Goal: Task Accomplishment & Management: Complete application form

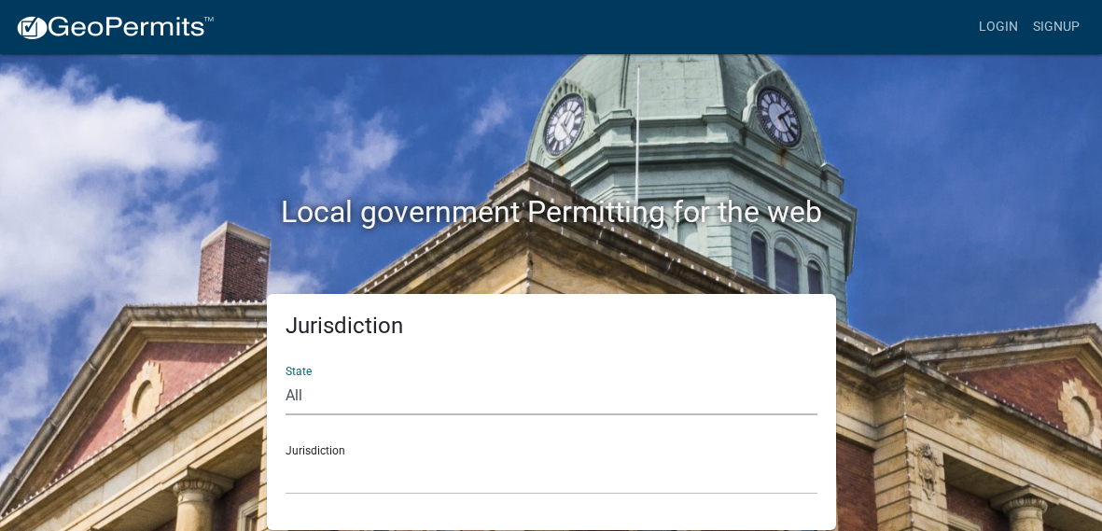
select select "[US_STATE]"
click at [285, 377] on select "All [US_STATE] [US_STATE] [US_STATE] [US_STATE] [US_STATE] [US_STATE] [US_STATE…" at bounding box center [551, 396] width 532 height 38
click at [419, 482] on select "[GEOGRAPHIC_DATA], [US_STATE][PERSON_NAME][GEOGRAPHIC_DATA], [US_STATE][PERSON_…" at bounding box center [551, 475] width 532 height 38
click at [763, 108] on div "Local government Permitting for the web" at bounding box center [552, 173] width 896 height 239
click at [1004, 35] on link "Login" at bounding box center [998, 26] width 54 height 35
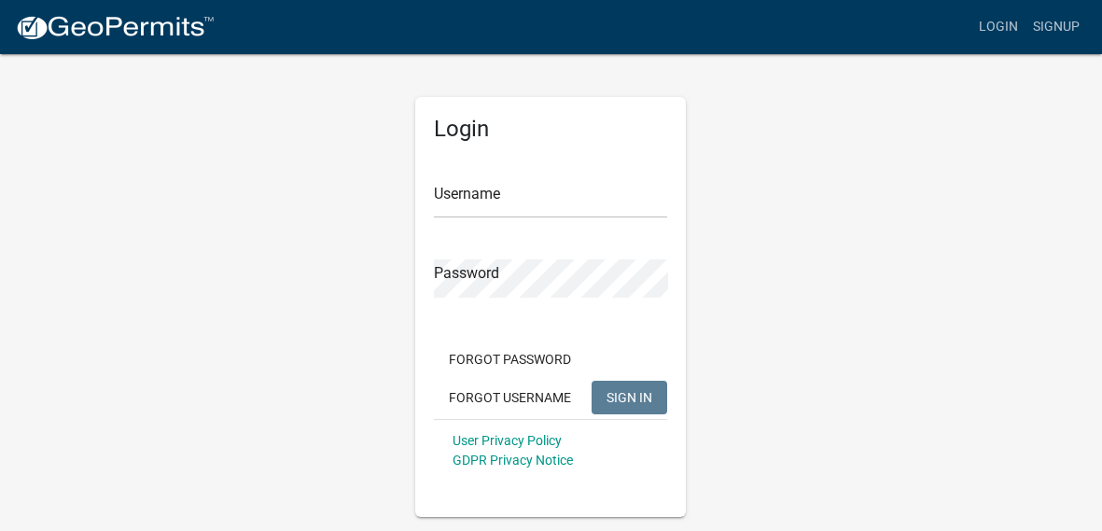
click at [616, 218] on form "Username Password Forgot Password Forgot Username SIGN IN User Privacy Policy G…" at bounding box center [550, 317] width 233 height 327
click at [602, 204] on input "Username" at bounding box center [550, 199] width 233 height 38
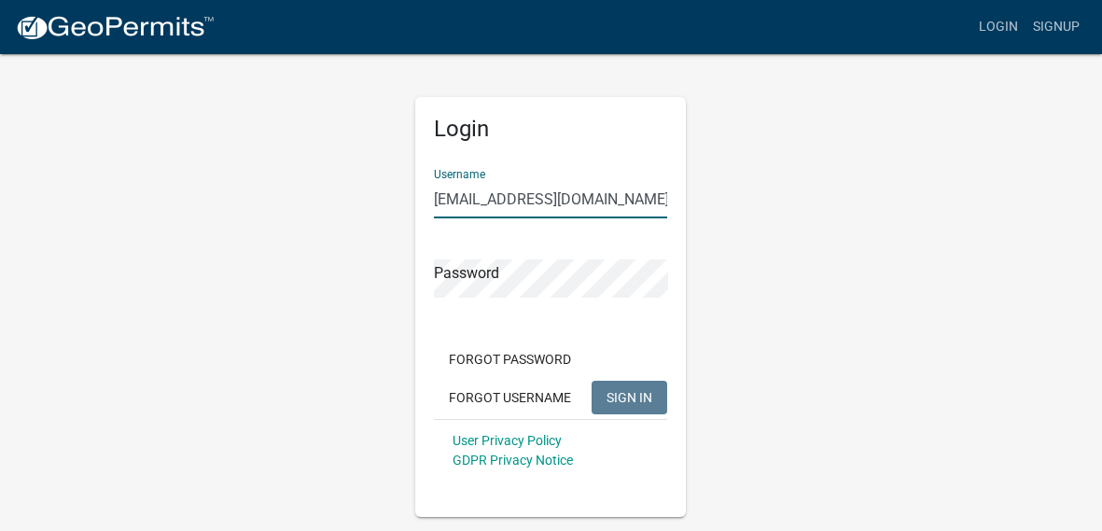
type input "[EMAIL_ADDRESS][DOMAIN_NAME]"
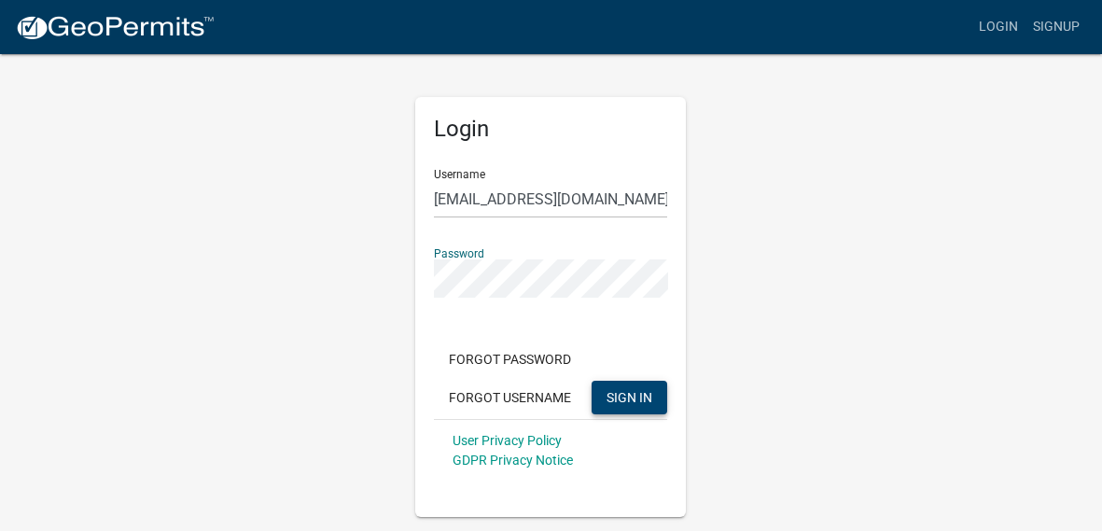
click at [623, 405] on button "SIGN IN" at bounding box center [629, 398] width 76 height 34
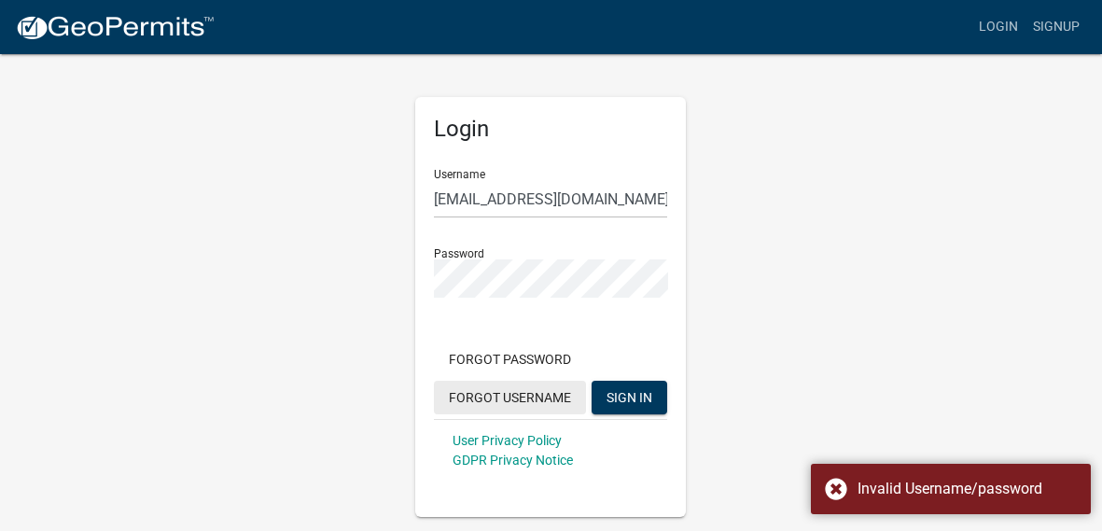
click at [530, 398] on button "Forgot Username" at bounding box center [510, 398] width 152 height 34
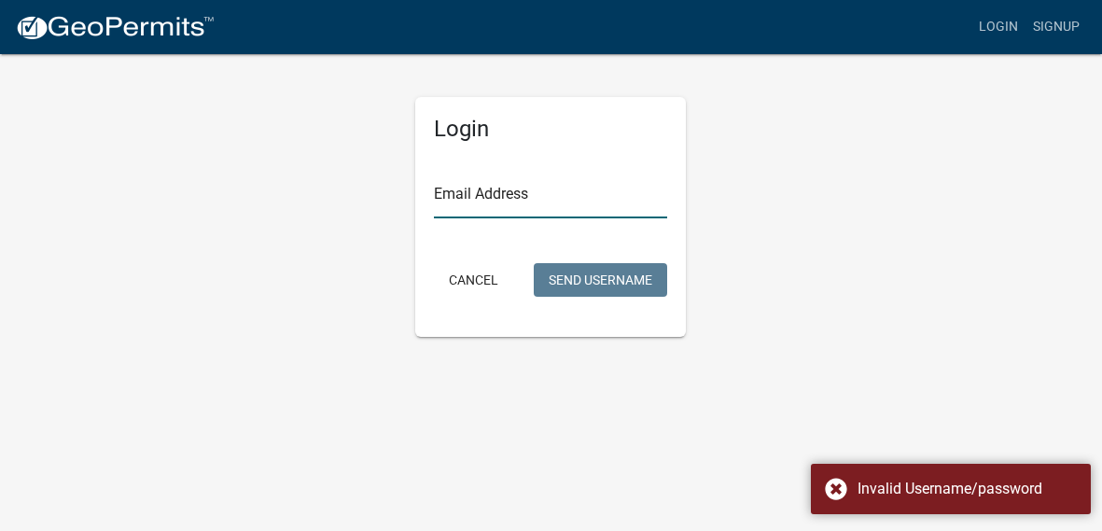
click at [584, 203] on input "Email Address" at bounding box center [550, 199] width 233 height 38
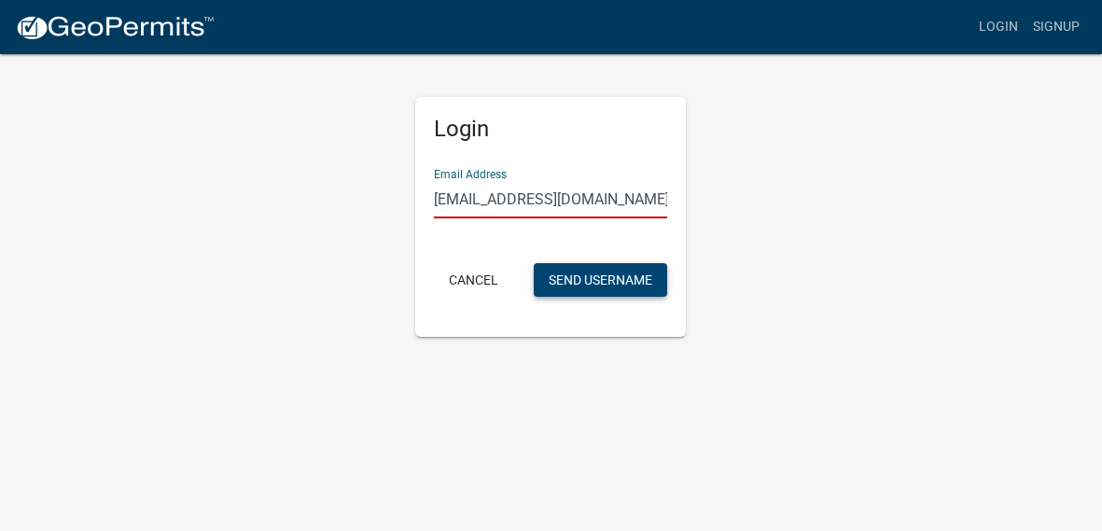
click at [589, 271] on button "Send Username" at bounding box center [600, 280] width 133 height 34
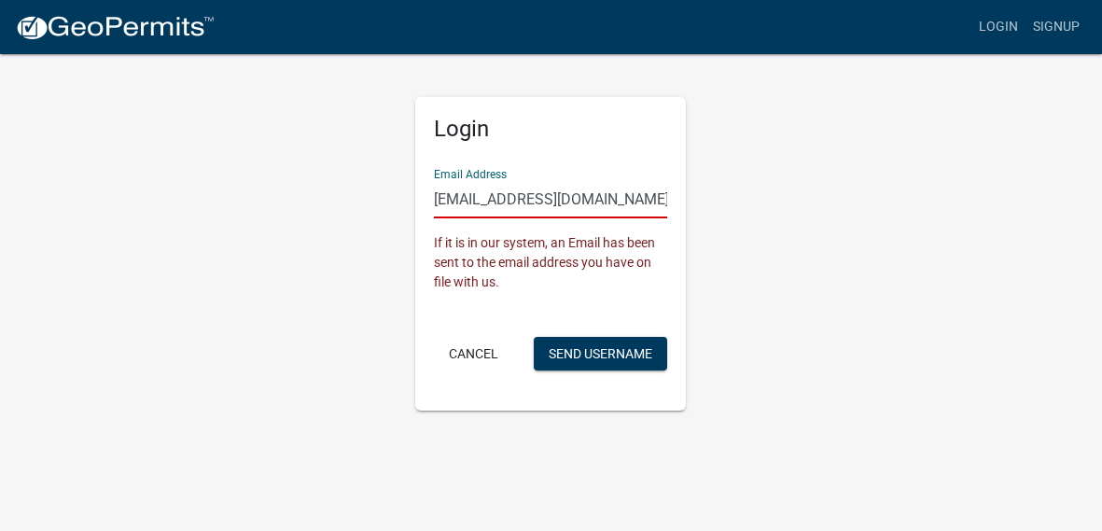
click at [616, 190] on input "[EMAIL_ADDRESS][DOMAIN_NAME]" at bounding box center [550, 199] width 233 height 38
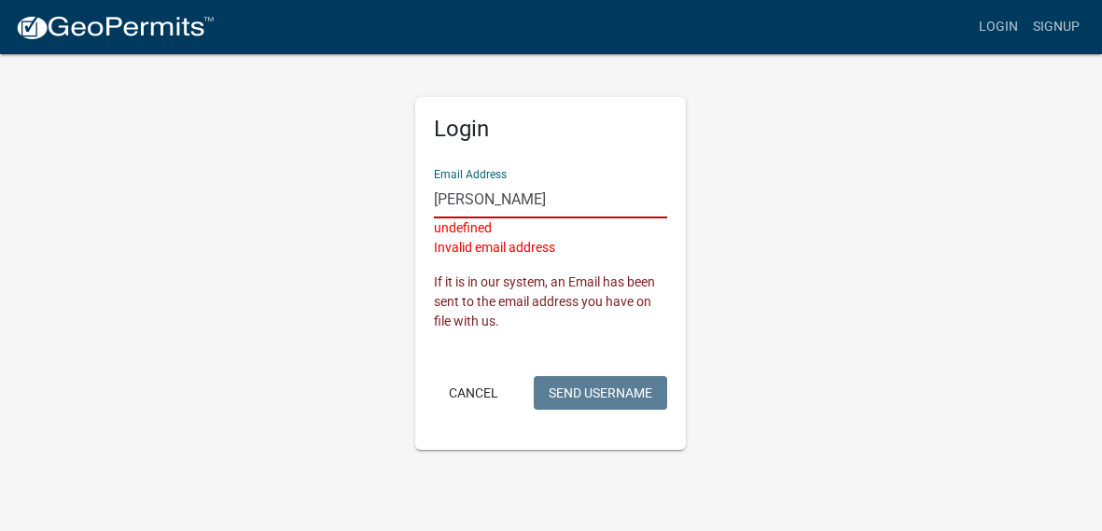
type input "j"
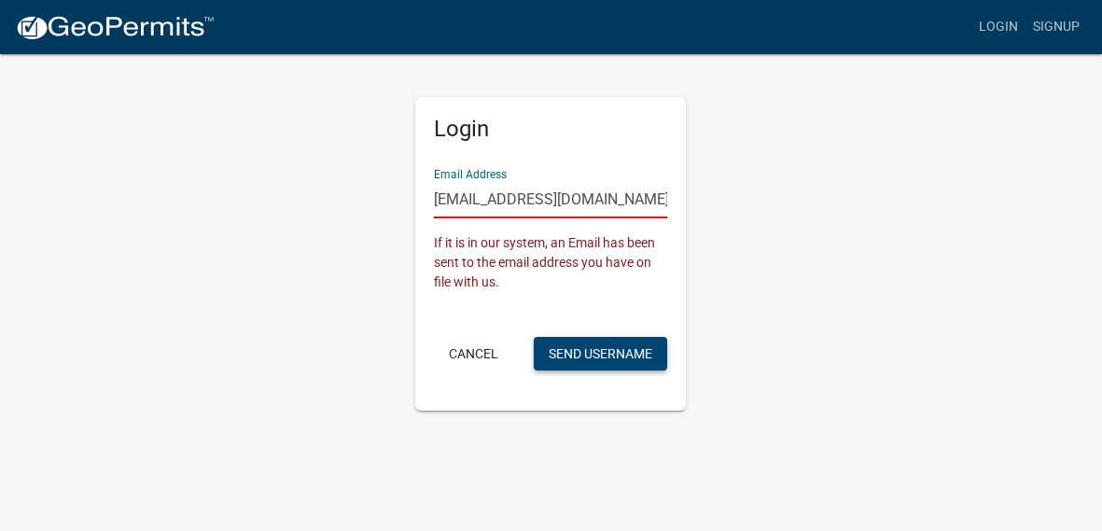
type input "[EMAIL_ADDRESS][DOMAIN_NAME]"
click at [622, 356] on button "Send Username" at bounding box center [600, 354] width 133 height 34
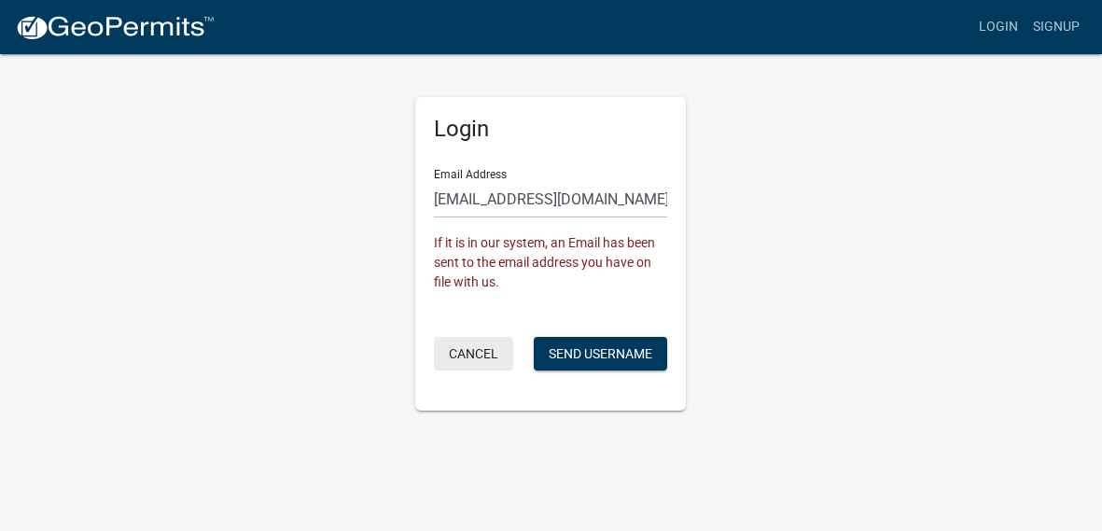
click at [492, 357] on button "Cancel" at bounding box center [473, 354] width 79 height 34
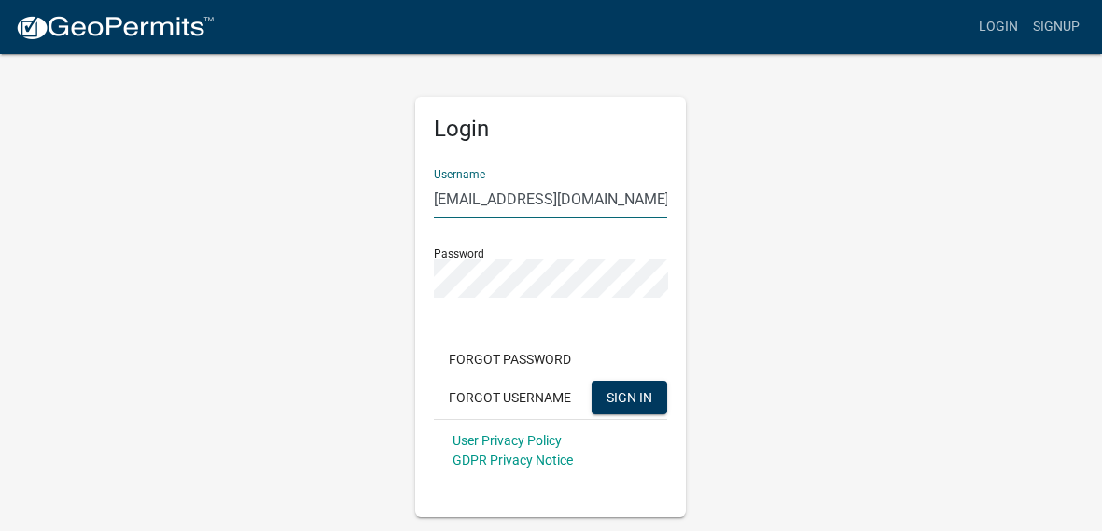
drag, startPoint x: 607, startPoint y: 201, endPoint x: 229, endPoint y: 264, distance: 383.1
click at [229, 264] on div "Login Username [EMAIL_ADDRESS][DOMAIN_NAME] Password Forgot Password Forgot Use…" at bounding box center [552, 284] width 896 height 465
type input "eightscleaningservice"
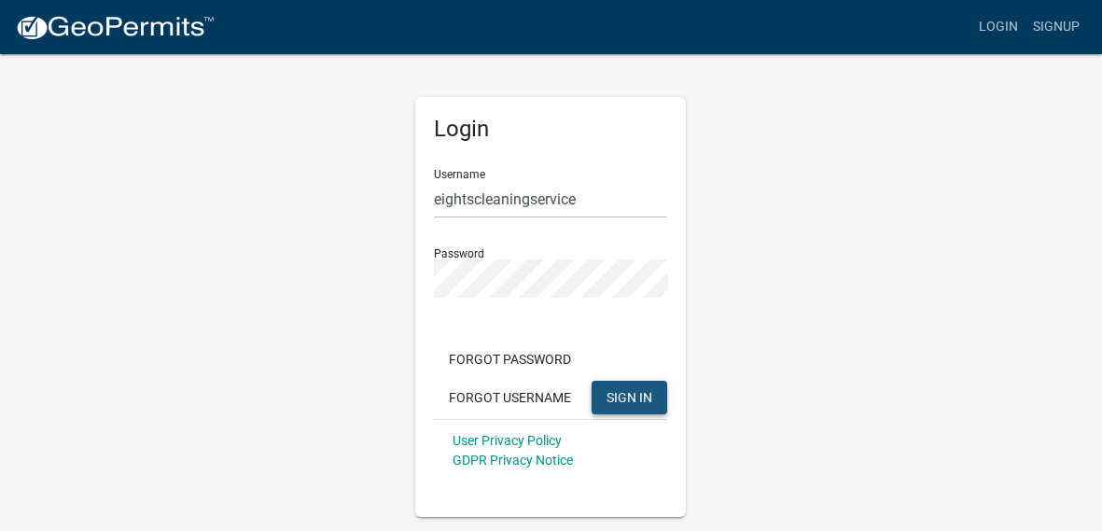
click at [635, 398] on span "SIGN IN" at bounding box center [629, 396] width 46 height 15
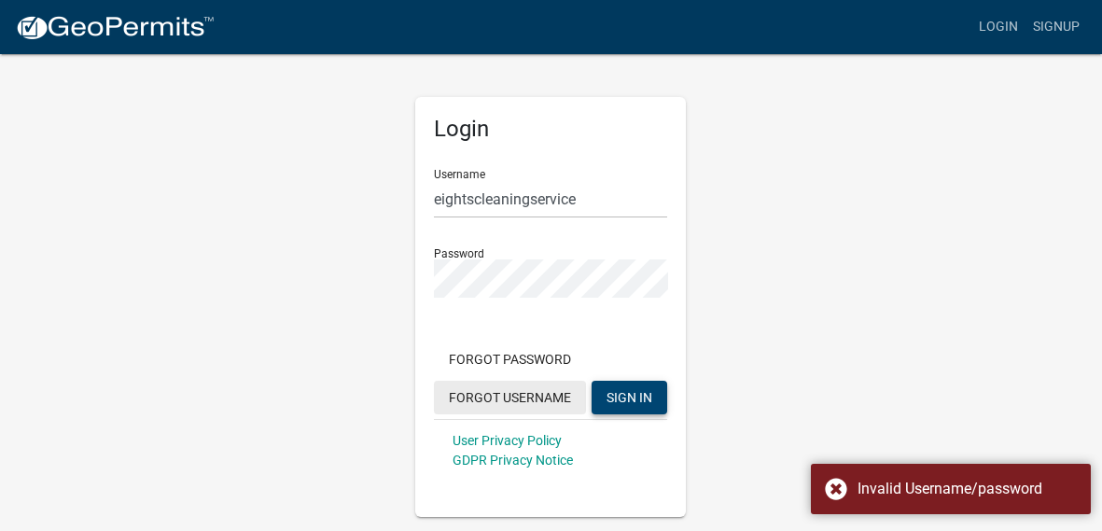
click at [521, 400] on button "Forgot Username" at bounding box center [510, 398] width 152 height 34
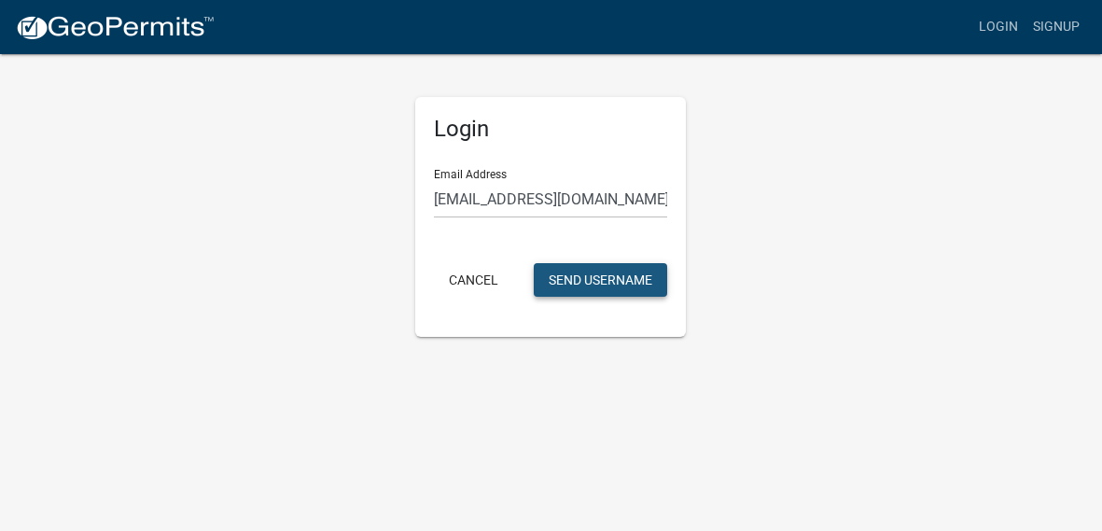
click at [603, 273] on button "Send Username" at bounding box center [600, 280] width 133 height 34
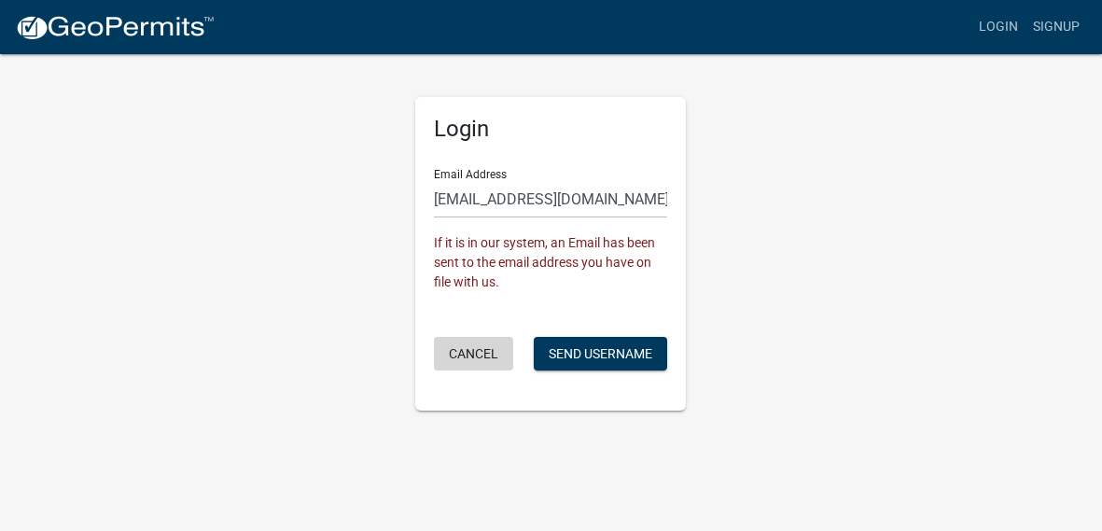
click at [469, 359] on button "Cancel" at bounding box center [473, 354] width 79 height 34
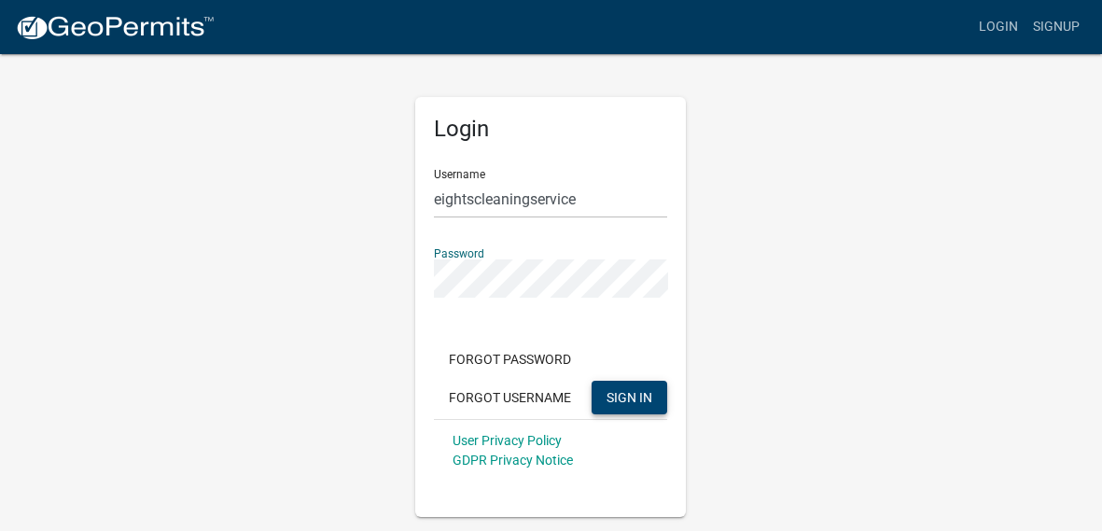
click at [653, 392] on button "SIGN IN" at bounding box center [629, 398] width 76 height 34
click at [591, 381] on button "SIGN IN" at bounding box center [629, 398] width 76 height 34
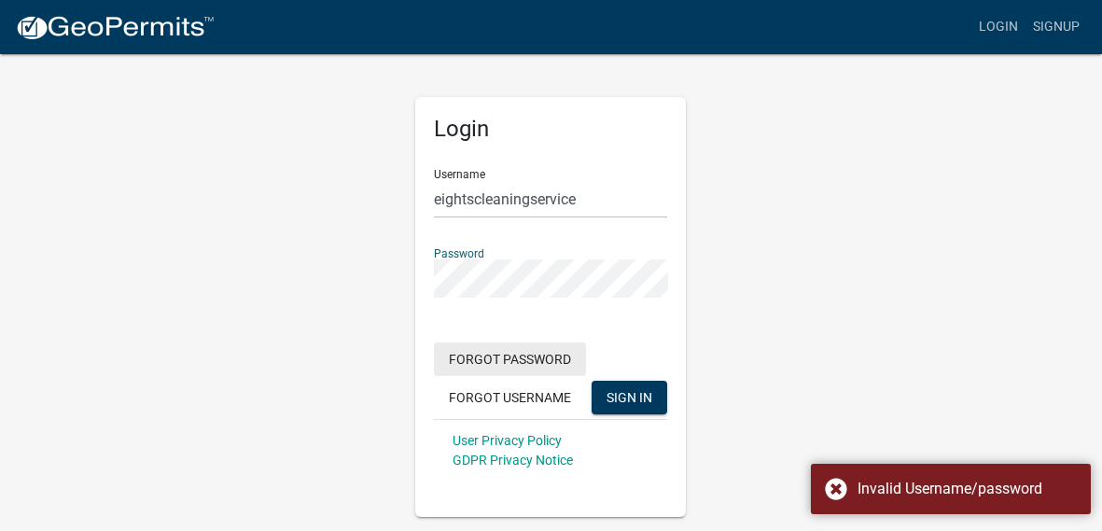
click at [540, 366] on button "Forgot Password" at bounding box center [510, 359] width 152 height 34
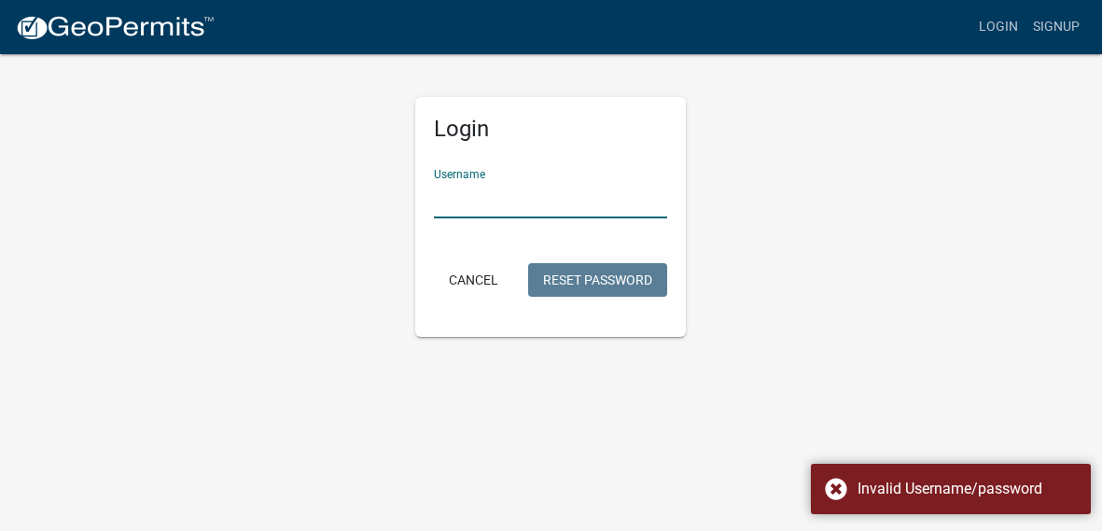
click at [558, 194] on input "Username" at bounding box center [550, 199] width 233 height 38
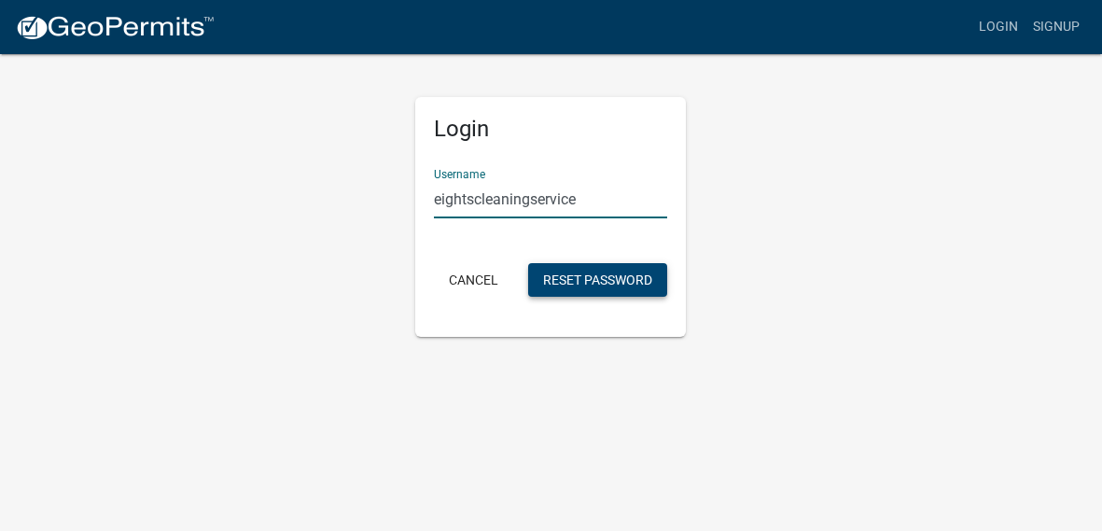
type input "eightscleaningservice"
click at [580, 278] on button "Reset Password" at bounding box center [597, 280] width 139 height 34
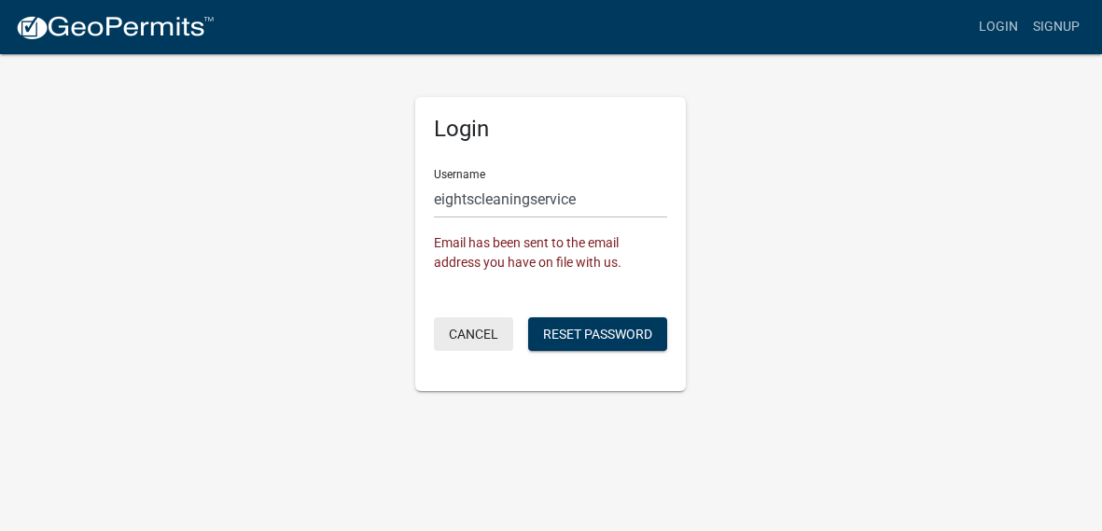
click at [464, 338] on button "Cancel" at bounding box center [473, 334] width 79 height 34
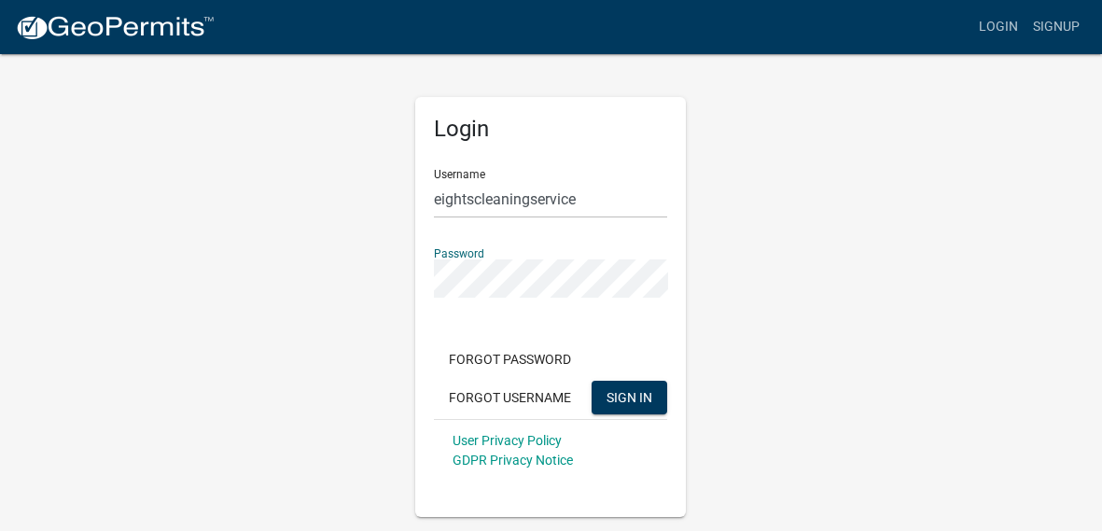
click at [591, 381] on button "SIGN IN" at bounding box center [629, 398] width 76 height 34
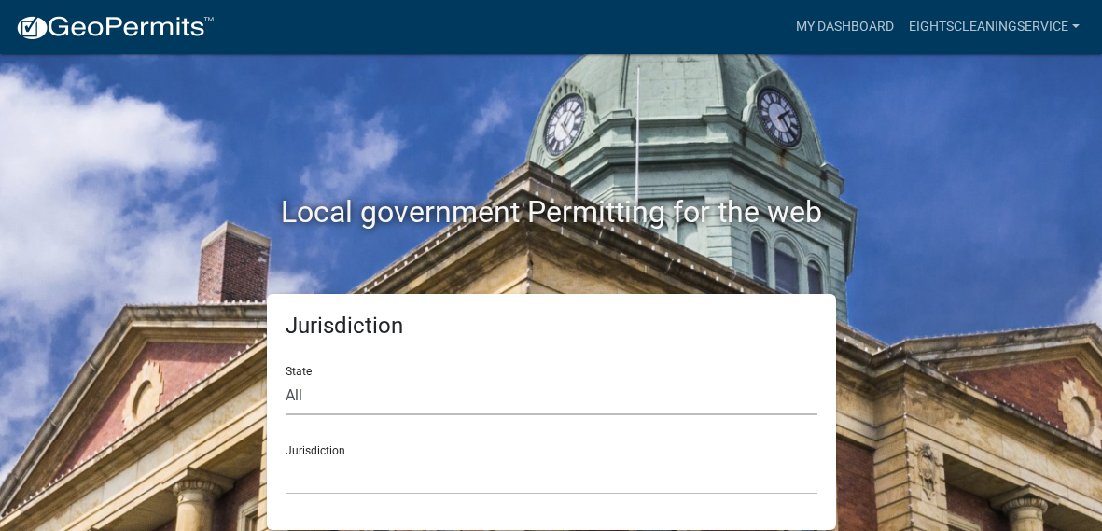
click at [296, 393] on select "All [US_STATE] [US_STATE] [US_STATE] [US_STATE] [US_STATE] [US_STATE] [US_STATE…" at bounding box center [551, 396] width 532 height 38
select select "[US_STATE]"
click at [285, 377] on select "All [US_STATE] [US_STATE] [US_STATE] [US_STATE] [US_STATE] [US_STATE] [US_STATE…" at bounding box center [551, 396] width 532 height 38
click at [371, 480] on select "[GEOGRAPHIC_DATA], [US_STATE][PERSON_NAME][GEOGRAPHIC_DATA], [US_STATE][PERSON_…" at bounding box center [551, 475] width 532 height 38
click at [925, 260] on div "Local government Permitting for the web" at bounding box center [552, 173] width 896 height 239
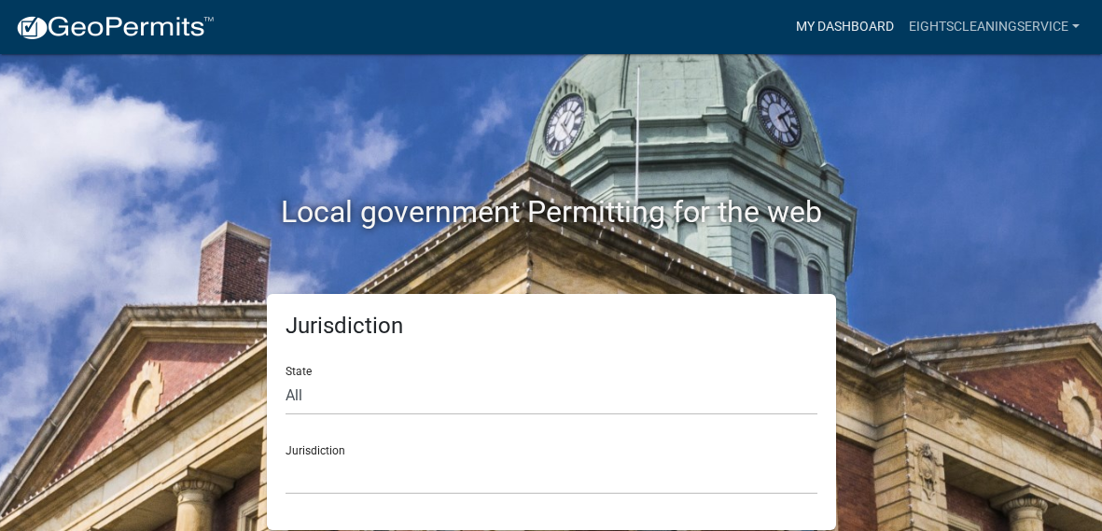
click at [843, 30] on link "My Dashboard" at bounding box center [844, 26] width 113 height 35
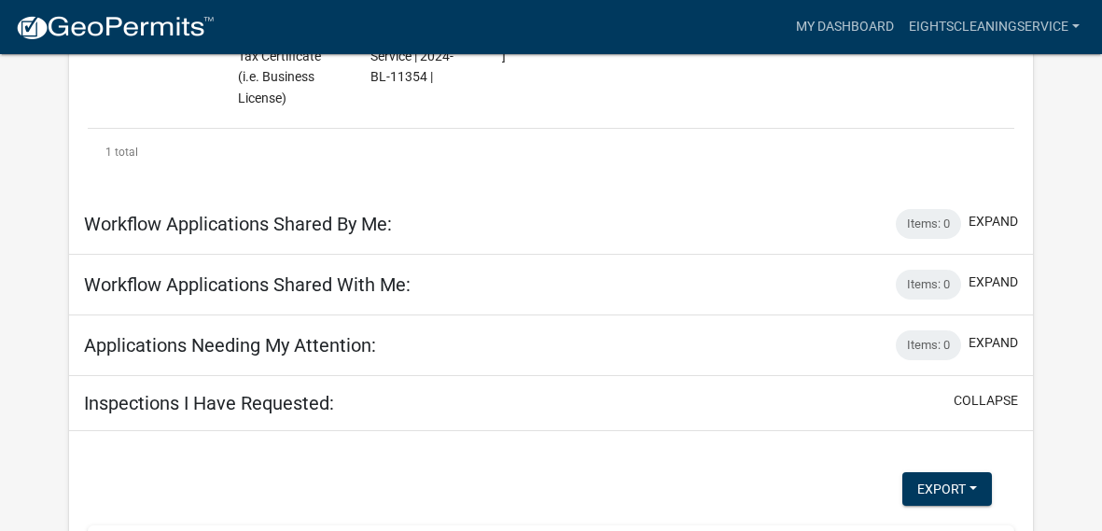
scroll to position [456, 0]
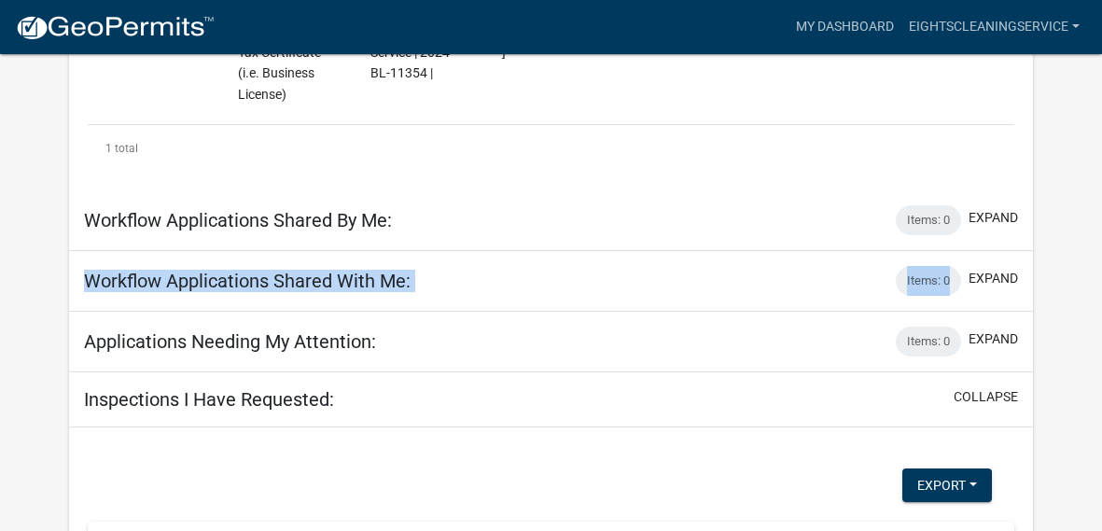
drag, startPoint x: 1091, startPoint y: 262, endPoint x: 1092, endPoint y: 222, distance: 40.2
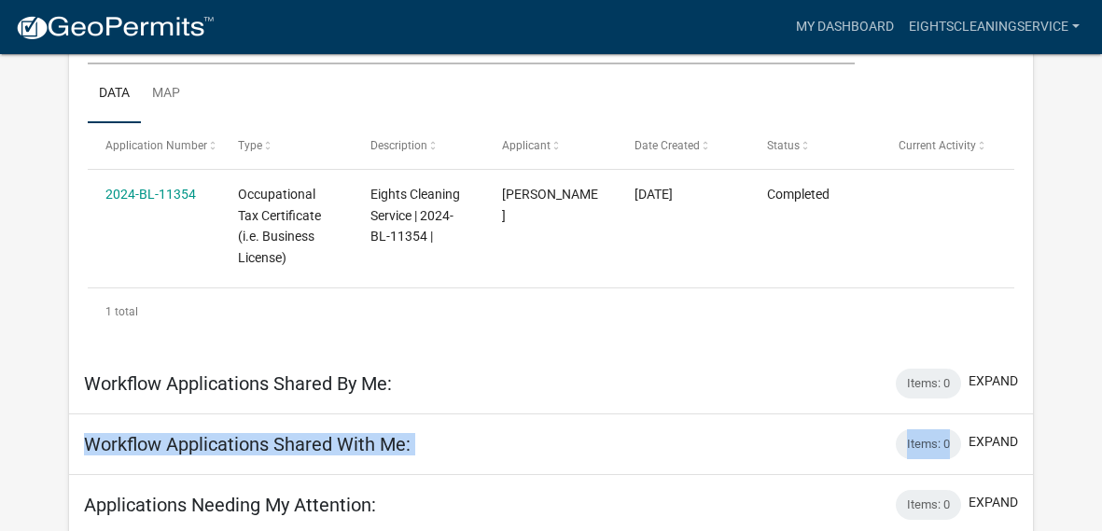
scroll to position [282, 0]
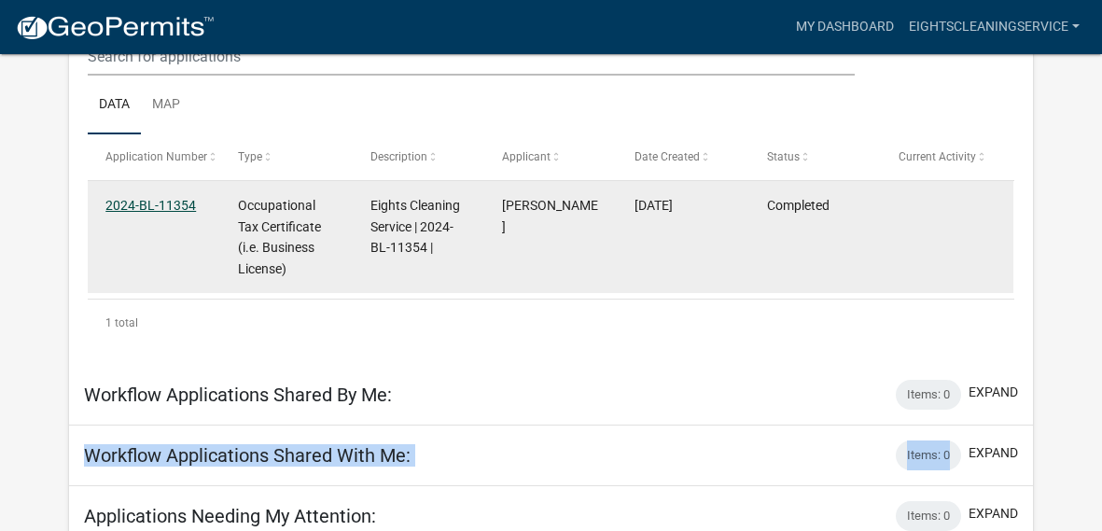
click at [159, 206] on link "2024-BL-11354" at bounding box center [150, 205] width 90 height 15
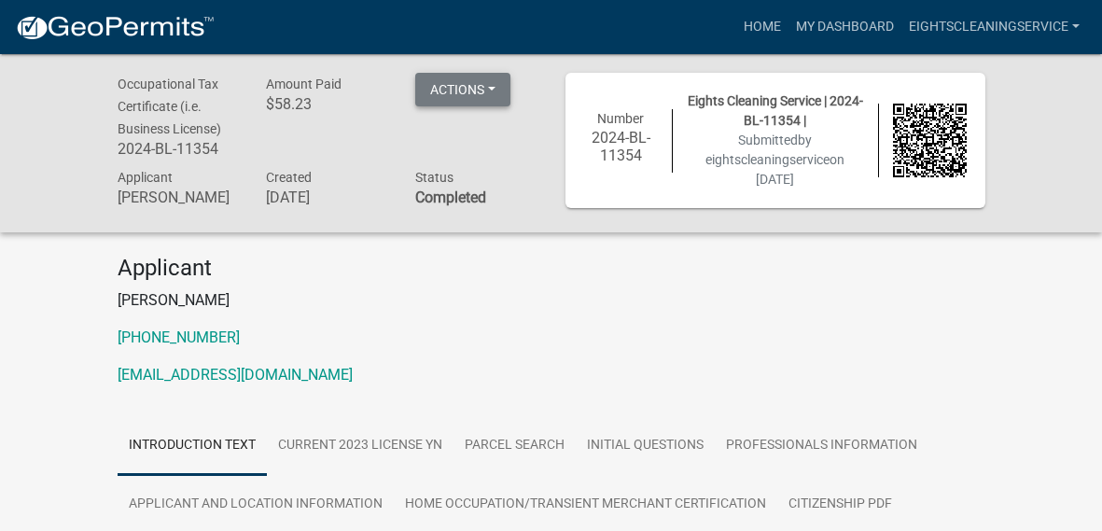
click at [470, 88] on button "Actions" at bounding box center [462, 90] width 95 height 34
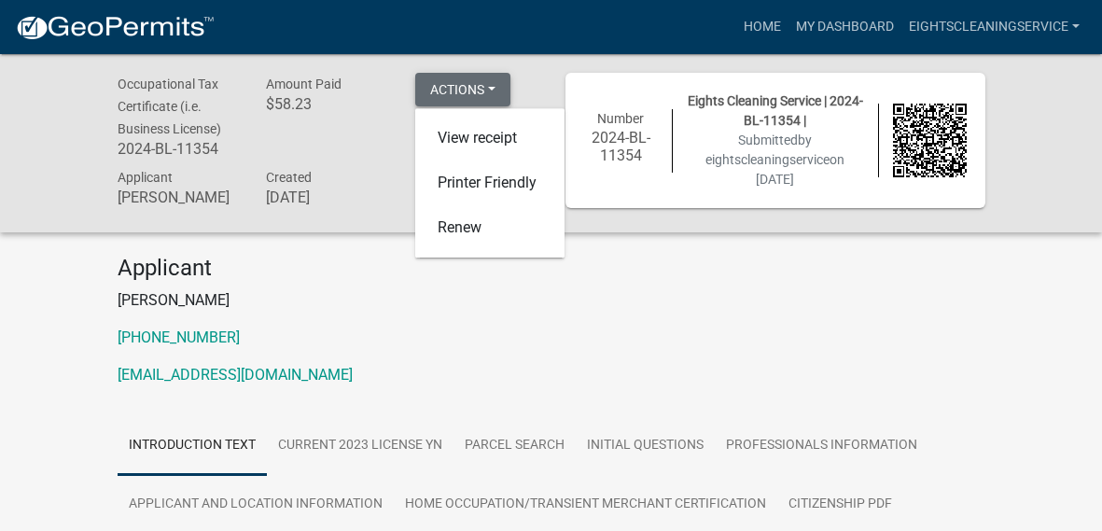
click at [470, 88] on button "Actions" at bounding box center [462, 90] width 95 height 34
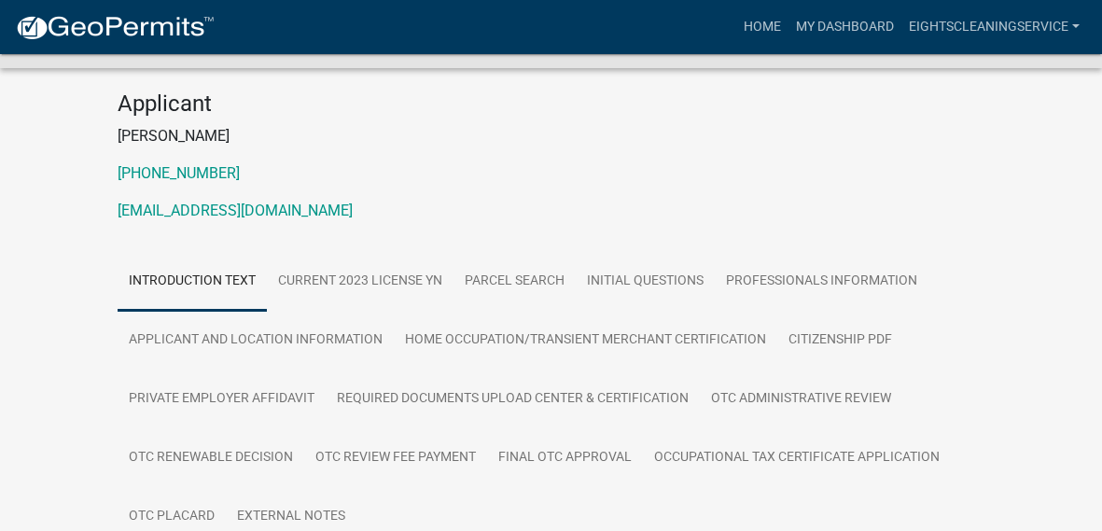
scroll to position [173, 0]
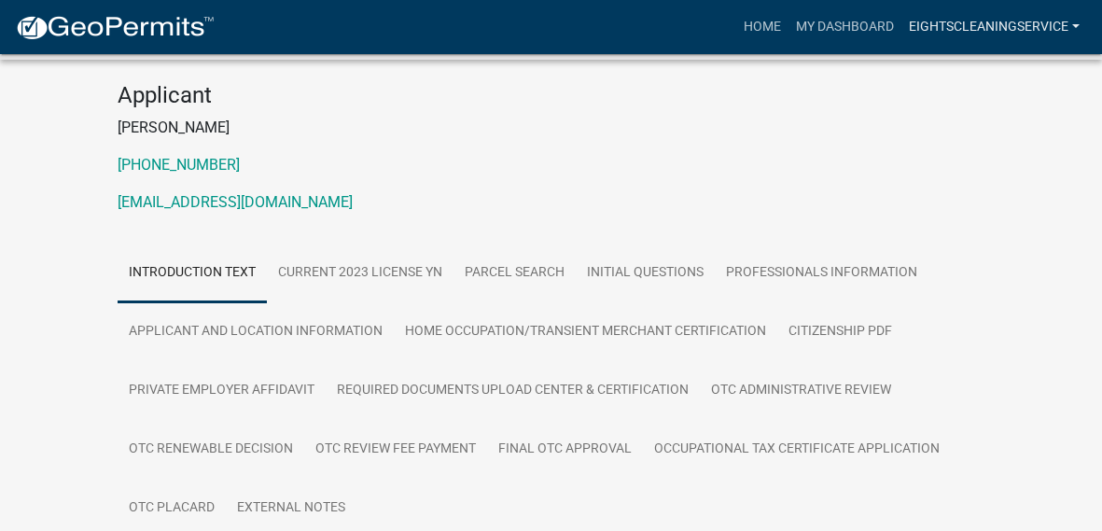
click at [1027, 24] on link "eightscleaningservice" at bounding box center [994, 26] width 186 height 35
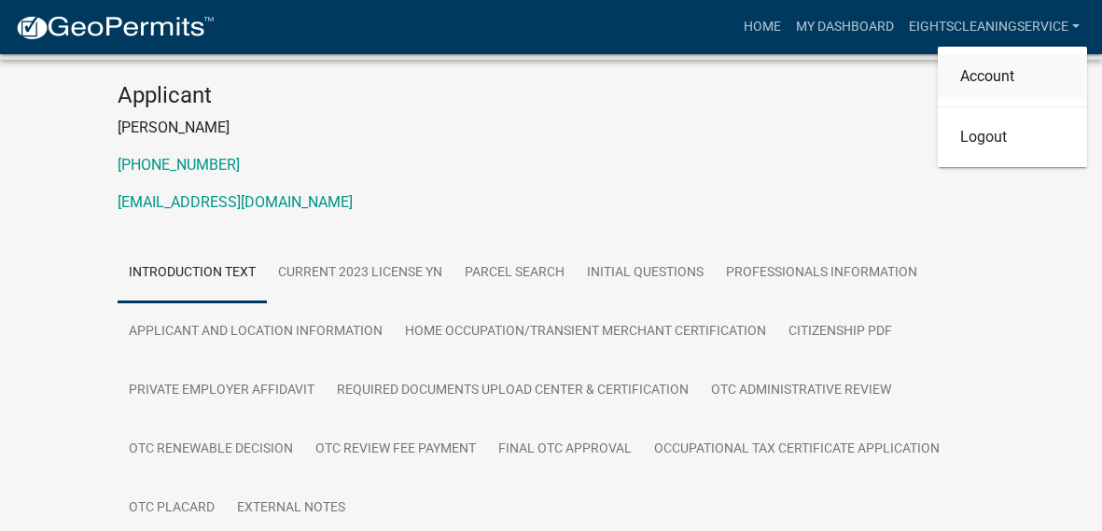
click at [998, 95] on link "Account" at bounding box center [1012, 76] width 149 height 45
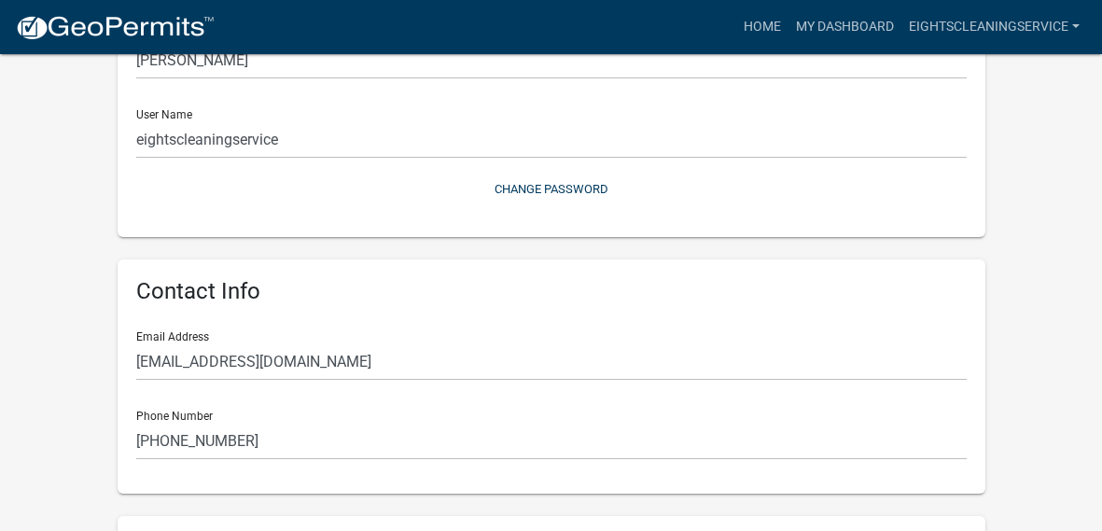
scroll to position [183, 0]
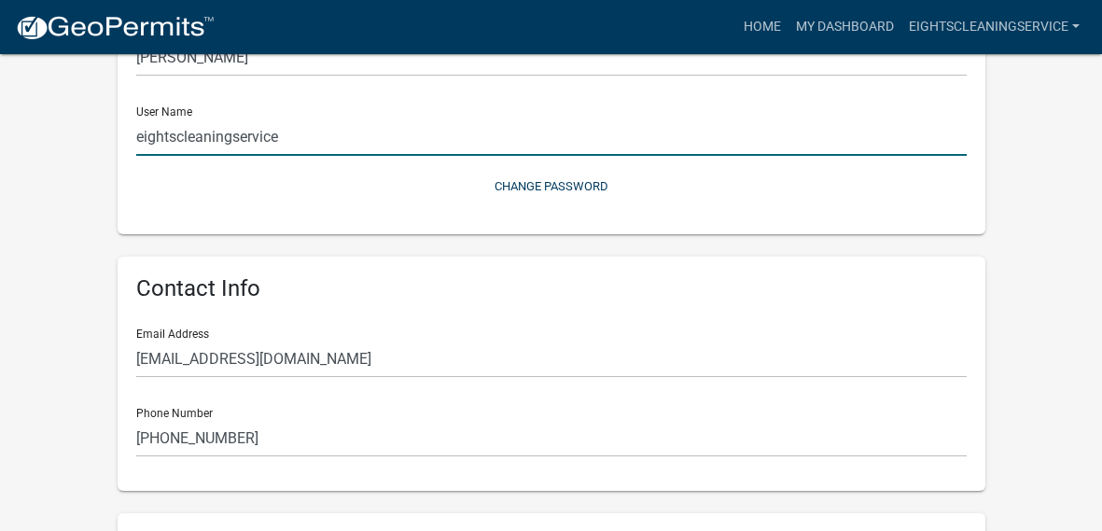
click at [378, 145] on input "eightscleaningservice" at bounding box center [551, 137] width 830 height 38
type input "e"
type input "L"
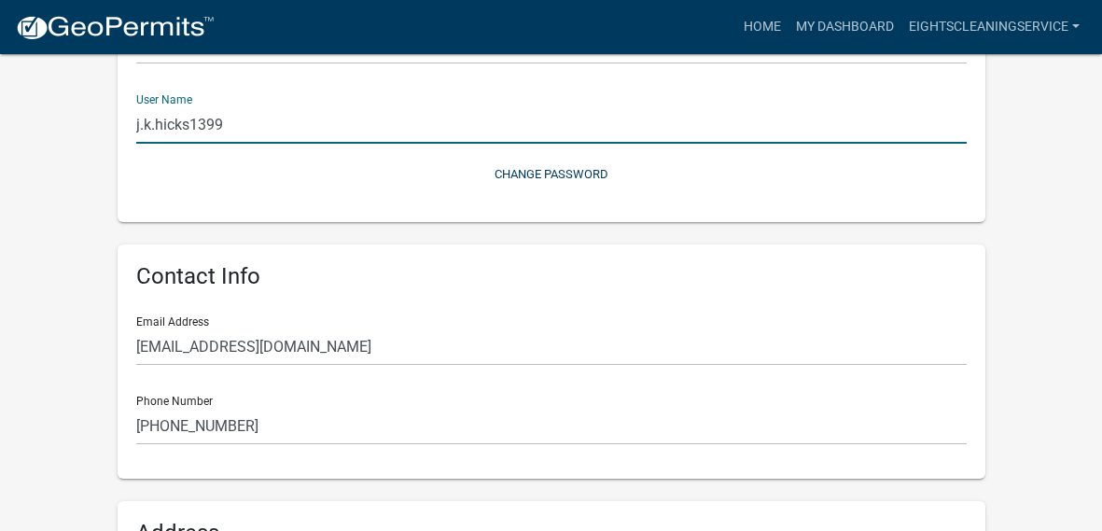
scroll to position [193, 0]
type input "j.k.hicks1399"
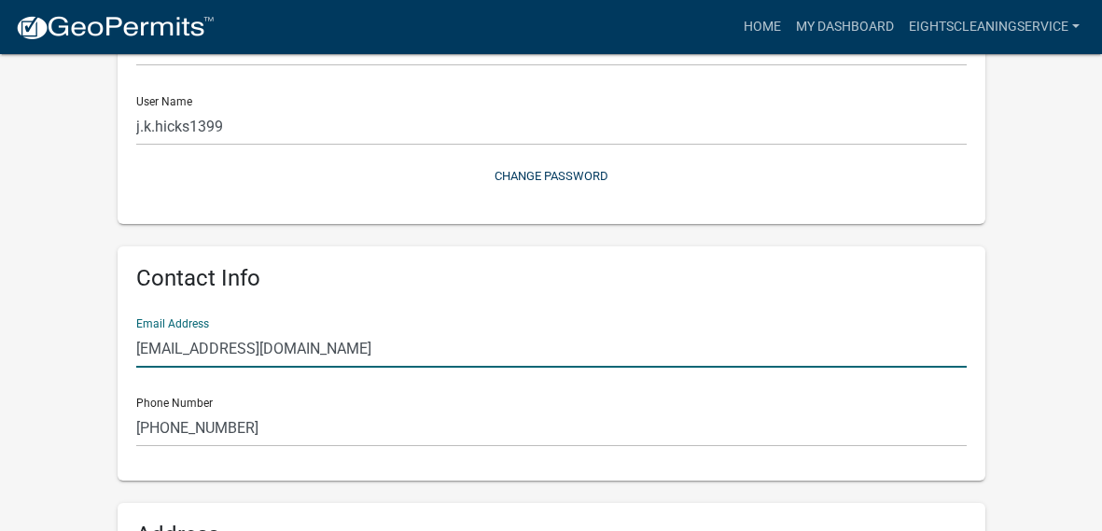
click at [404, 343] on input "[EMAIL_ADDRESS][DOMAIN_NAME]" at bounding box center [551, 348] width 830 height 38
type input "e"
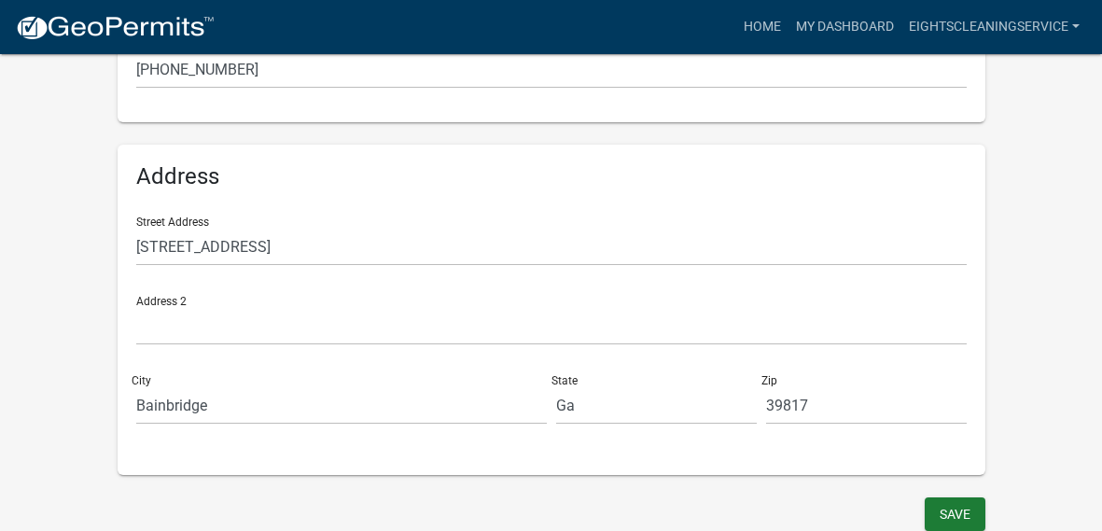
scroll to position [554, 0]
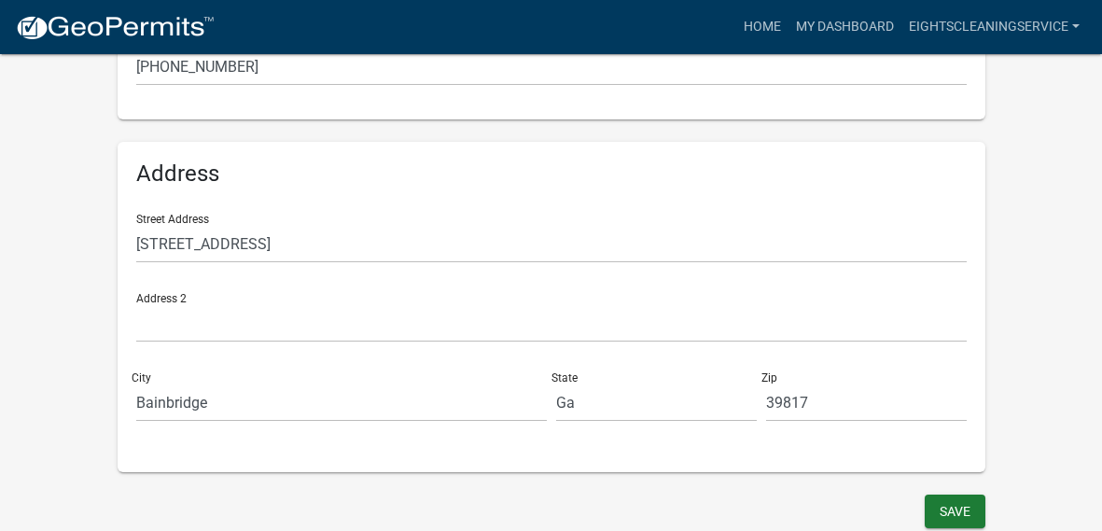
type input "[EMAIL_ADDRESS][DOMAIN_NAME]"
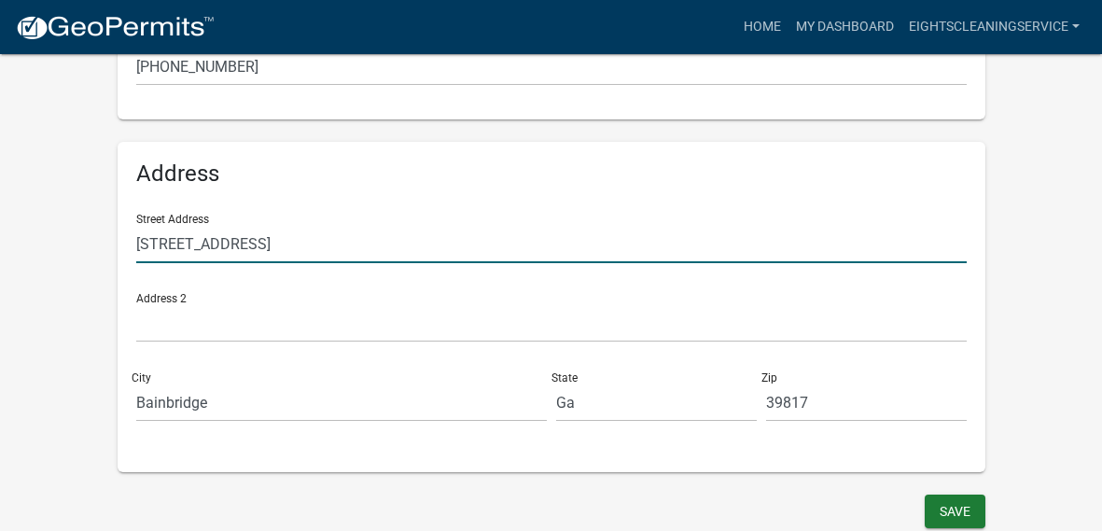
click at [471, 249] on input "[STREET_ADDRESS]" at bounding box center [551, 244] width 830 height 38
type input "5"
type input "[STREET_ADDRESS][PERSON_NAME]"
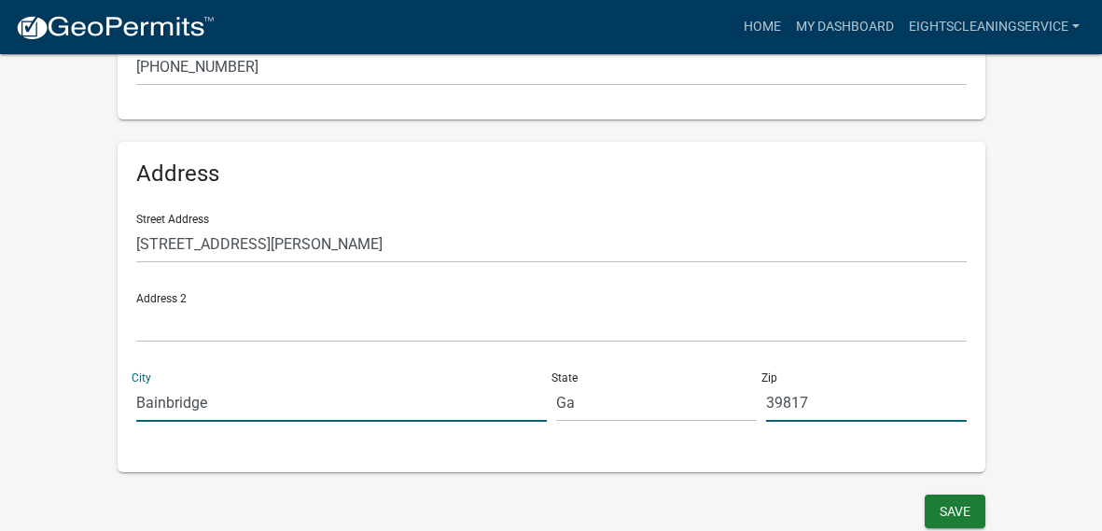
click at [842, 410] on input "39817" at bounding box center [866, 402] width 201 height 38
type input "39825"
click at [942, 502] on button "Save" at bounding box center [955, 511] width 61 height 34
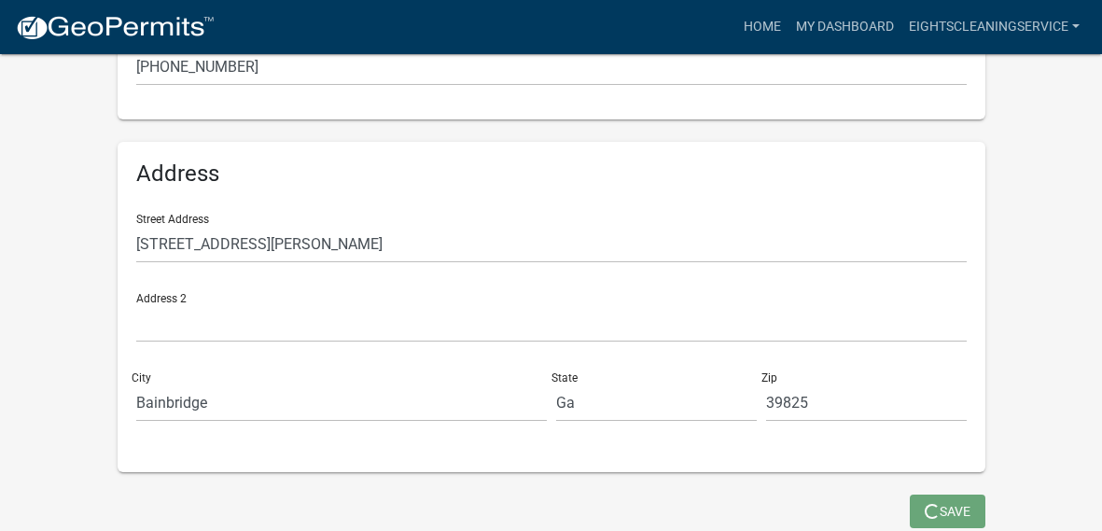
click at [307, 430] on div "Street Address [STREET_ADDRESS][PERSON_NAME][US_STATE]" at bounding box center [552, 318] width 840 height 238
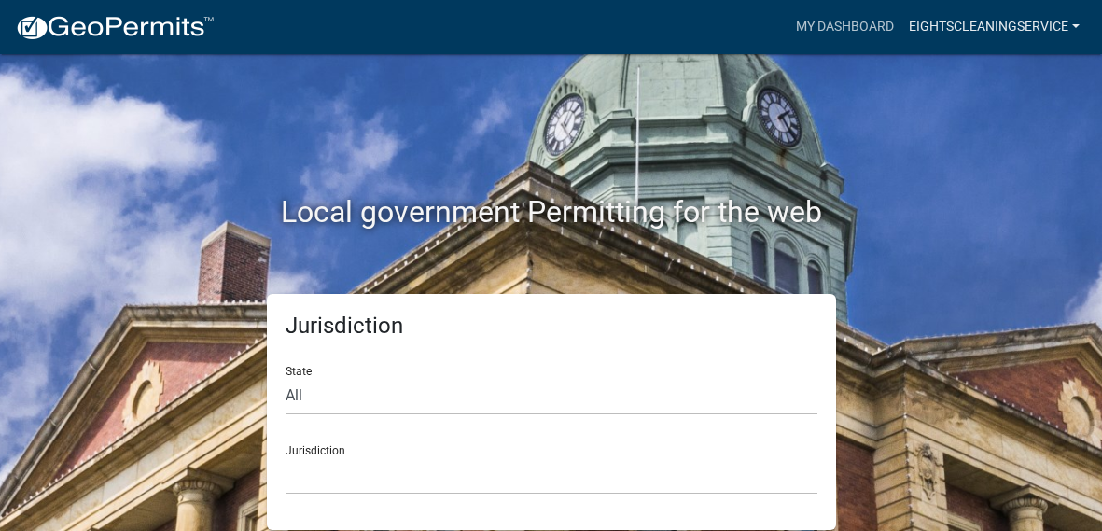
click at [994, 14] on link "eightscleaningservice" at bounding box center [994, 26] width 186 height 35
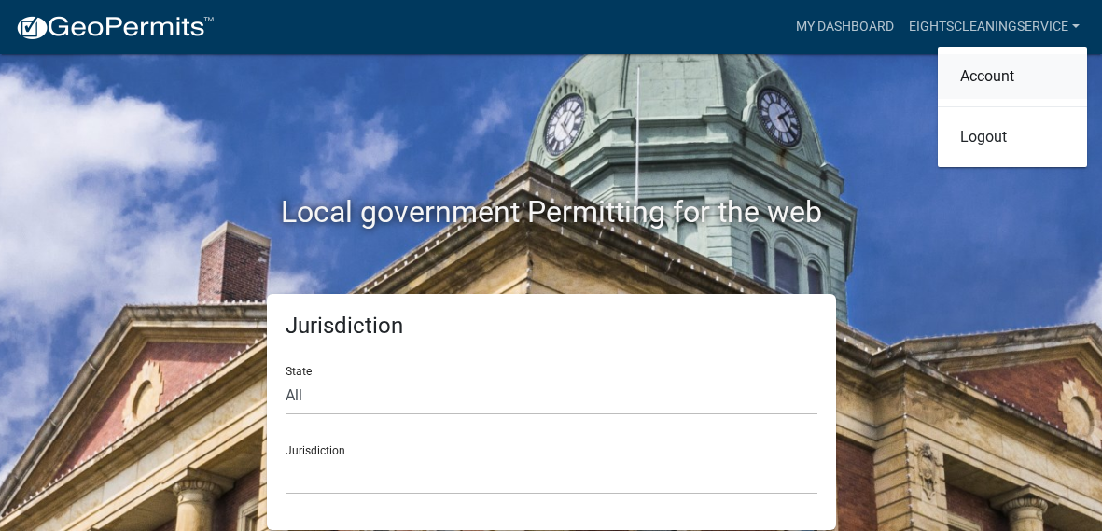
click at [979, 76] on link "Account" at bounding box center [1012, 76] width 149 height 45
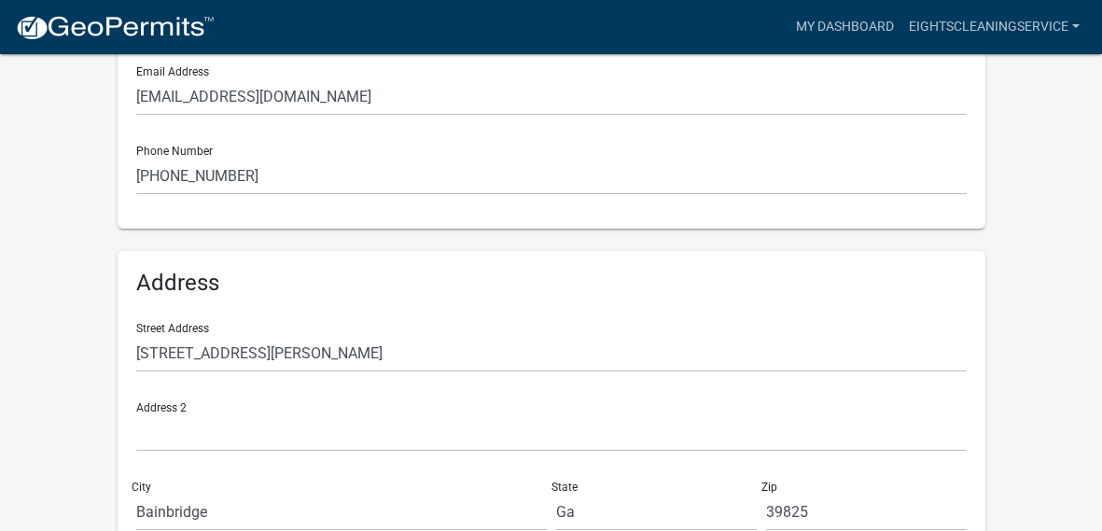
scroll to position [554, 0]
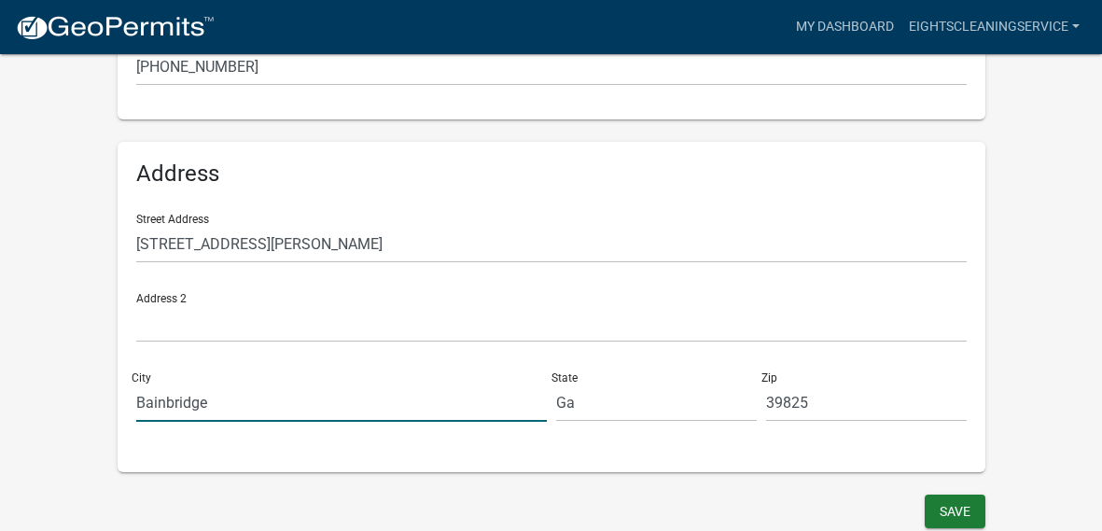
click at [316, 405] on input "Bainbridge" at bounding box center [341, 402] width 410 height 38
type input "B"
type input "[PERSON_NAME]"
click at [973, 509] on button "Save" at bounding box center [955, 511] width 61 height 34
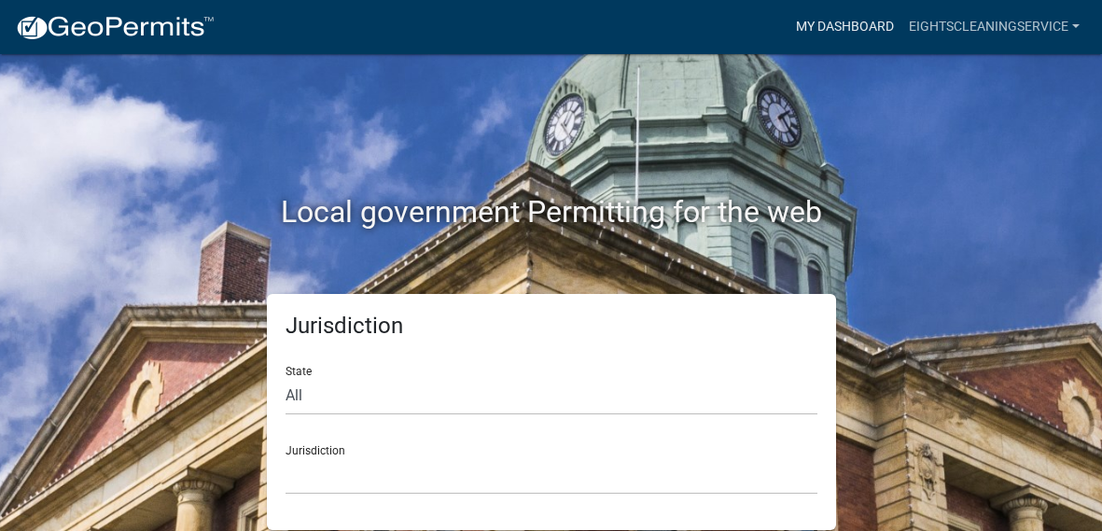
click at [836, 36] on link "My Dashboard" at bounding box center [844, 26] width 113 height 35
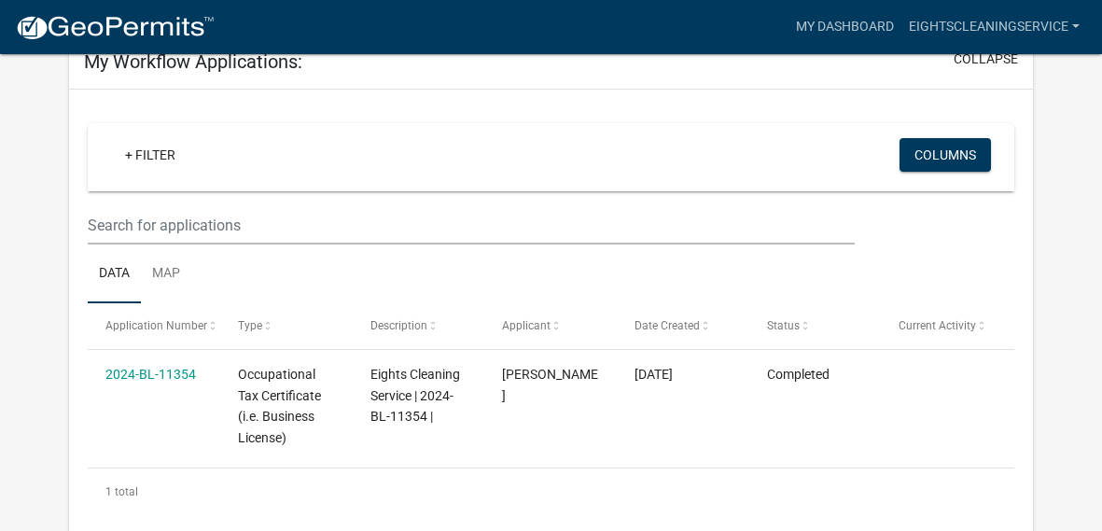
scroll to position [148, 0]
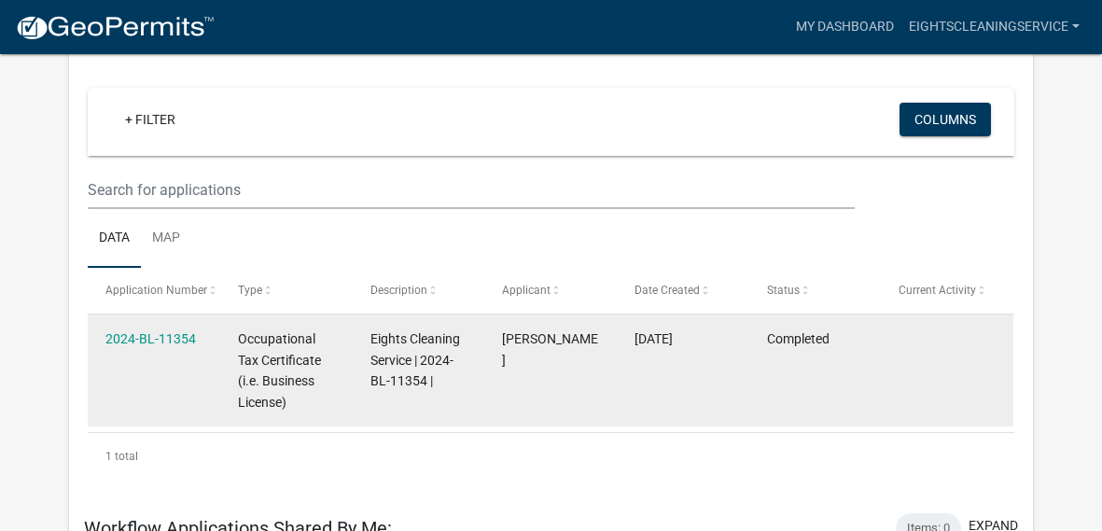
click at [150, 328] on div "2024-BL-11354" at bounding box center [153, 338] width 96 height 21
click at [153, 335] on link "2024-BL-11354" at bounding box center [150, 338] width 90 height 15
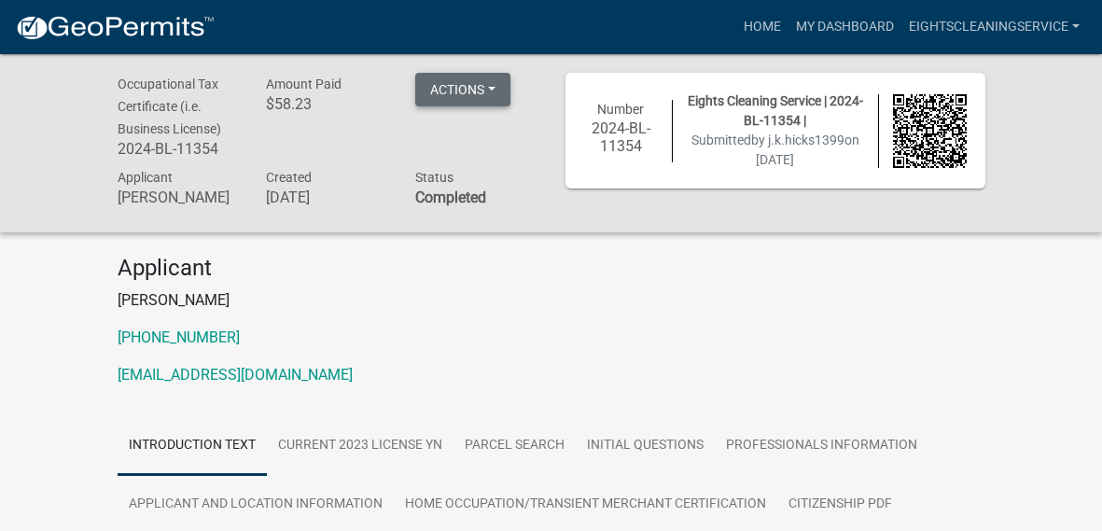
click at [444, 73] on button "Actions" at bounding box center [462, 90] width 95 height 34
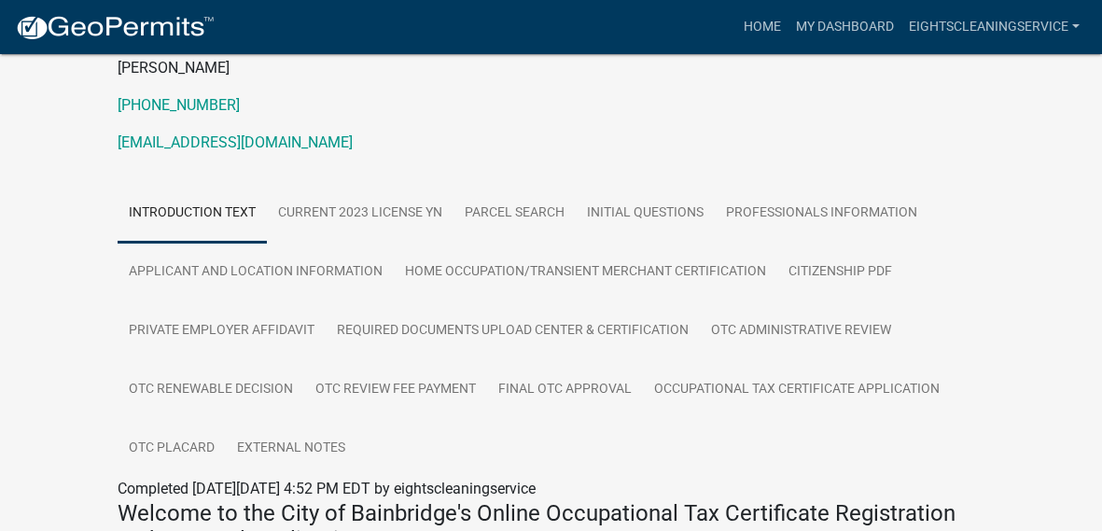
scroll to position [230, 0]
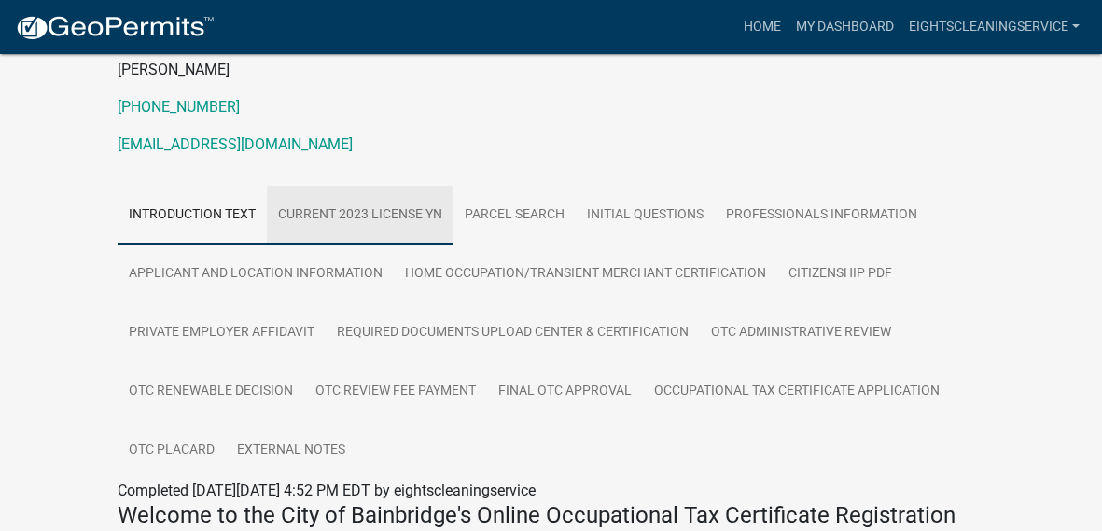
click at [346, 191] on link "Current 2023 License YN" at bounding box center [360, 216] width 187 height 60
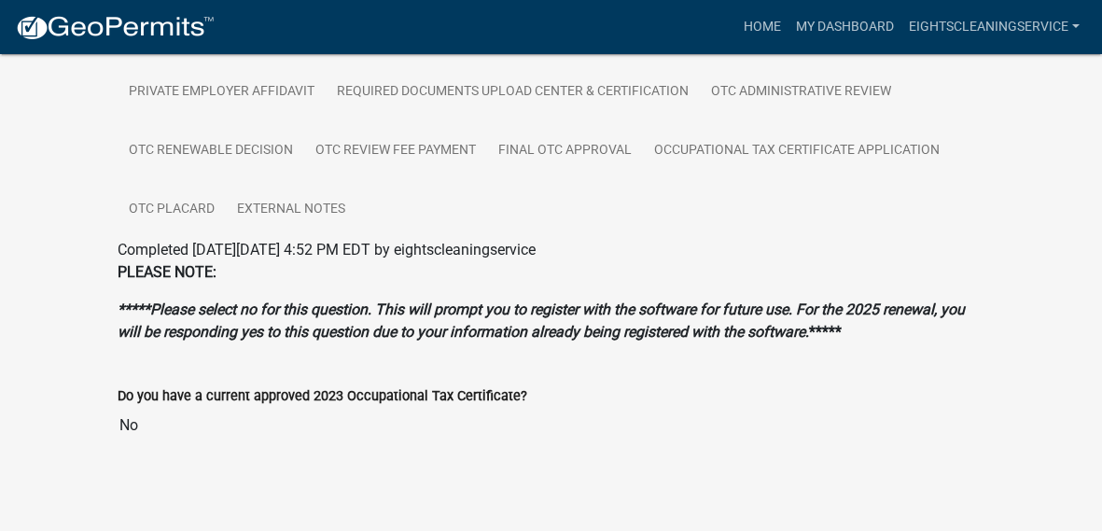
scroll to position [476, 0]
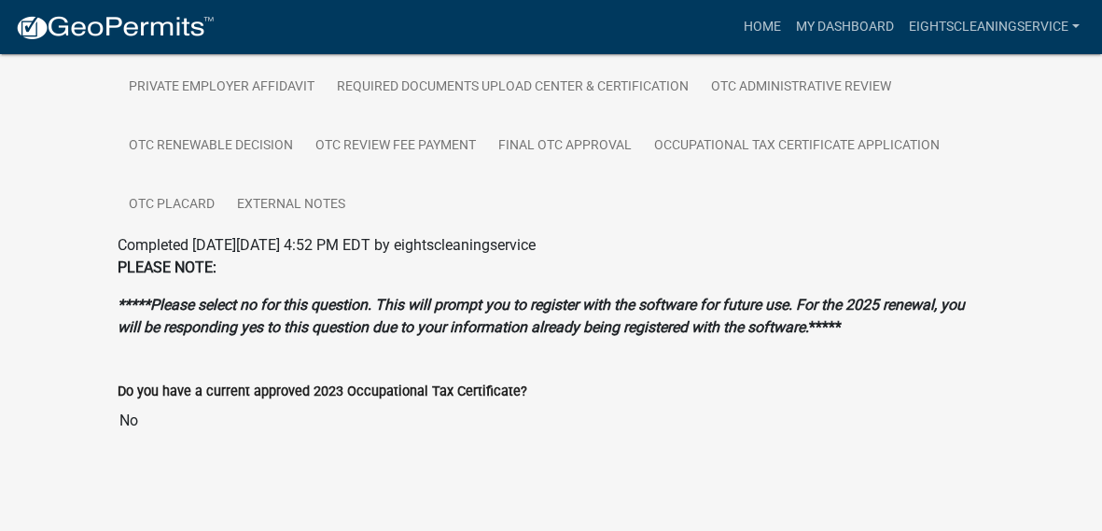
click at [155, 424] on input "No" at bounding box center [552, 420] width 868 height 37
click at [160, 424] on input "No" at bounding box center [552, 420] width 868 height 37
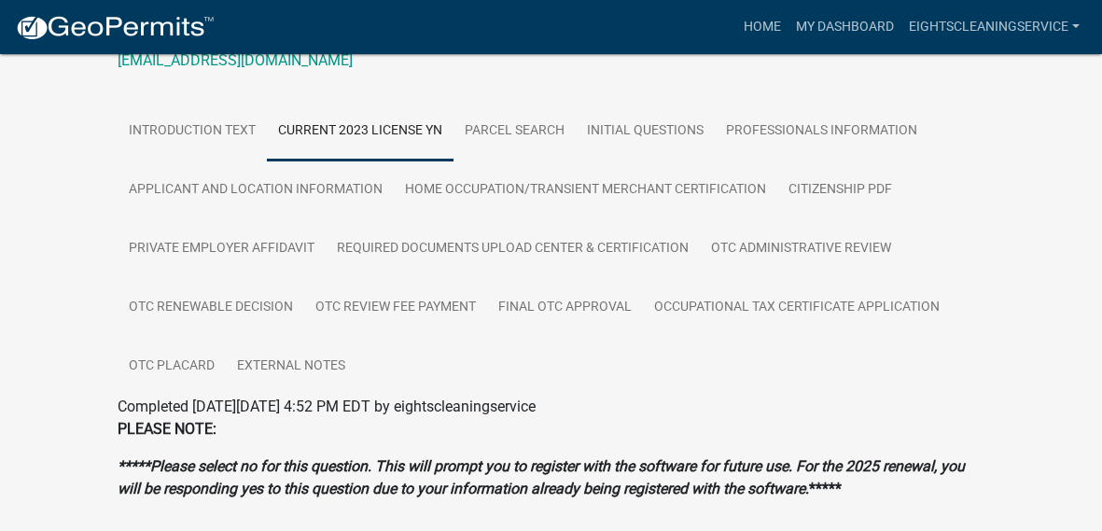
scroll to position [313, 0]
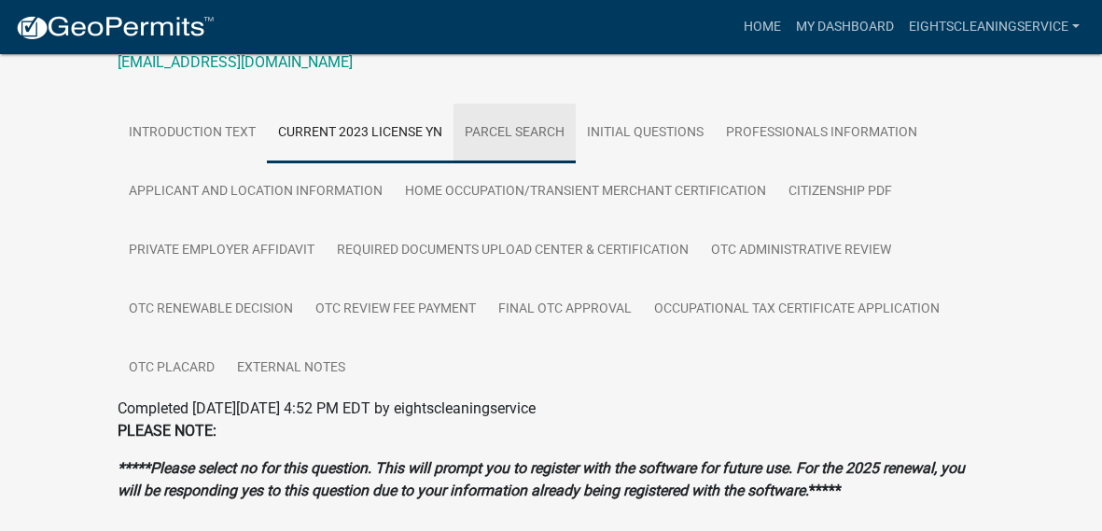
click at [546, 133] on link "Parcel search" at bounding box center [514, 134] width 122 height 60
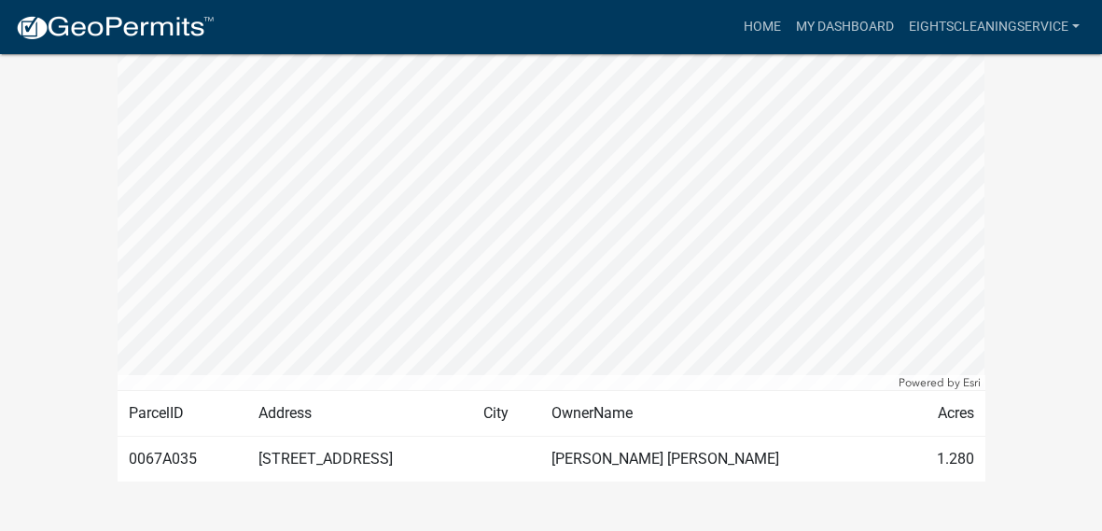
scroll to position [808, 0]
click at [758, 451] on td "[PERSON_NAME] [PERSON_NAME]" at bounding box center [719, 460] width 359 height 46
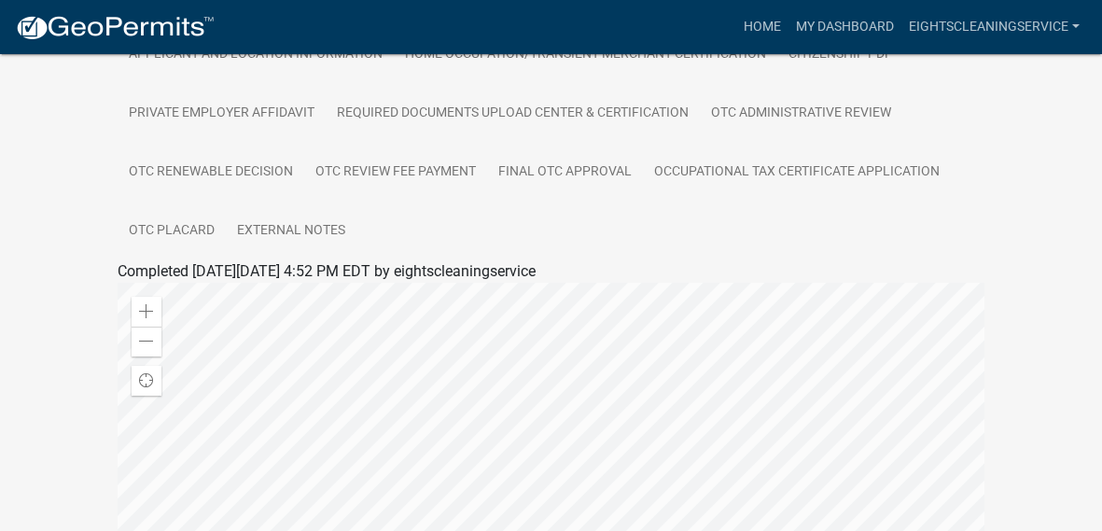
scroll to position [415, 0]
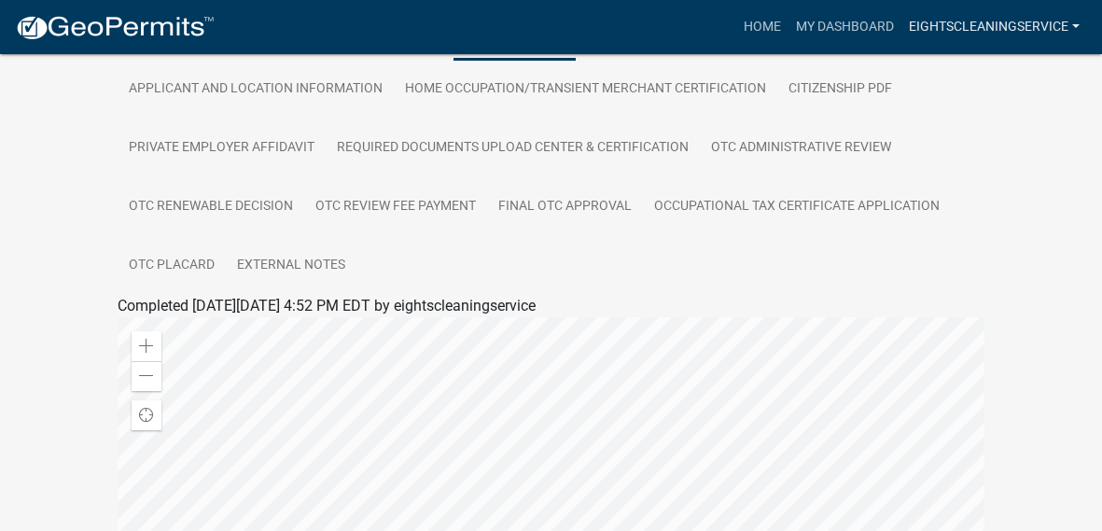
click at [1024, 35] on link "eightscleaningservice" at bounding box center [994, 26] width 186 height 35
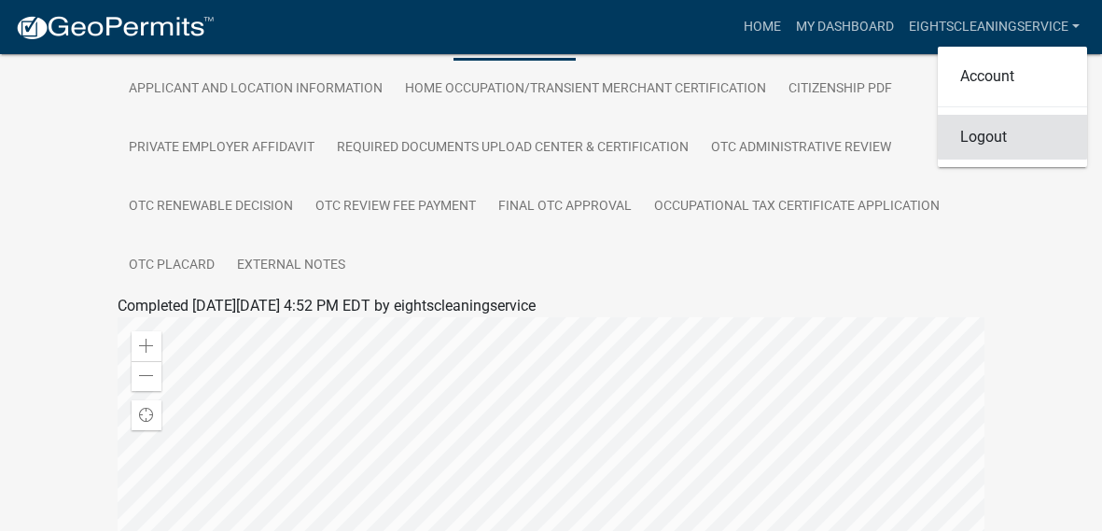
click at [1026, 148] on link "Logout" at bounding box center [1012, 137] width 149 height 45
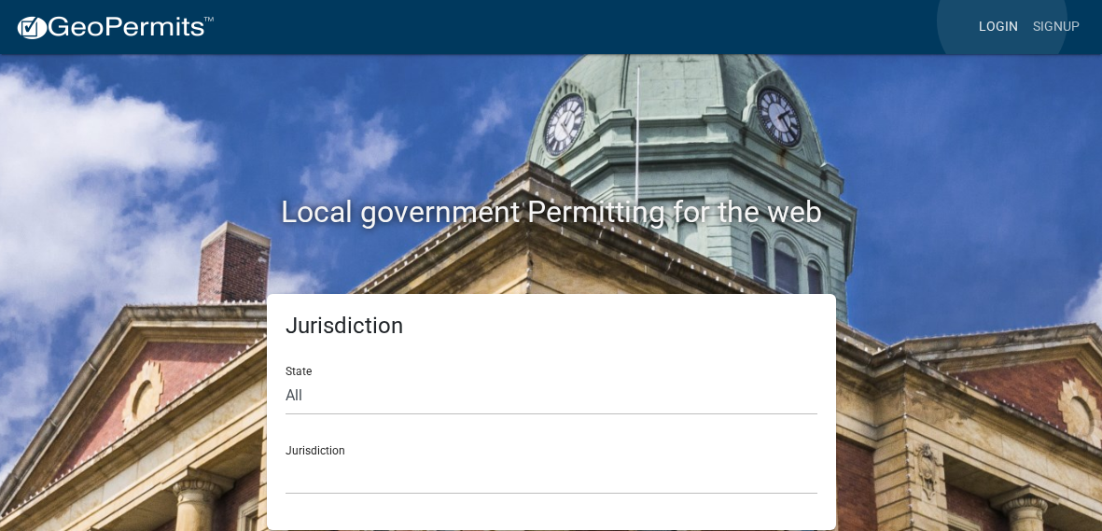
click at [1002, 21] on link "Login" at bounding box center [998, 26] width 54 height 35
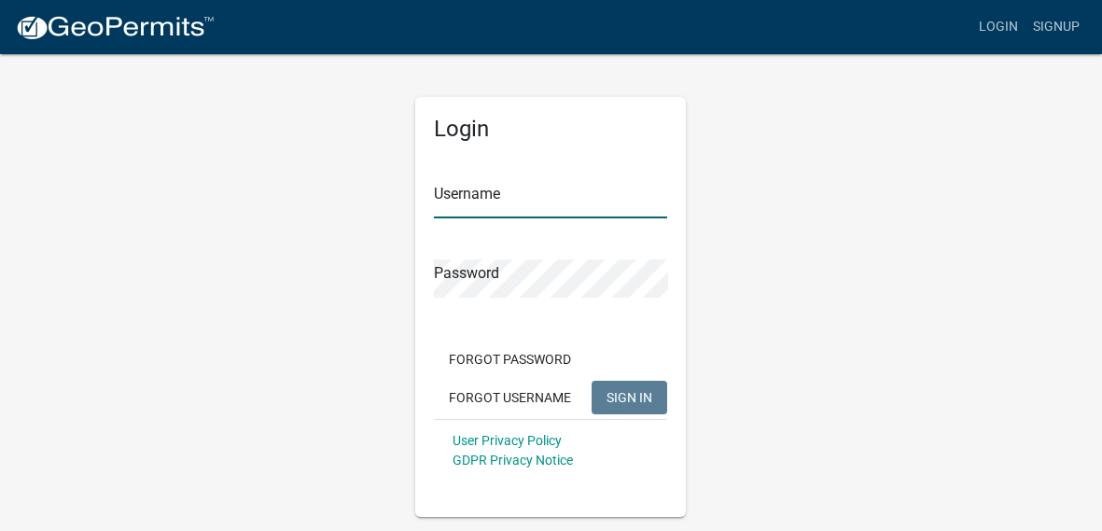
click at [598, 195] on input "Username" at bounding box center [550, 199] width 233 height 38
type input "j.k.hicks1399"
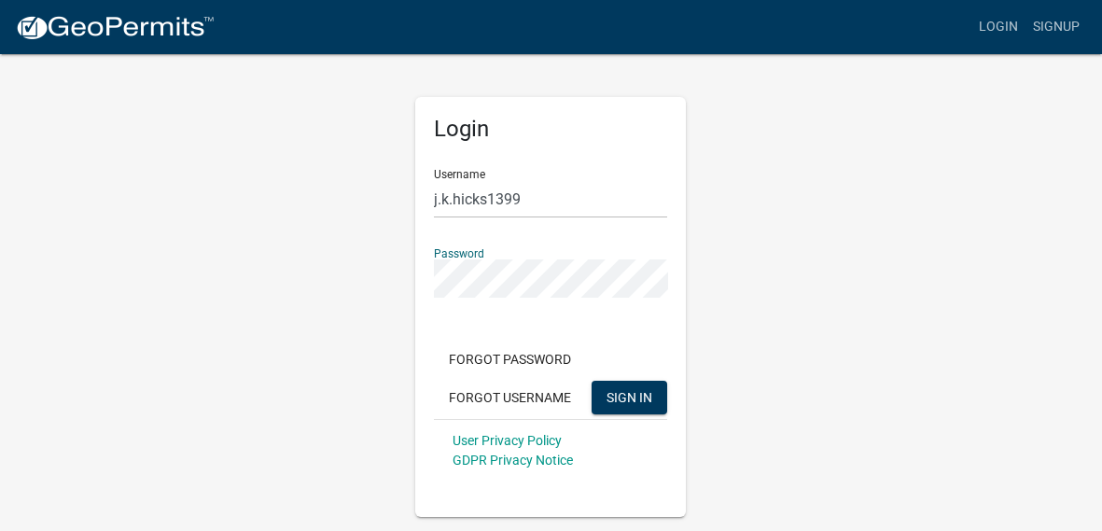
click at [591, 381] on button "SIGN IN" at bounding box center [629, 398] width 76 height 34
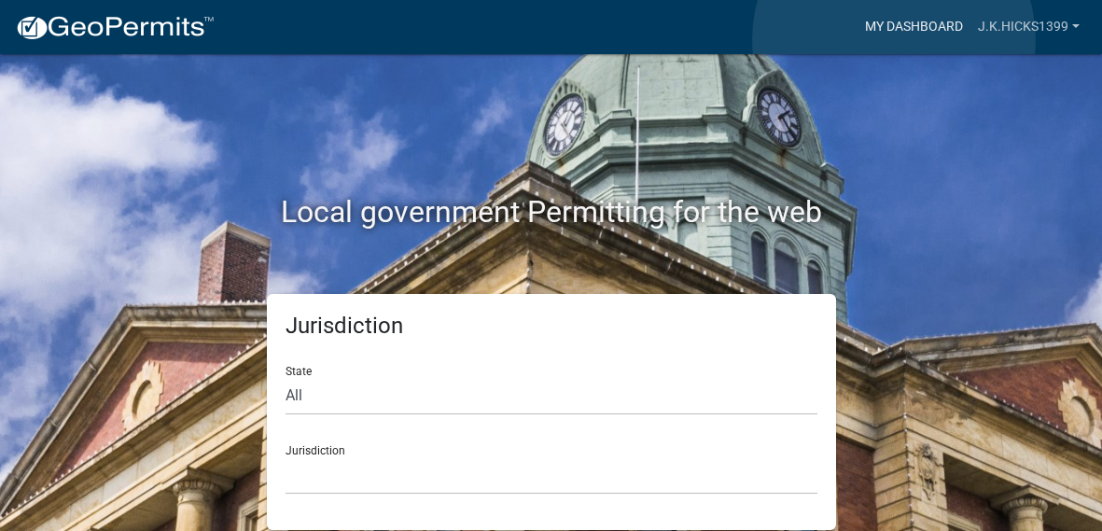
click at [894, 39] on link "My Dashboard" at bounding box center [913, 26] width 113 height 35
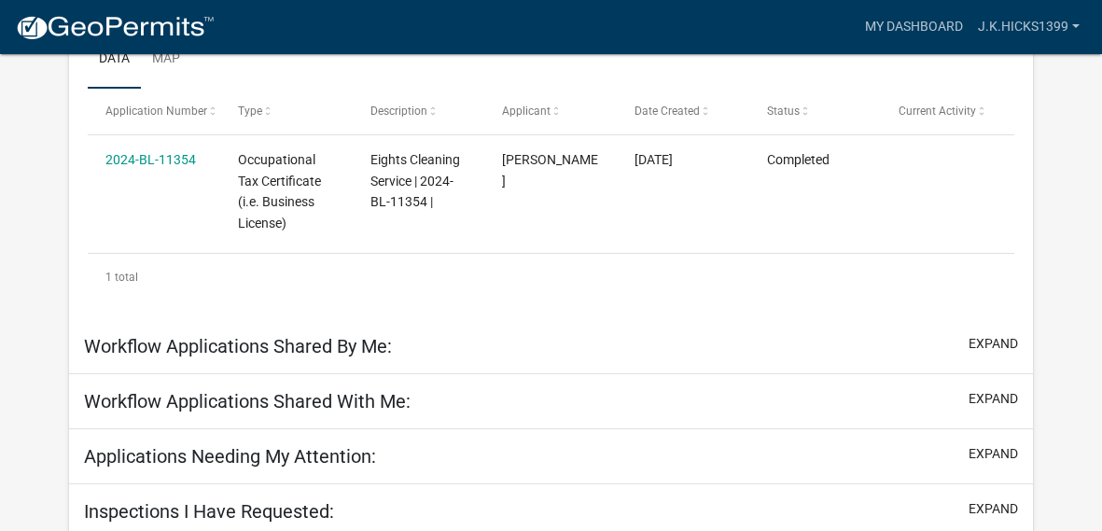
scroll to position [366, 0]
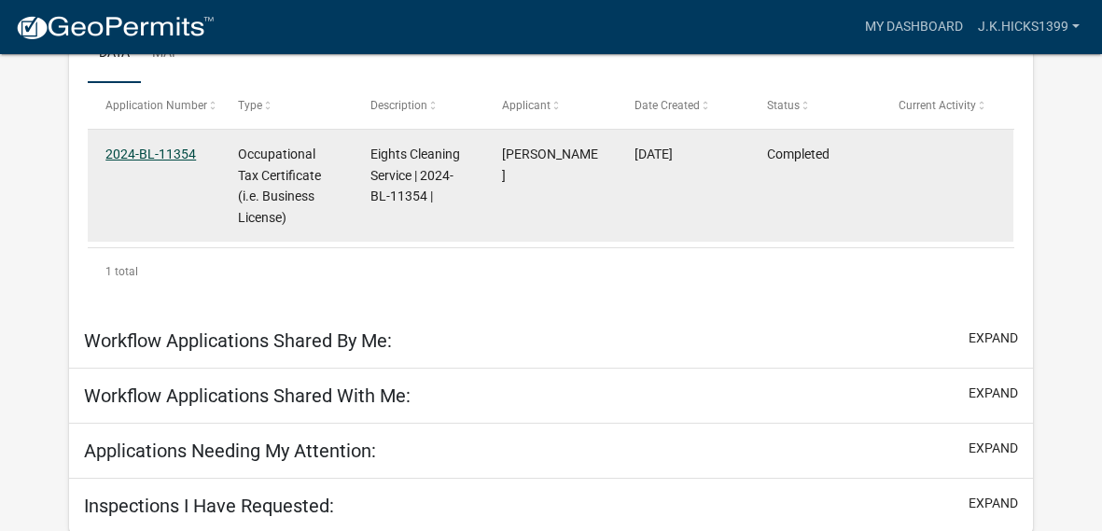
click at [128, 159] on link "2024-BL-11354" at bounding box center [150, 153] width 90 height 15
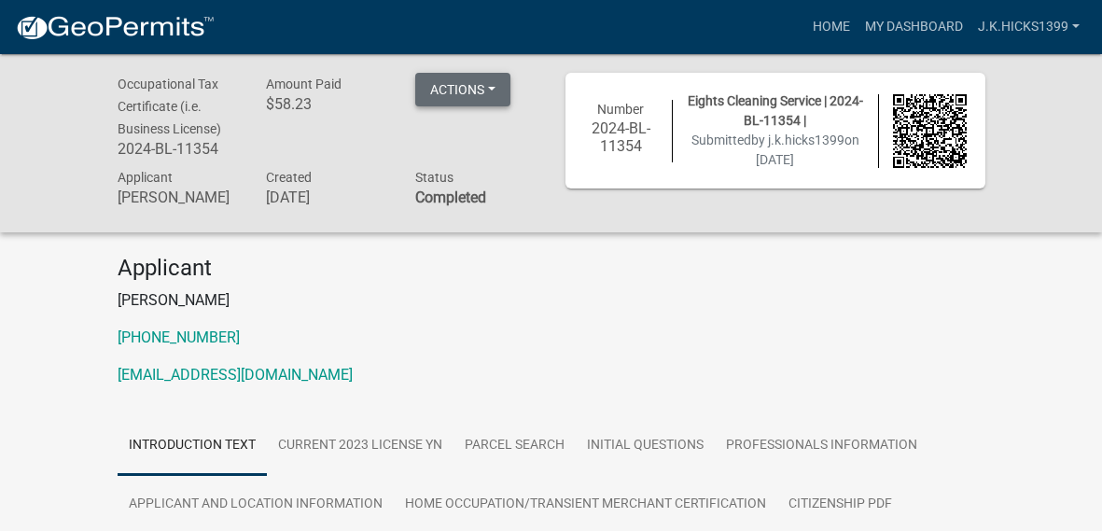
click at [459, 94] on button "Actions" at bounding box center [462, 90] width 95 height 34
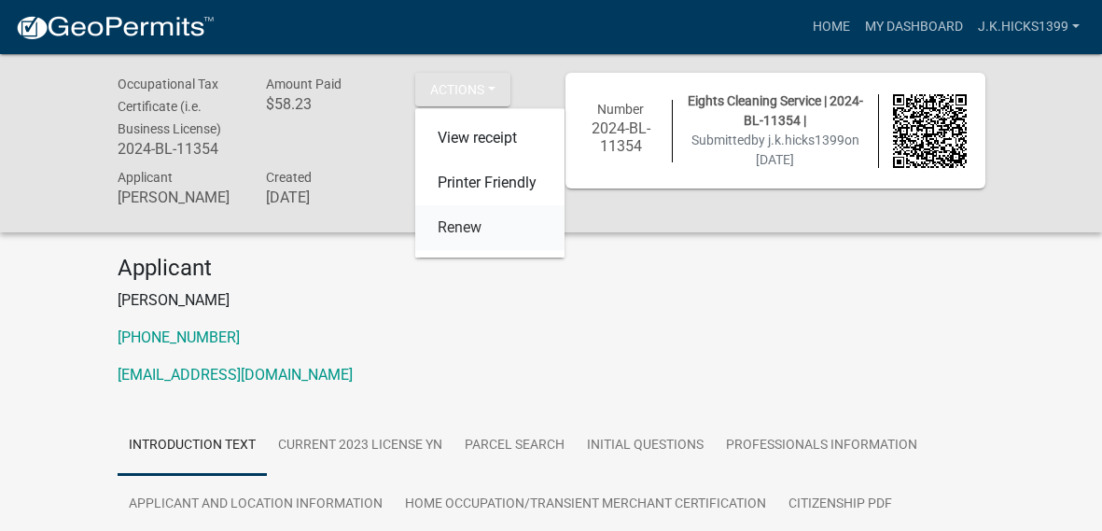
click at [466, 228] on link "Renew" at bounding box center [489, 228] width 149 height 45
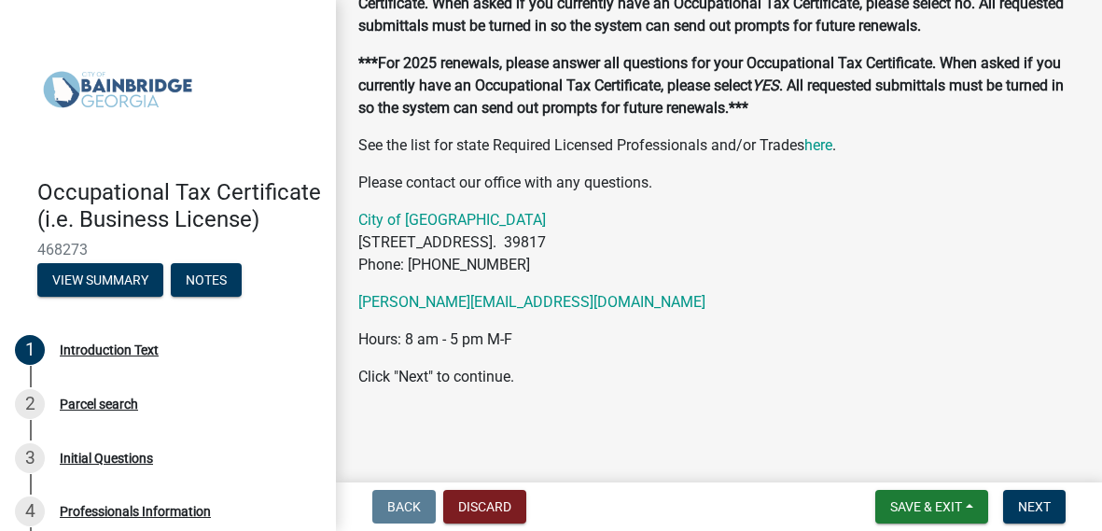
scroll to position [256, 0]
click at [1047, 508] on span "Next" at bounding box center [1034, 506] width 33 height 15
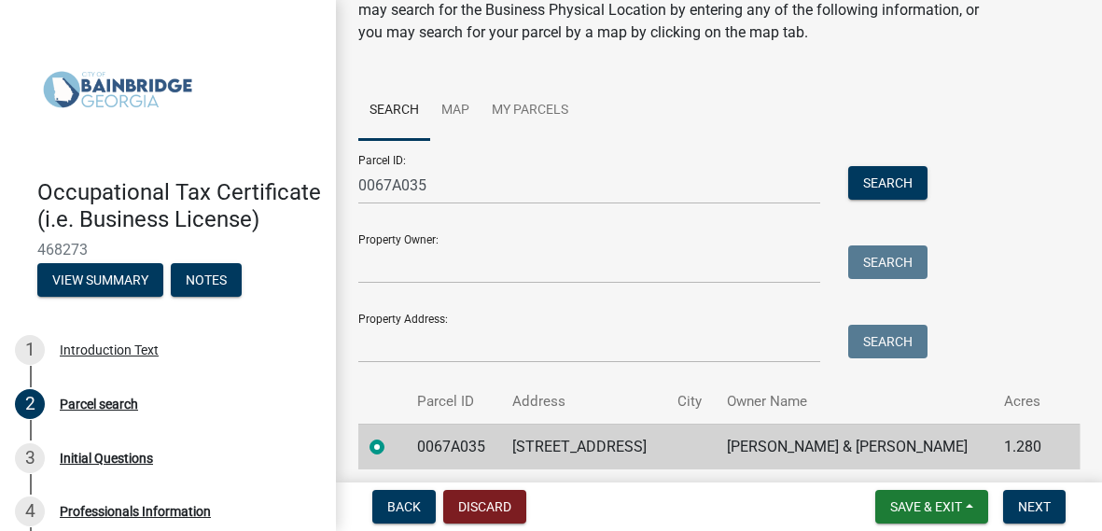
scroll to position [100, 0]
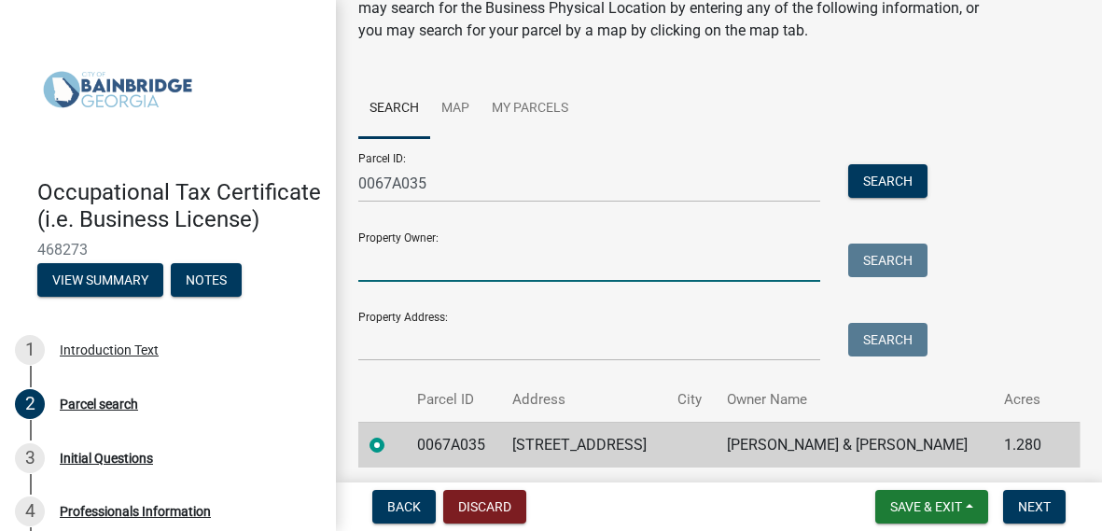
click at [412, 260] on input "Property Owner:" at bounding box center [589, 262] width 462 height 38
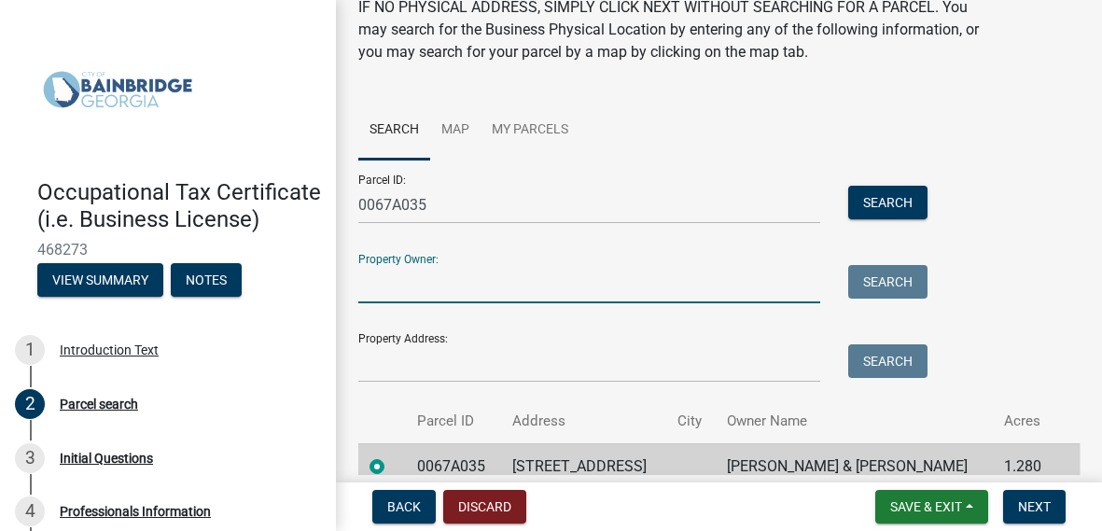
scroll to position [79, 0]
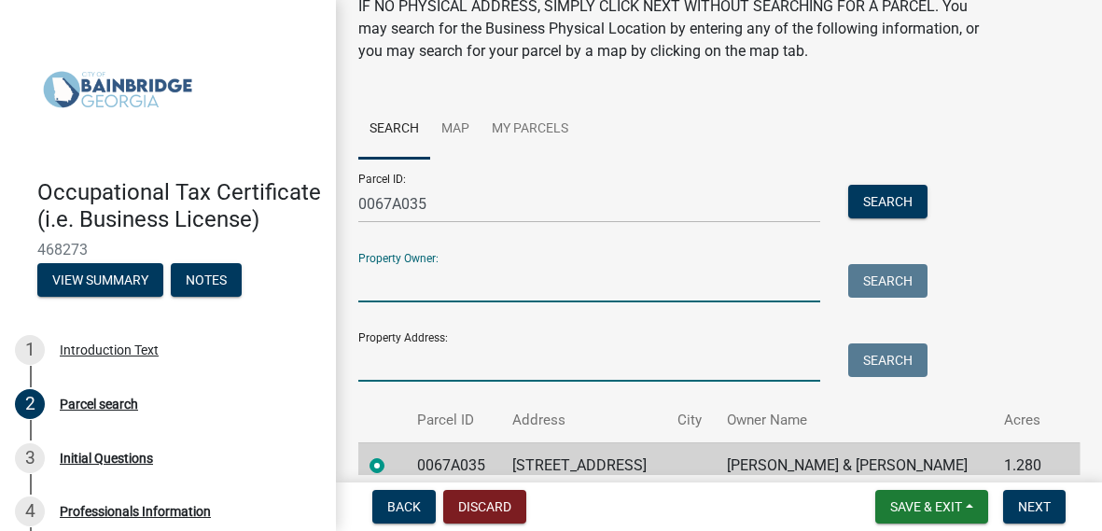
click at [401, 360] on input "Property Address:" at bounding box center [589, 362] width 462 height 38
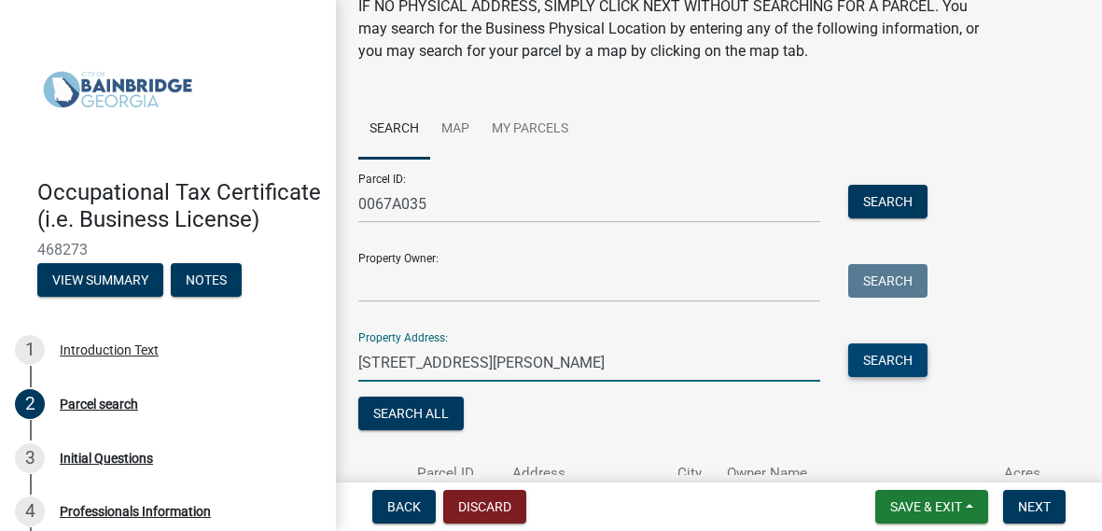
click at [893, 367] on button "Search" at bounding box center [887, 360] width 79 height 34
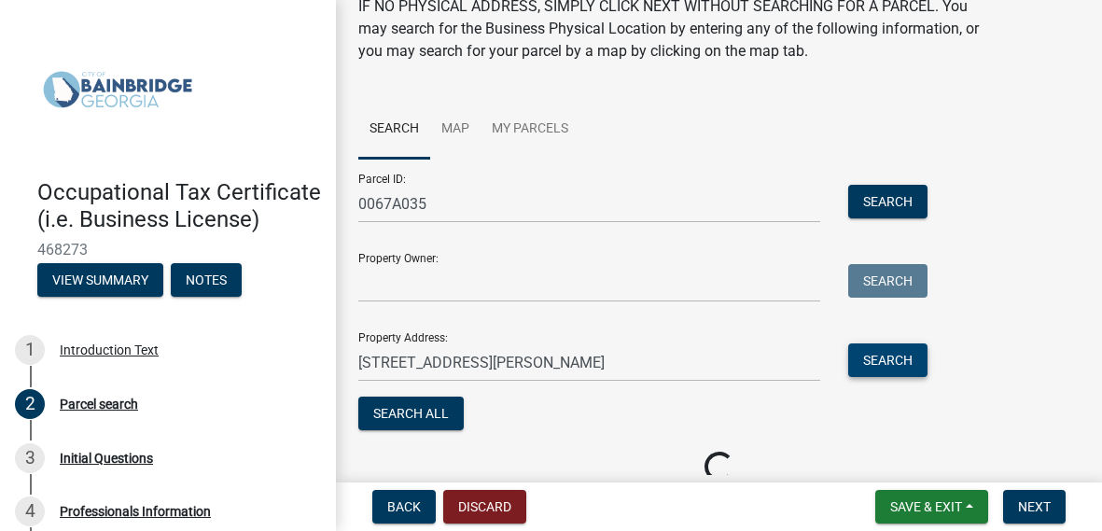
scroll to position [160, 0]
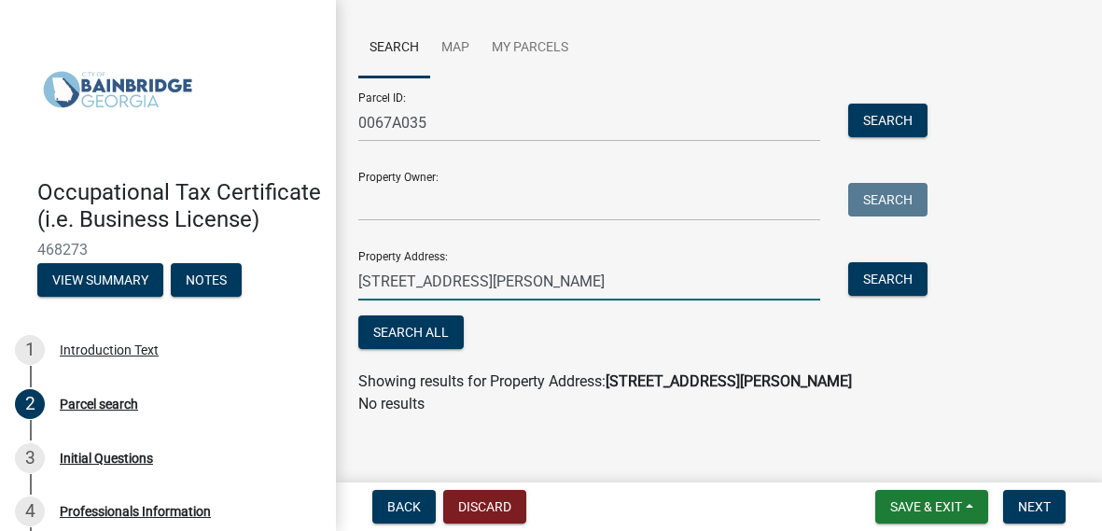
click at [429, 277] on input "[STREET_ADDRESS][PERSON_NAME]" at bounding box center [589, 281] width 462 height 38
click at [899, 277] on button "Search" at bounding box center [887, 279] width 79 height 34
click at [602, 282] on input "[STREET_ADDRESS][PERSON_NAME][PERSON_NAME]" at bounding box center [589, 281] width 462 height 38
type input "[STREET_ADDRESS][PERSON_NAME]"
click at [880, 280] on button "Search" at bounding box center [887, 279] width 79 height 34
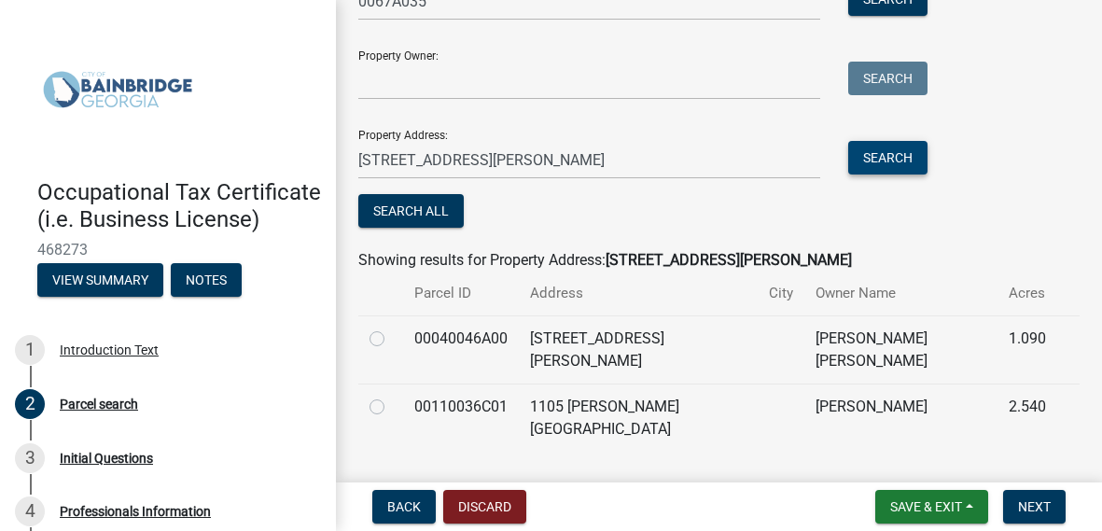
scroll to position [285, 0]
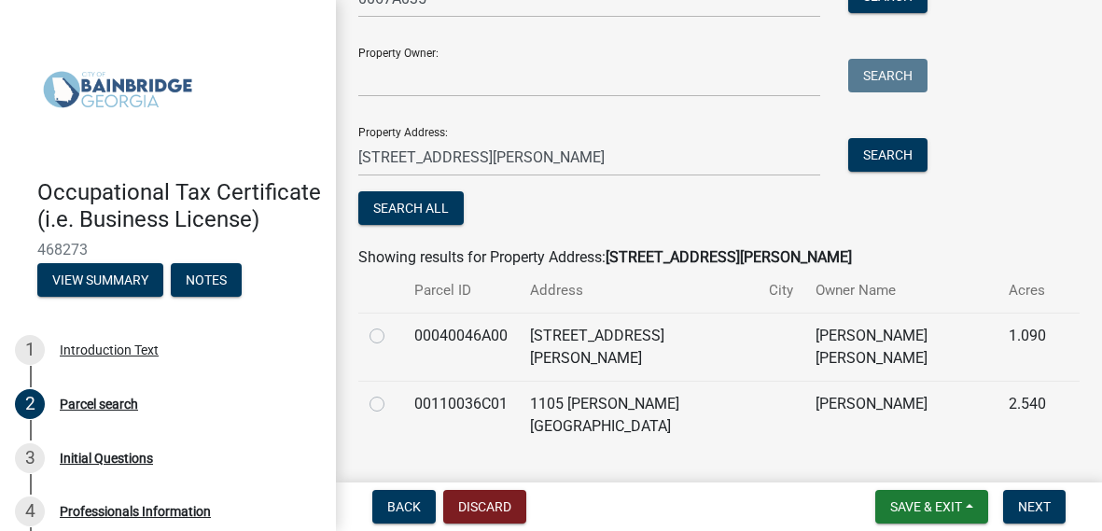
click at [392, 325] on label at bounding box center [392, 325] width 0 height 0
click at [392, 336] on input "radio" at bounding box center [398, 331] width 12 height 12
radio input "true"
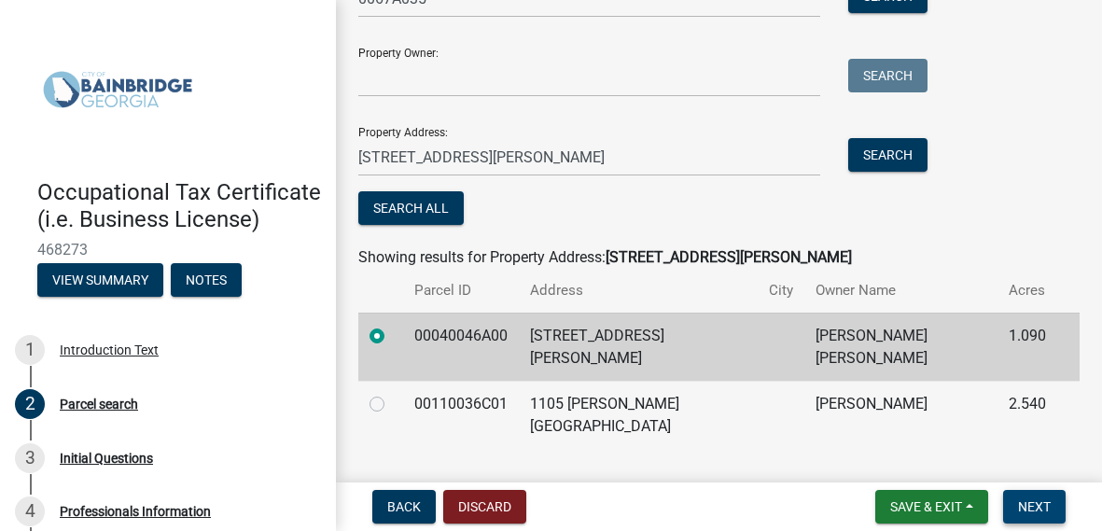
click at [1019, 505] on span "Next" at bounding box center [1034, 506] width 33 height 15
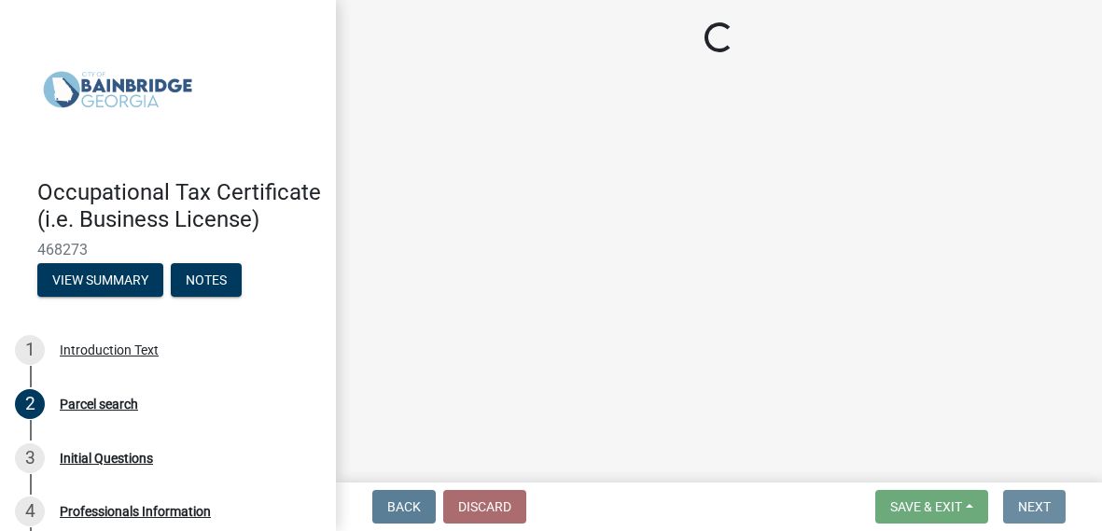
scroll to position [0, 0]
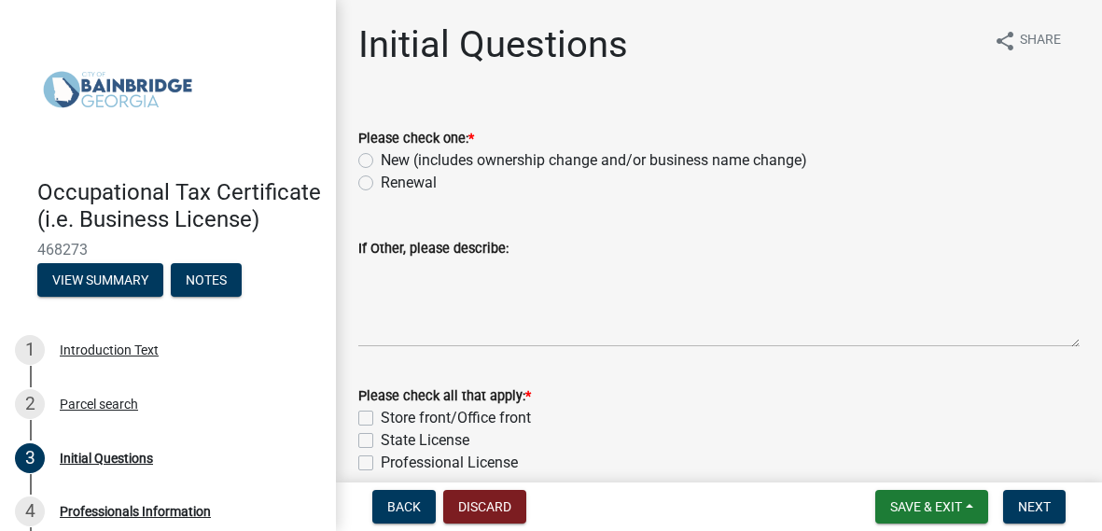
click at [381, 184] on label "Renewal" at bounding box center [409, 183] width 56 height 22
click at [381, 184] on input "Renewal" at bounding box center [387, 178] width 12 height 12
radio input "true"
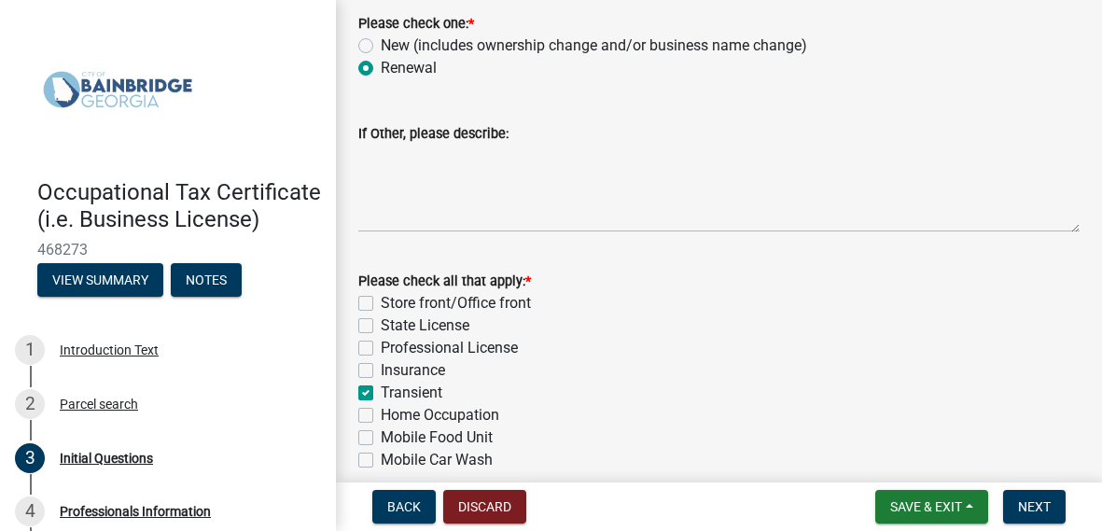
scroll to position [118, 0]
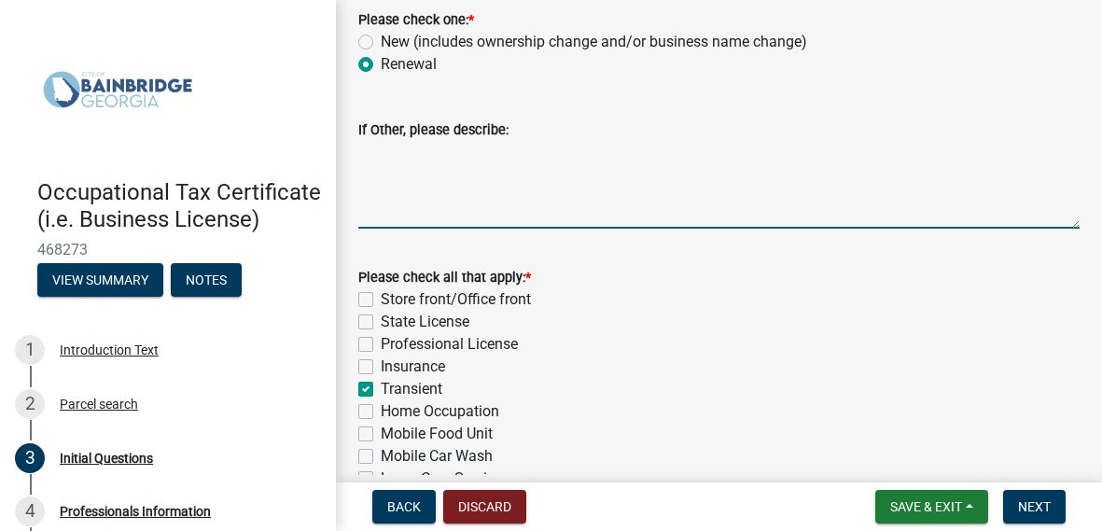
click at [494, 220] on textarea "If Other, please describe:" at bounding box center [718, 185] width 721 height 88
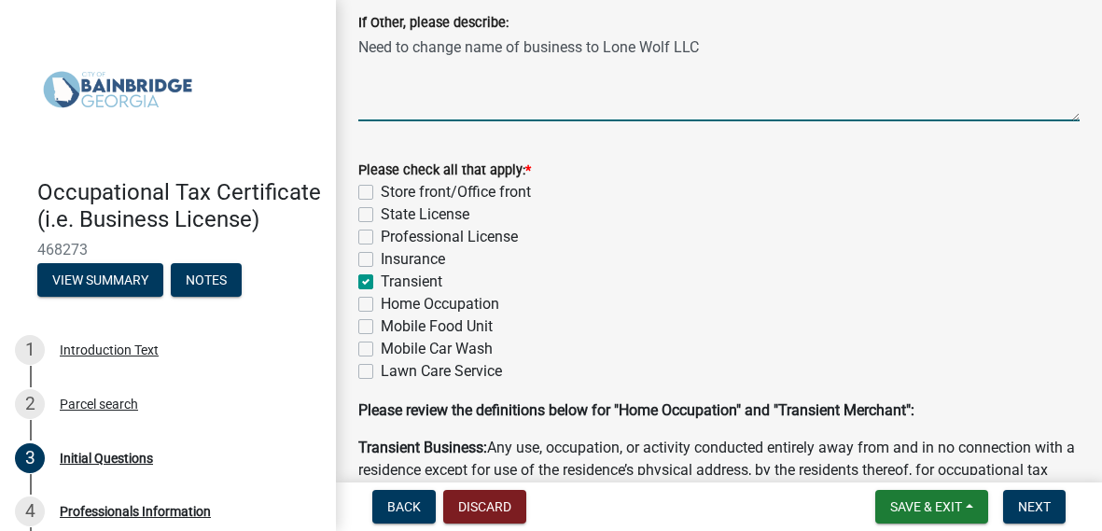
scroll to position [225, 0]
type textarea "Need to change name of business to Lone Wolf LLC"
click at [381, 213] on label "State License" at bounding box center [425, 215] width 89 height 22
click at [381, 213] on input "State License" at bounding box center [387, 210] width 12 height 12
checkbox input "true"
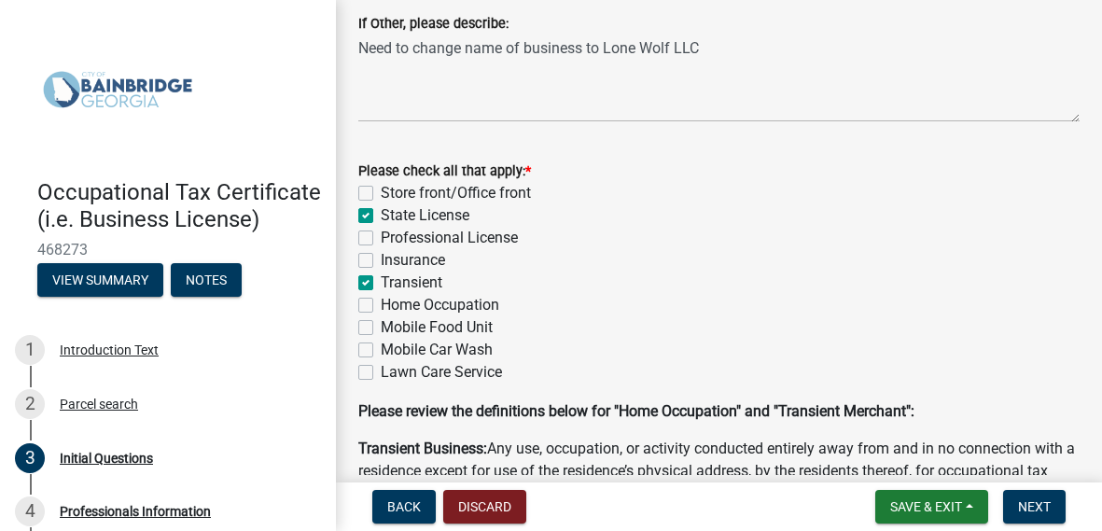
checkbox input "false"
checkbox input "true"
checkbox input "false"
checkbox input "true"
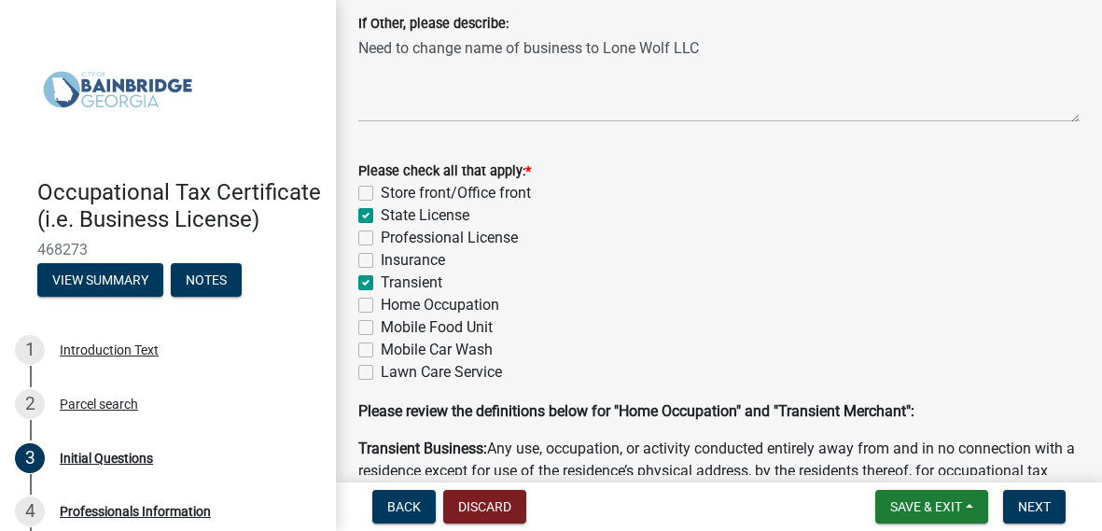
checkbox input "false"
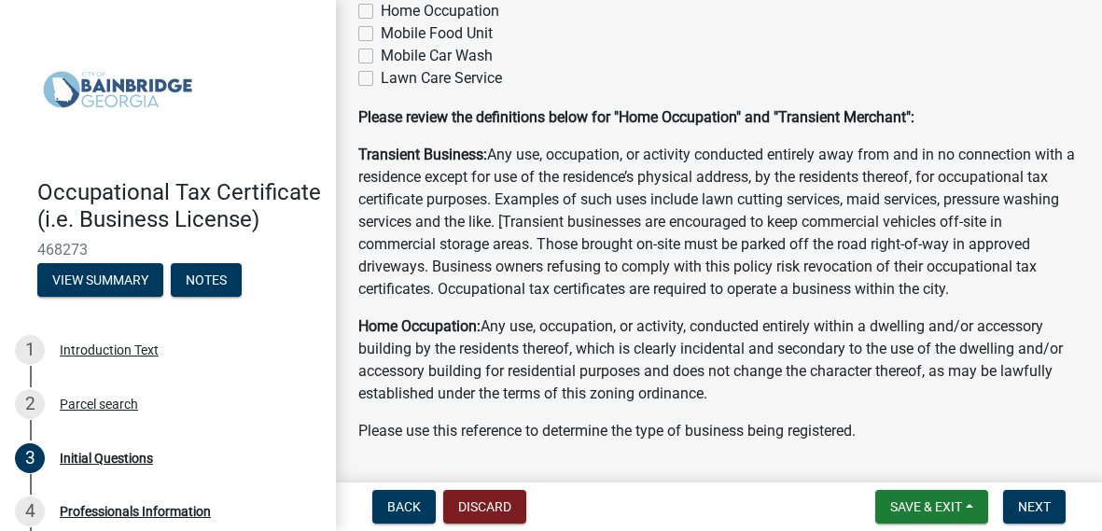
scroll to position [573, 0]
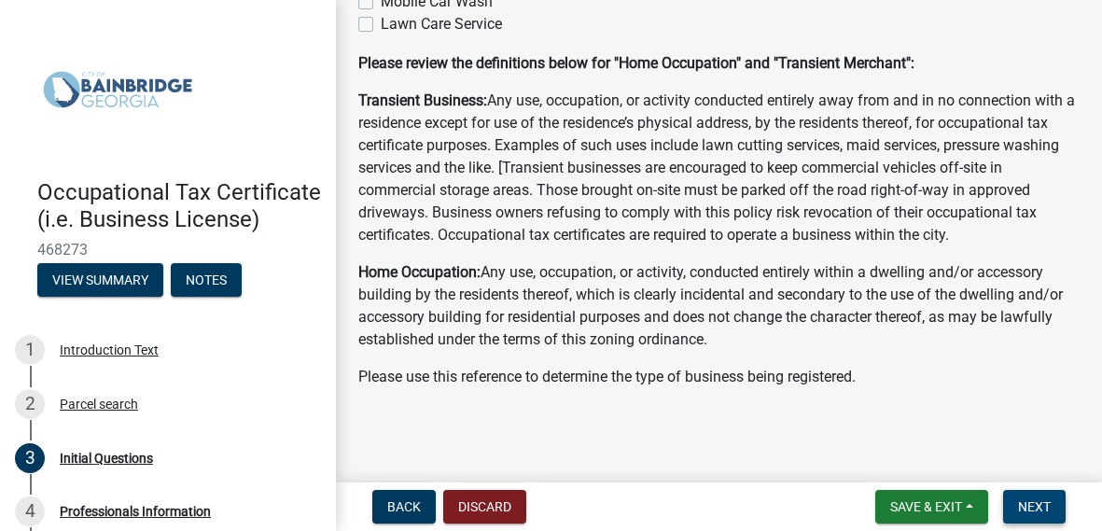
click at [1055, 512] on button "Next" at bounding box center [1034, 507] width 63 height 34
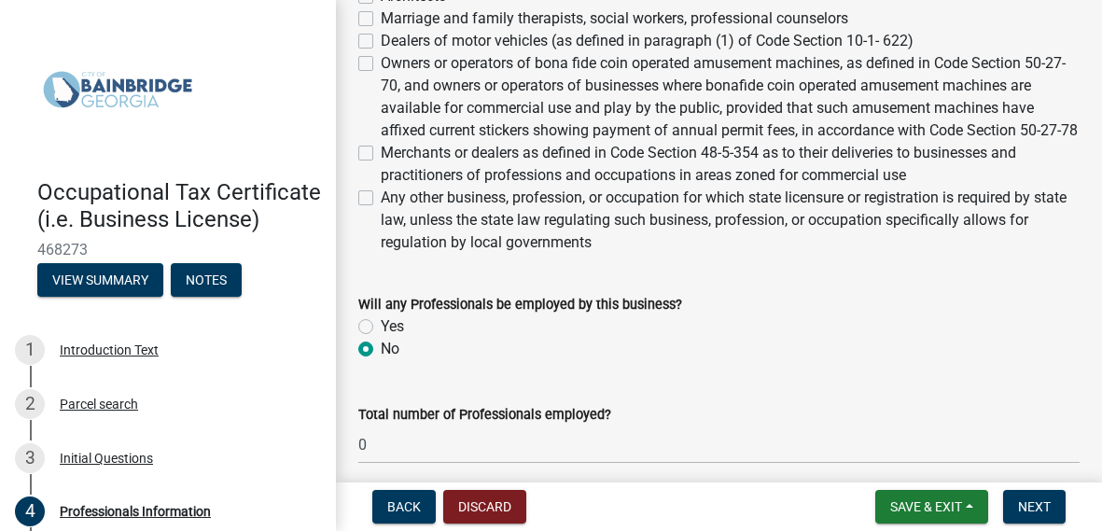
scroll to position [958, 0]
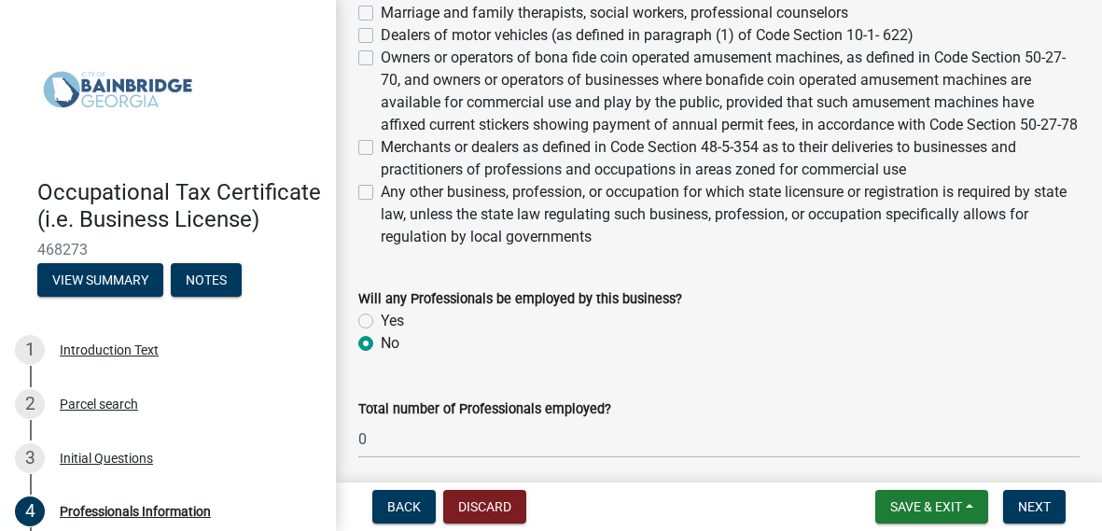
click at [381, 210] on label "Any other business, profession, or occupation for which state licensure or regi…" at bounding box center [730, 214] width 699 height 67
click at [381, 193] on input "Any other business, profession, or occupation for which state licensure or regi…" at bounding box center [387, 187] width 12 height 12
checkbox input "true"
checkbox input "false"
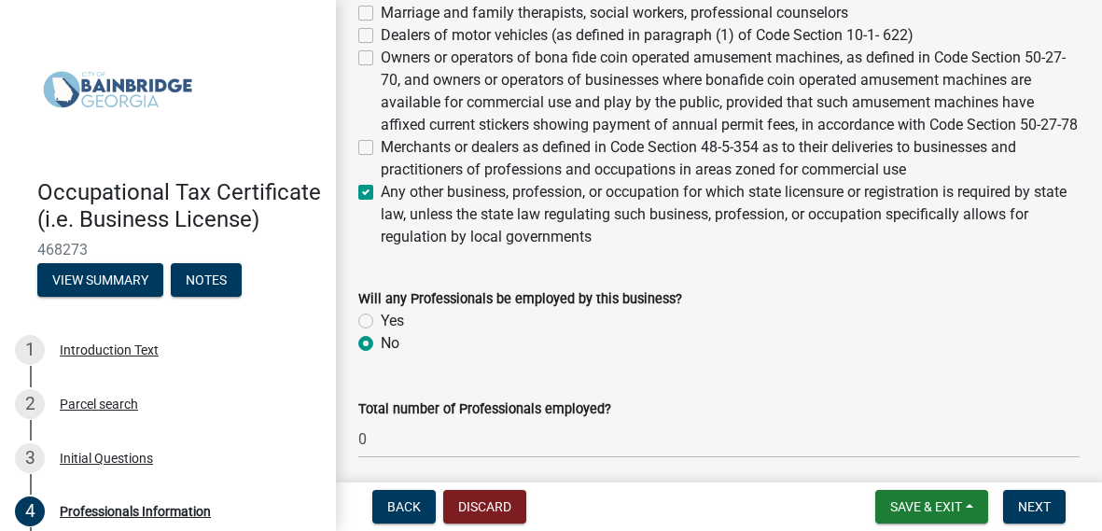
checkbox input "false"
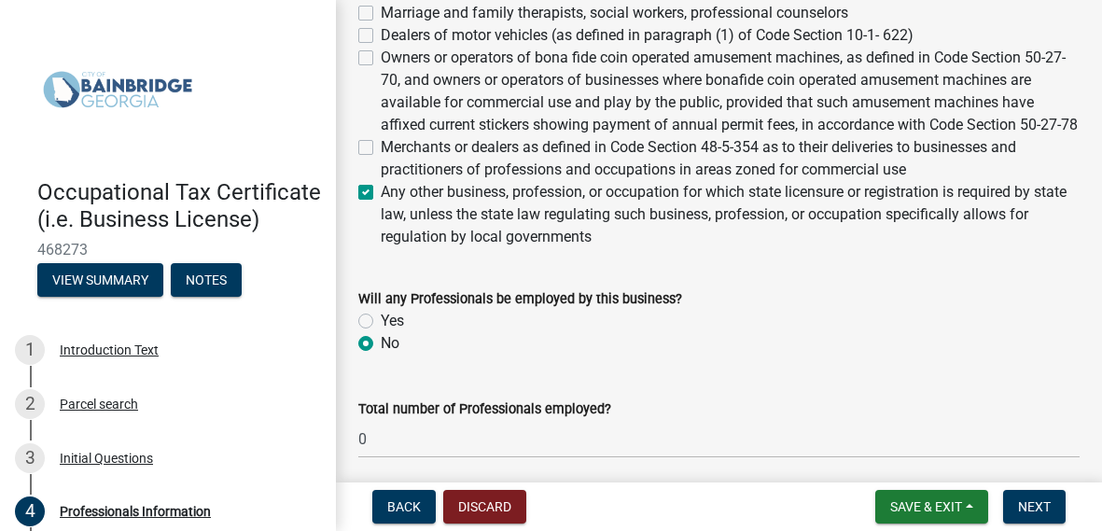
checkbox input "false"
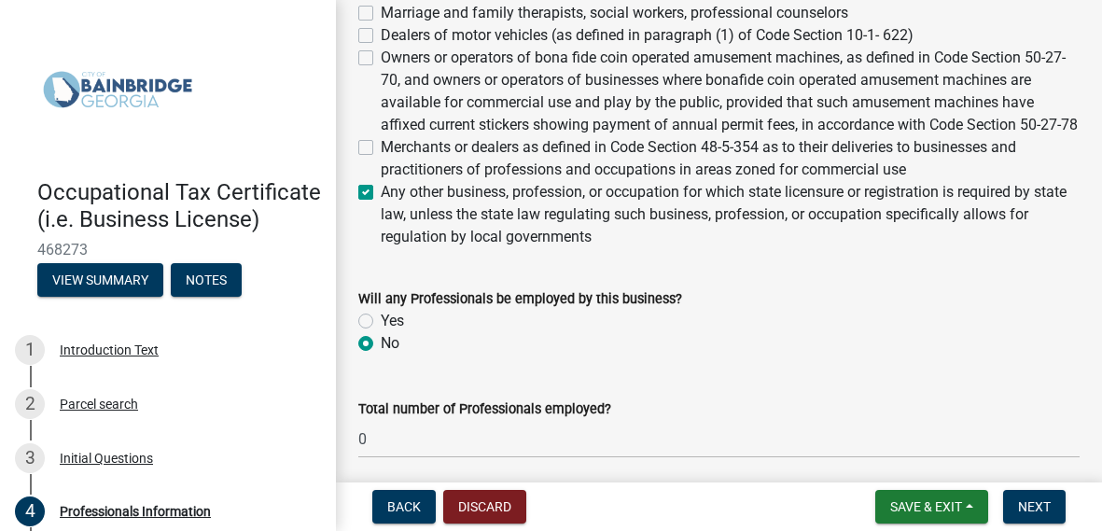
checkbox input "false"
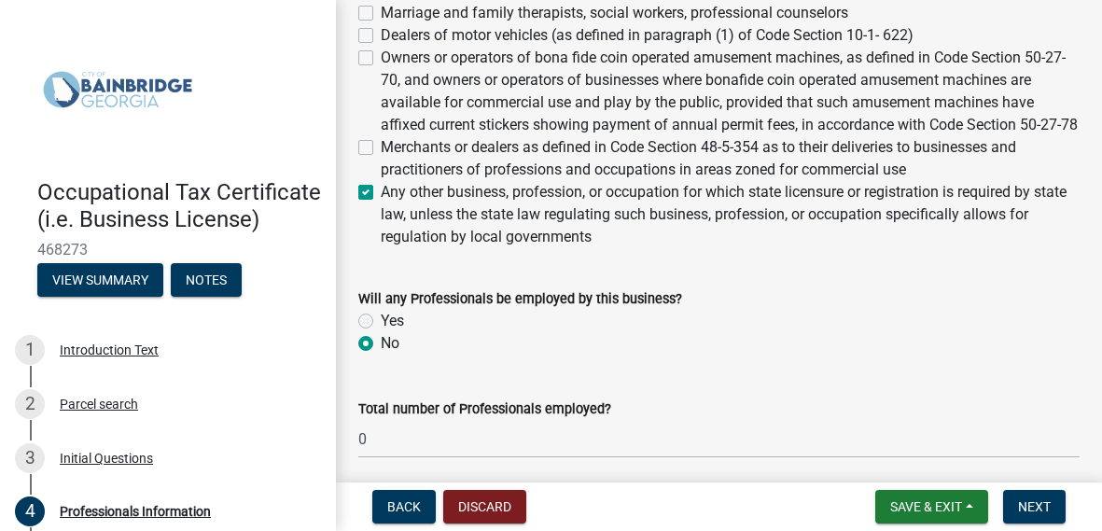
checkbox input "false"
checkbox input "true"
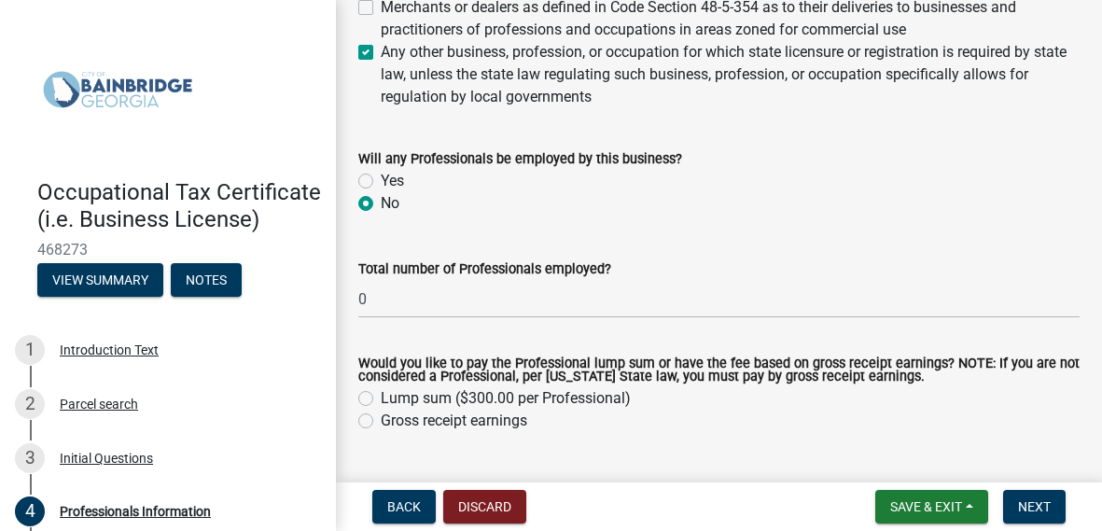
scroll to position [1106, 0]
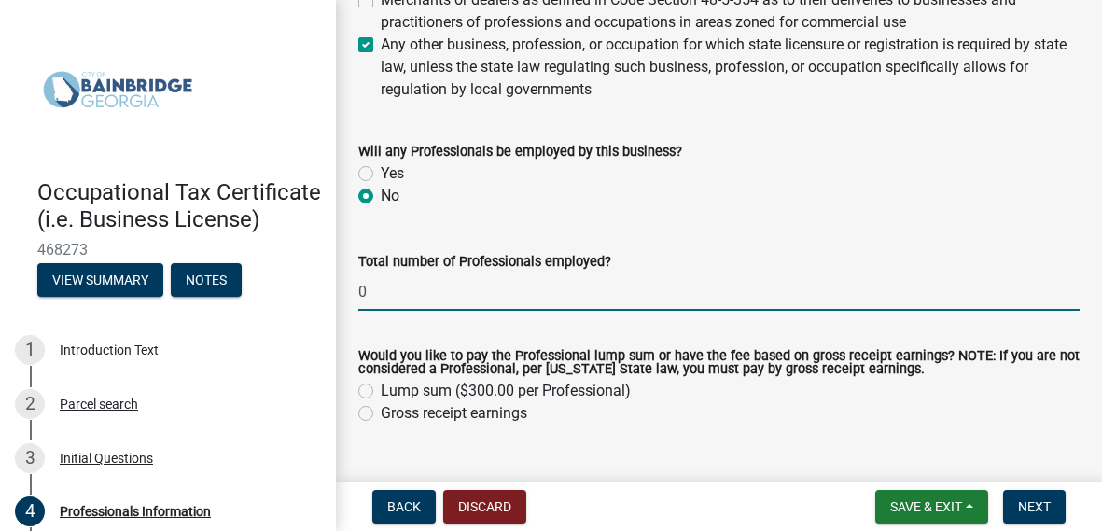
click at [483, 311] on input "0" at bounding box center [718, 291] width 721 height 38
type input "\"
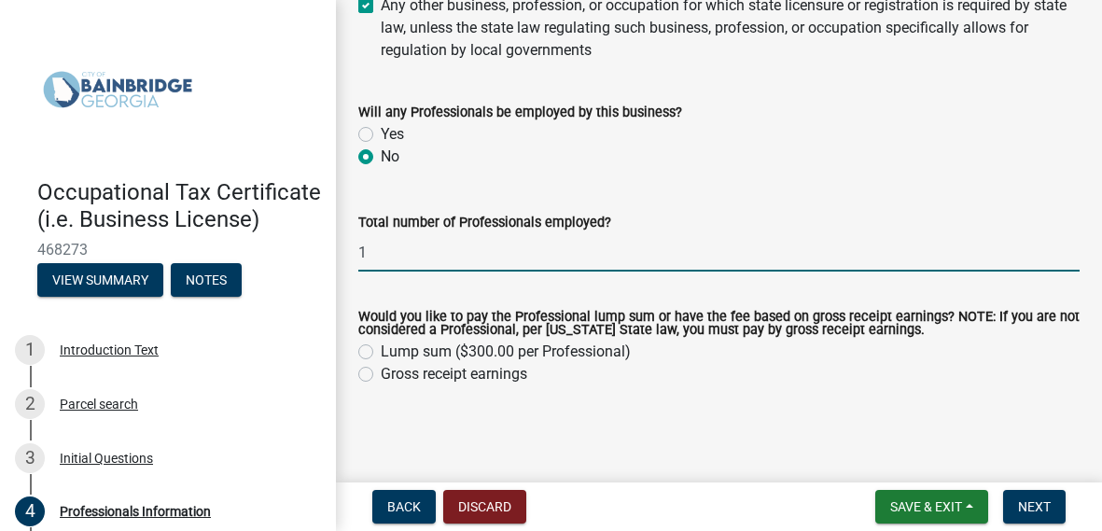
scroll to position [1167, 0]
type input "1"
click at [381, 376] on label "Gross receipt earnings" at bounding box center [454, 374] width 146 height 22
click at [381, 375] on input "Gross receipt earnings" at bounding box center [387, 369] width 12 height 12
radio input "true"
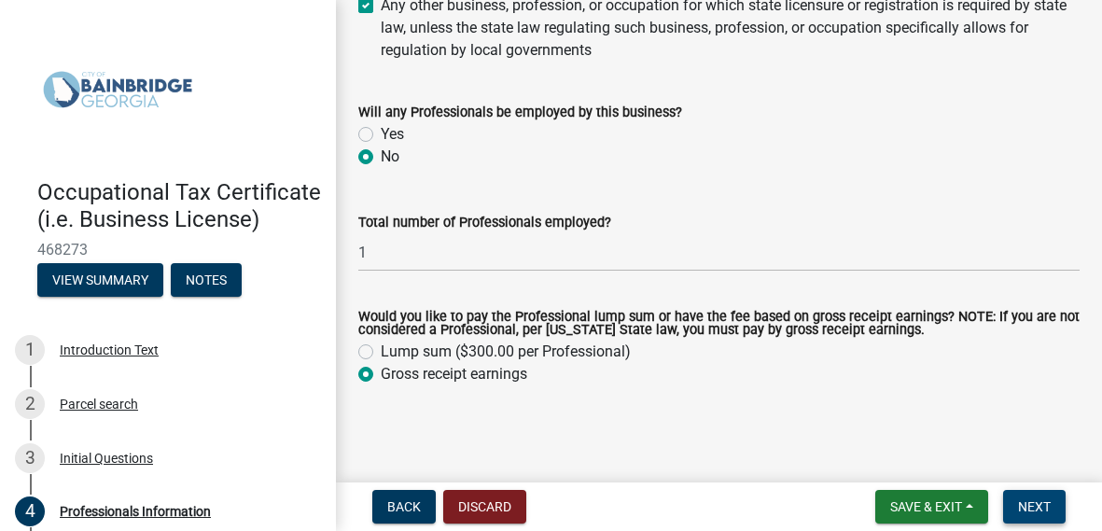
click at [1035, 503] on span "Next" at bounding box center [1034, 506] width 33 height 15
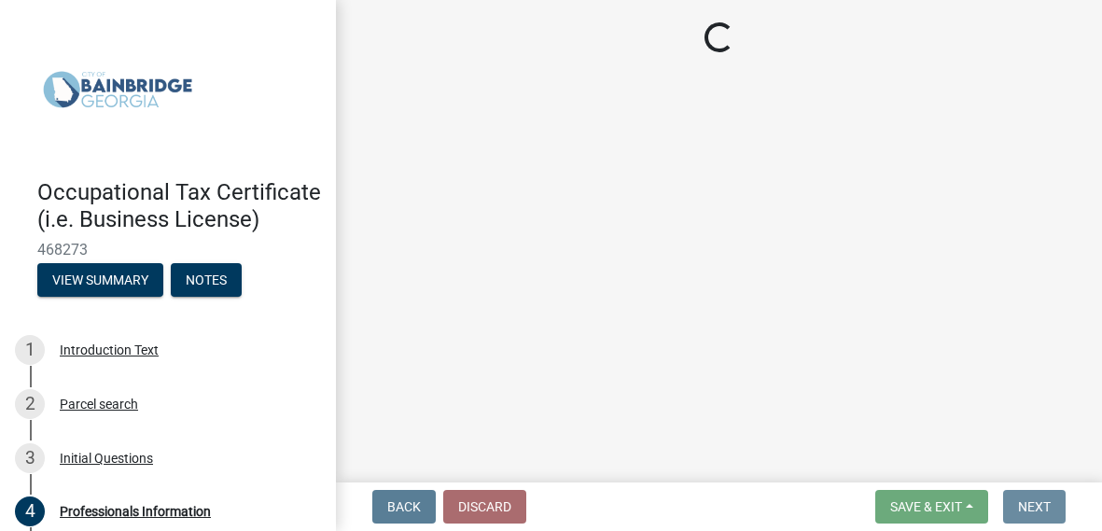
scroll to position [0, 0]
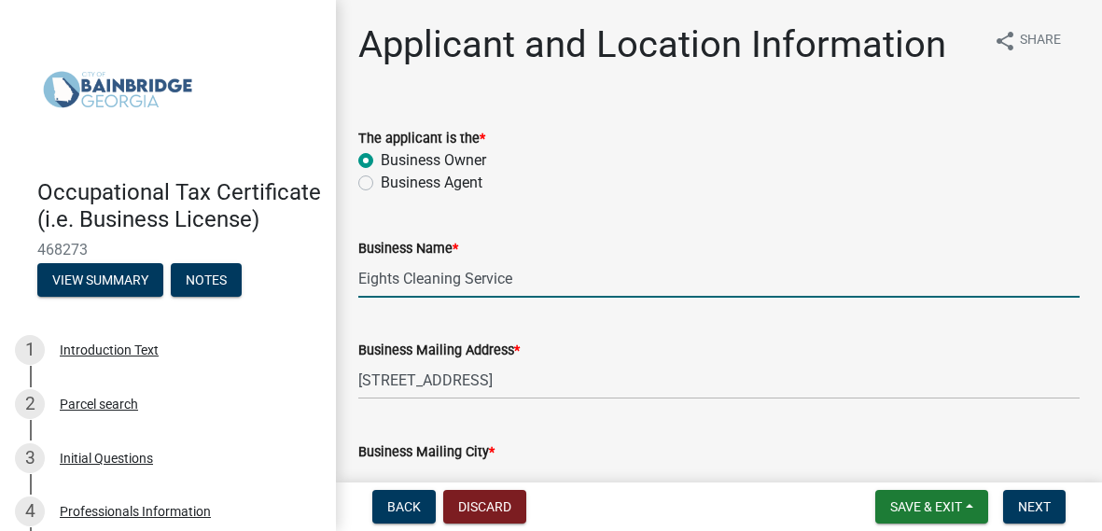
drag, startPoint x: 535, startPoint y: 282, endPoint x: 335, endPoint y: 278, distance: 200.6
click at [335, 278] on div "Occupational Tax Certificate (i.e. Business License) 468273 View Summary Notes …" at bounding box center [551, 265] width 1102 height 531
type input "Lone Wolf Security LLC"
click at [559, 370] on input "[STREET_ADDRESS]" at bounding box center [718, 380] width 721 height 38
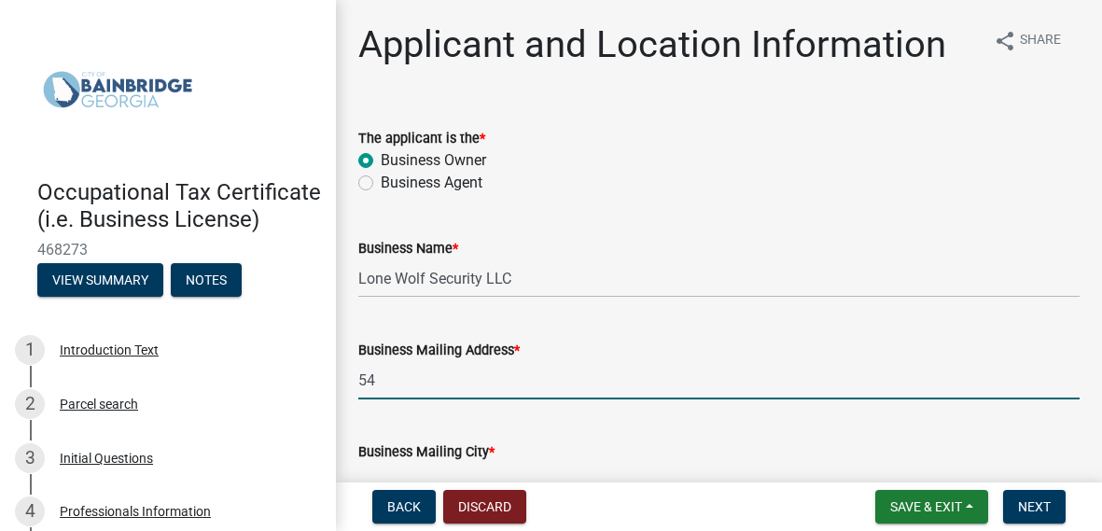
type input "5"
type input "B"
type input "[STREET_ADDRESS][PERSON_NAME]"
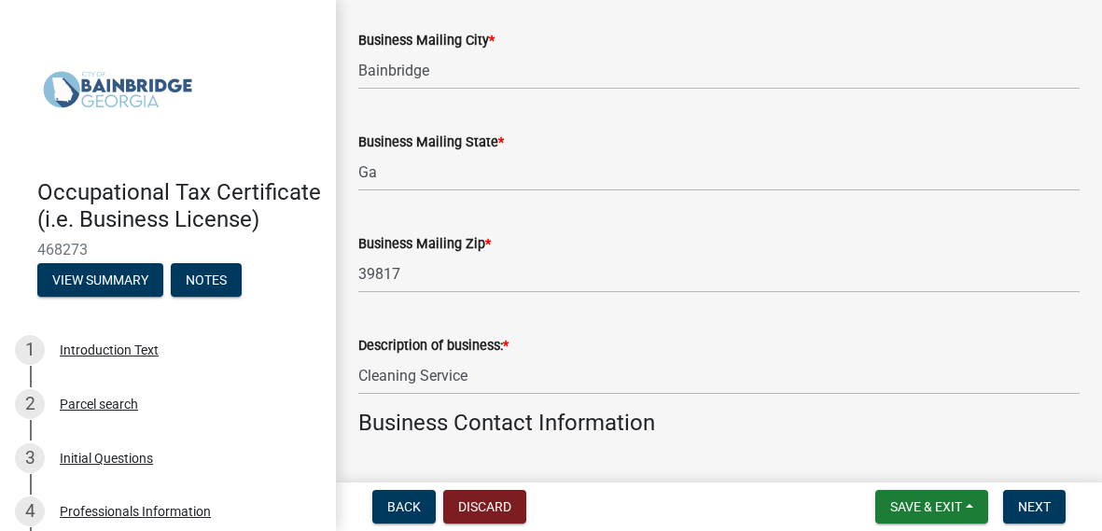
scroll to position [435, 0]
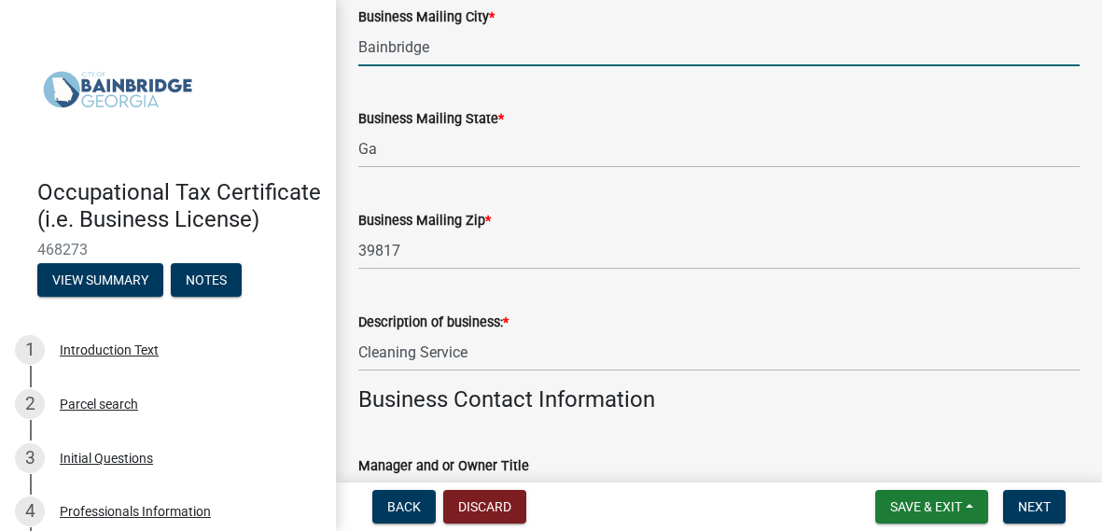
click at [469, 58] on input "Bainbridge" at bounding box center [718, 47] width 721 height 38
type input "B"
type input "[PERSON_NAME]"
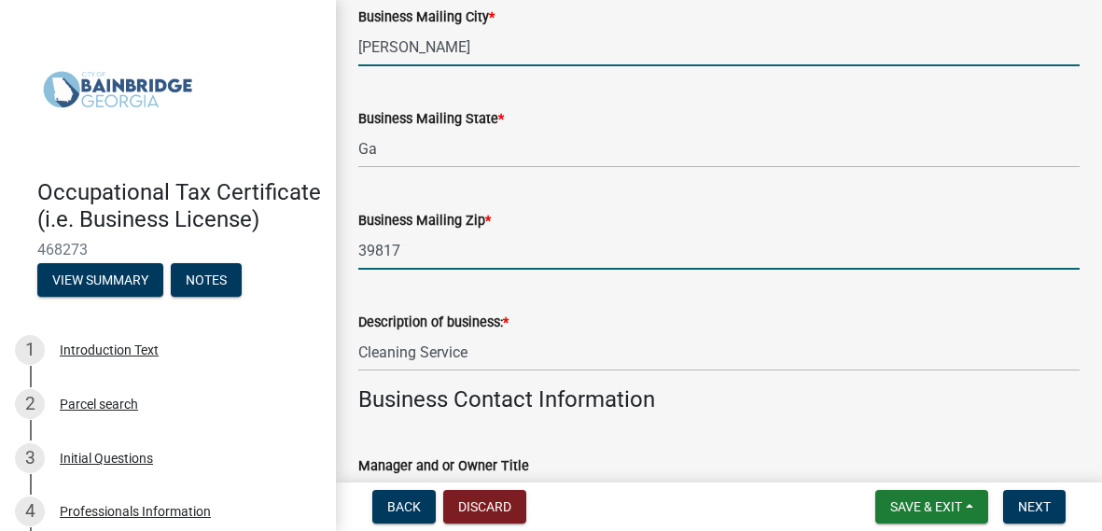
click at [435, 259] on input "39817" at bounding box center [718, 250] width 721 height 38
type input "39825"
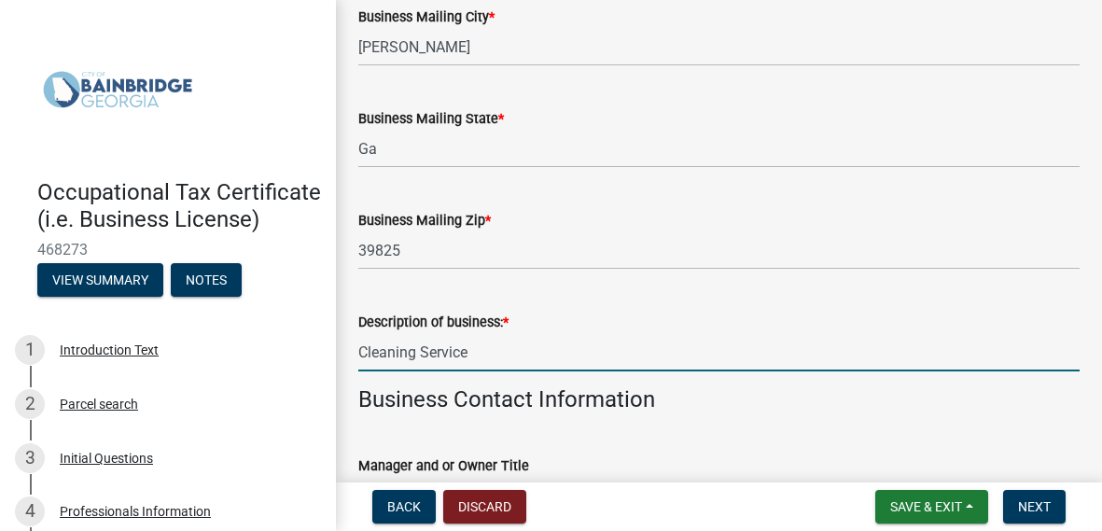
click at [671, 346] on input "Cleaning Service" at bounding box center [718, 352] width 721 height 38
drag, startPoint x: 522, startPoint y: 362, endPoint x: 321, endPoint y: 360, distance: 201.5
click at [321, 360] on div "Occupational Tax Certificate (i.e. Business License) 468273 View Summary Notes …" at bounding box center [551, 265] width 1102 height 531
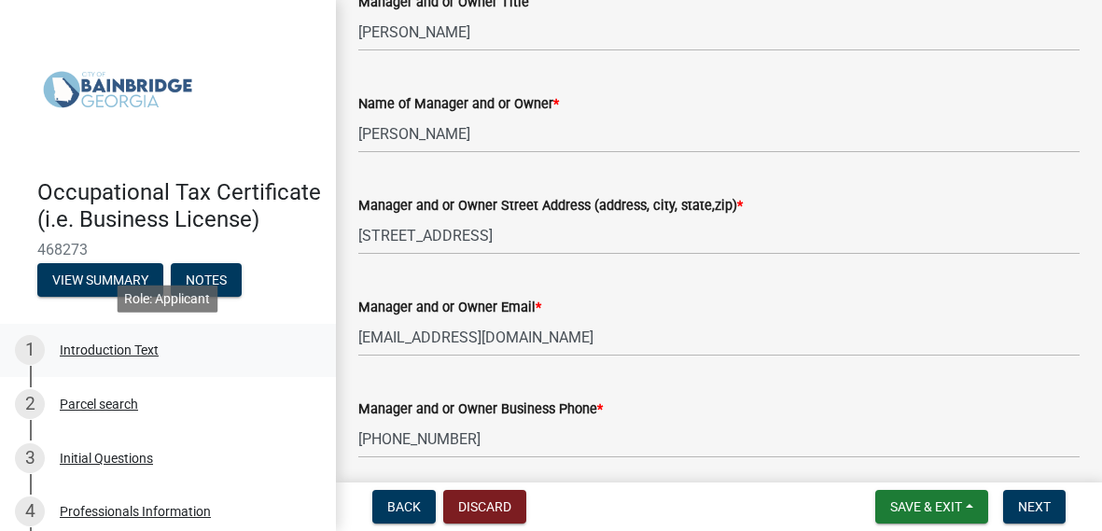
scroll to position [899, 0]
type input "In house Security service"
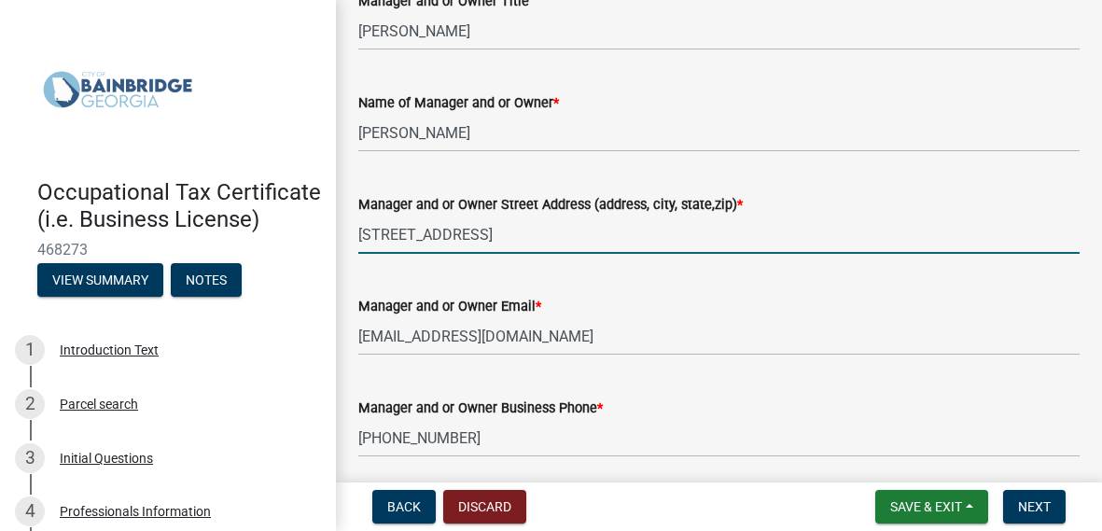
click at [538, 237] on input "[STREET_ADDRESS]" at bounding box center [718, 235] width 721 height 38
type input "5"
type input "[STREET_ADDRESS][PERSON_NAME]"
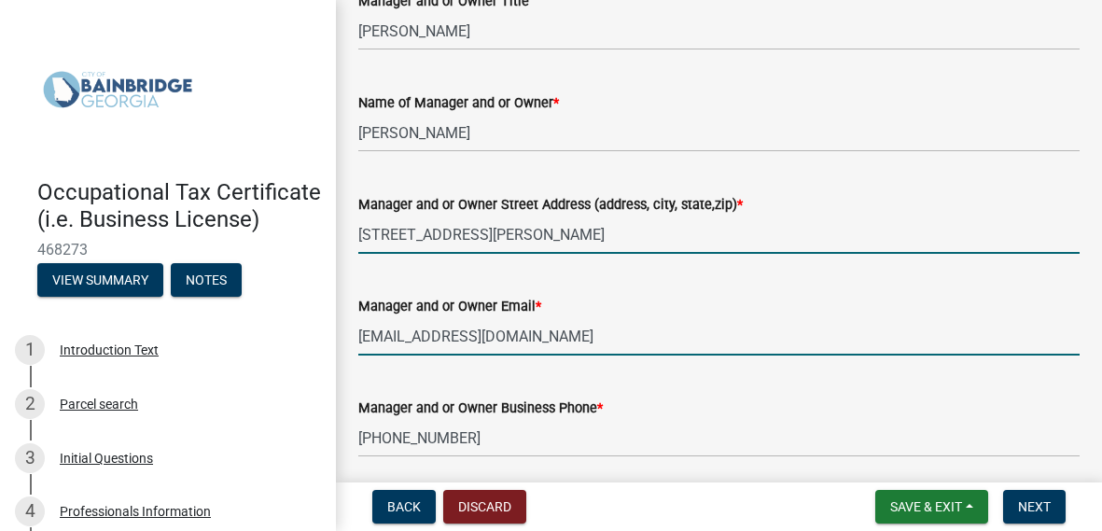
click at [497, 332] on input "[EMAIL_ADDRESS][DOMAIN_NAME]" at bounding box center [718, 336] width 721 height 38
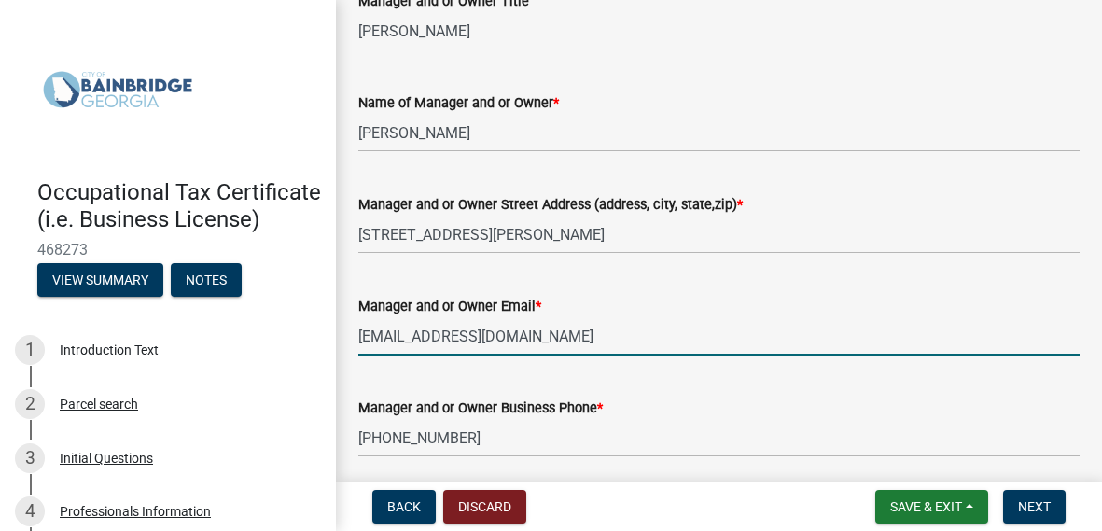
drag, startPoint x: 604, startPoint y: 340, endPoint x: 338, endPoint y: 344, distance: 265.9
type input "[EMAIL_ADDRESS][DOMAIN_NAME]"
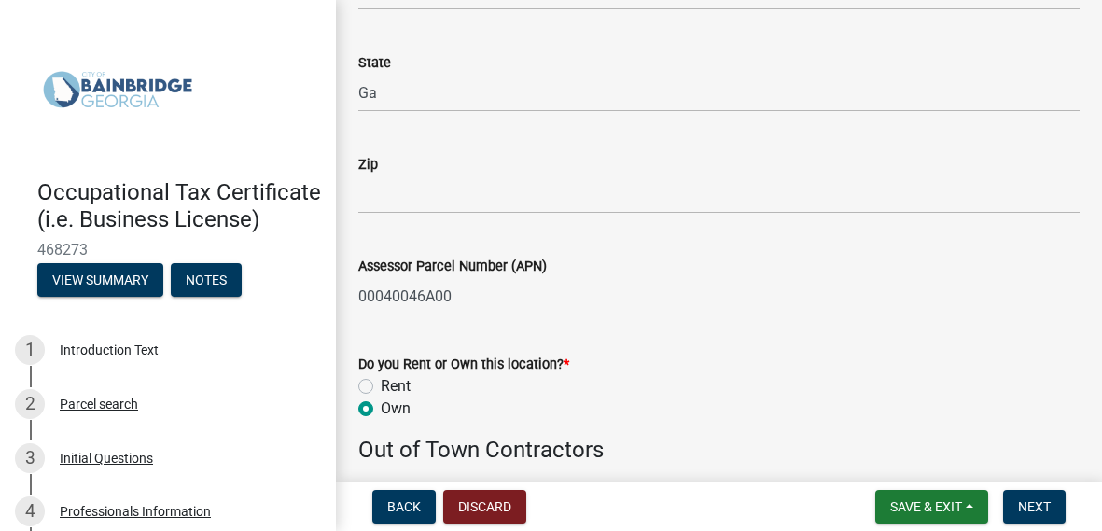
scroll to position [1695, 0]
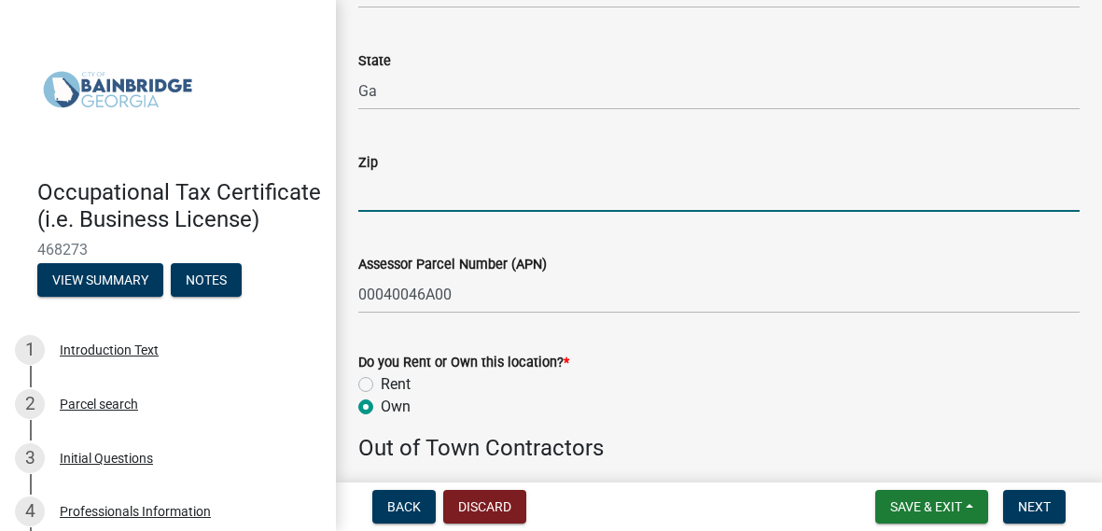
click at [396, 207] on input "Zip" at bounding box center [718, 193] width 721 height 38
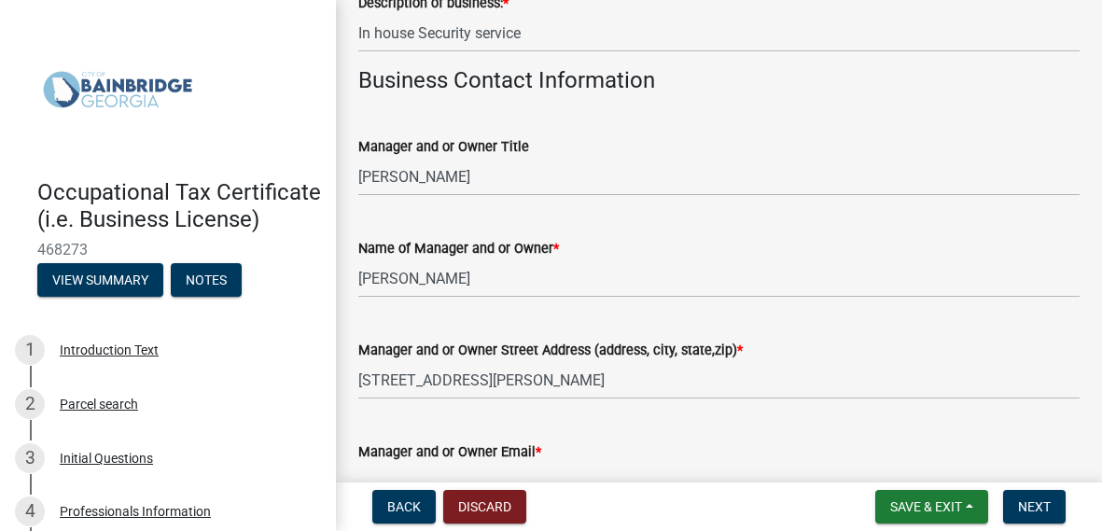
scroll to position [730, 0]
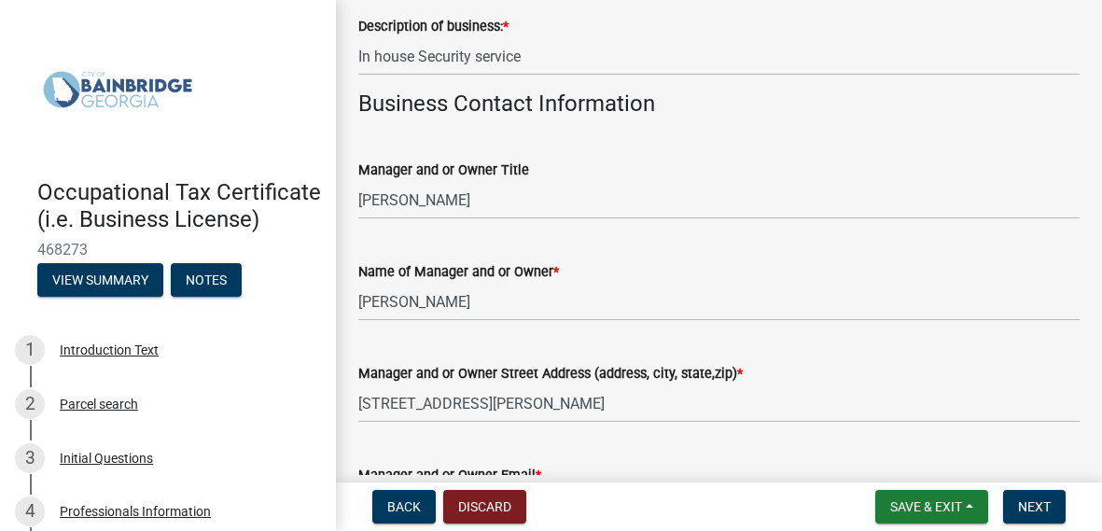
type input "39825"
click at [627, 404] on input "[STREET_ADDRESS][PERSON_NAME]" at bounding box center [718, 403] width 721 height 38
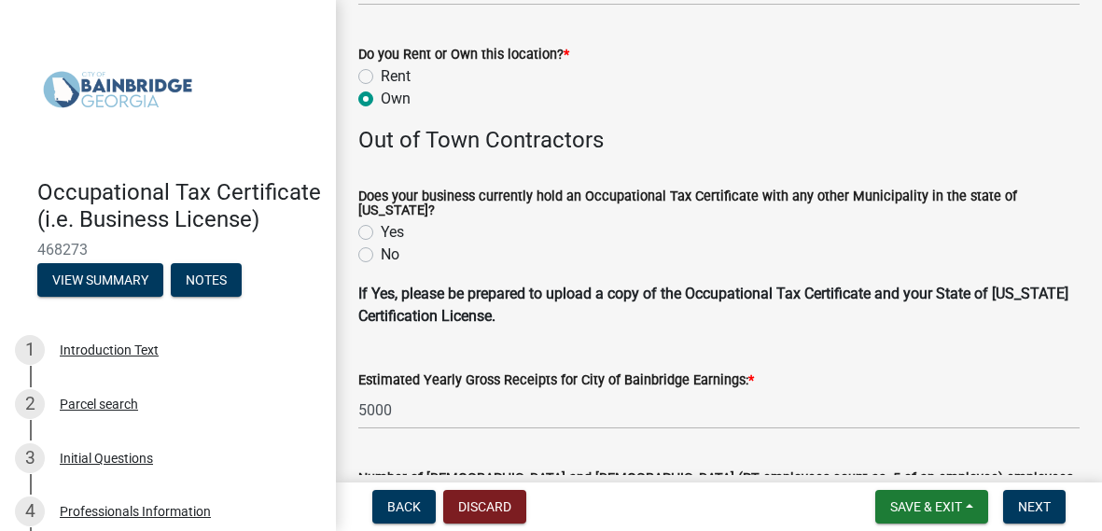
scroll to position [2005, 0]
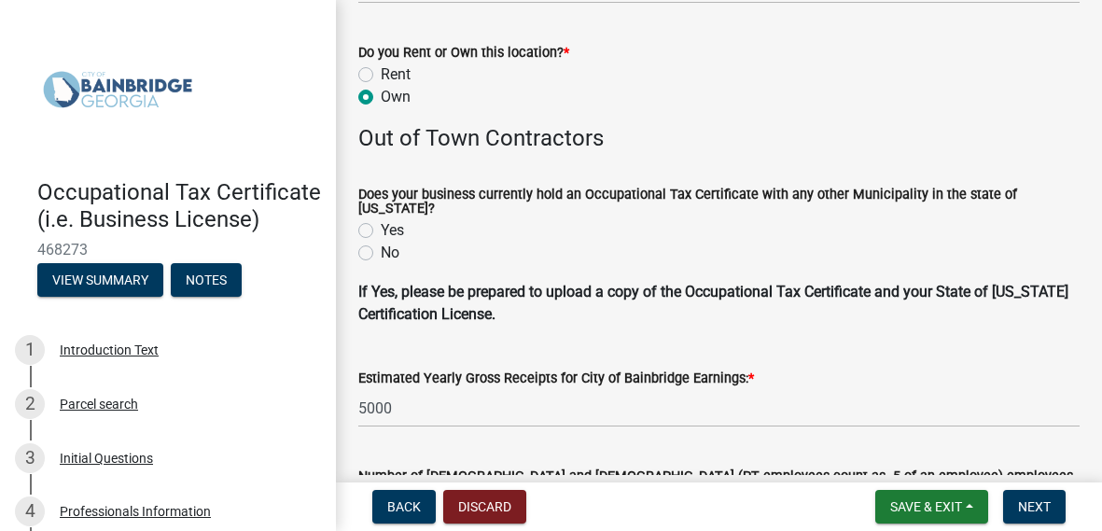
type input "[STREET_ADDRESS][PERSON_NAME][PERSON_NAME]"
click at [381, 251] on label "No" at bounding box center [390, 253] width 19 height 22
click at [381, 251] on input "No" at bounding box center [387, 248] width 12 height 12
radio input "true"
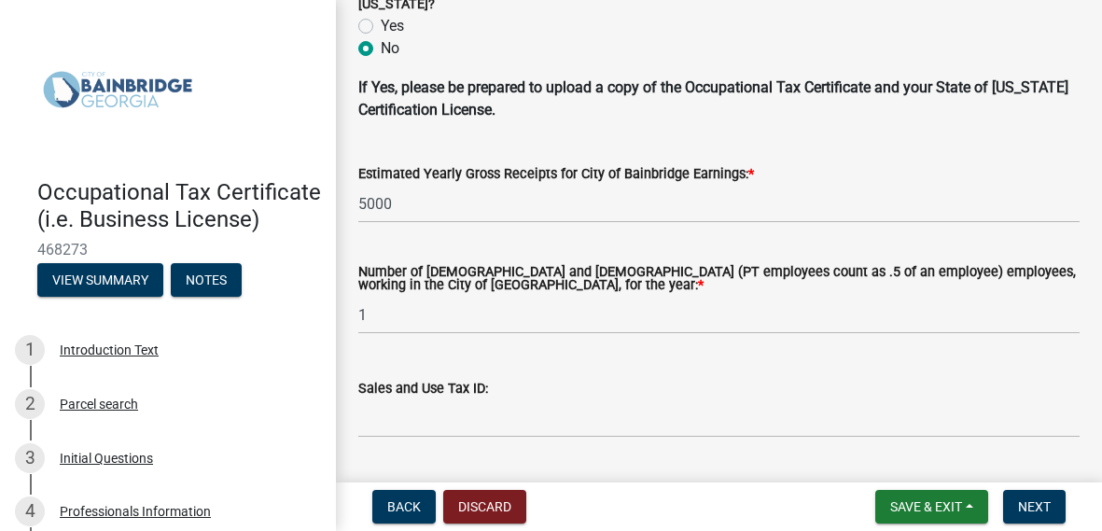
scroll to position [2210, 0]
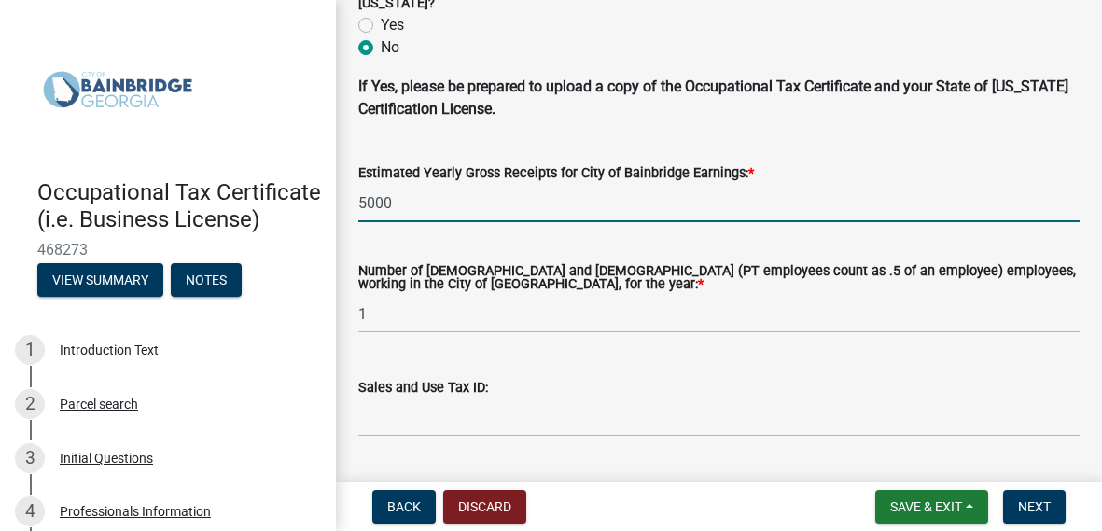
click at [443, 197] on input "5000" at bounding box center [718, 203] width 721 height 38
type input "5"
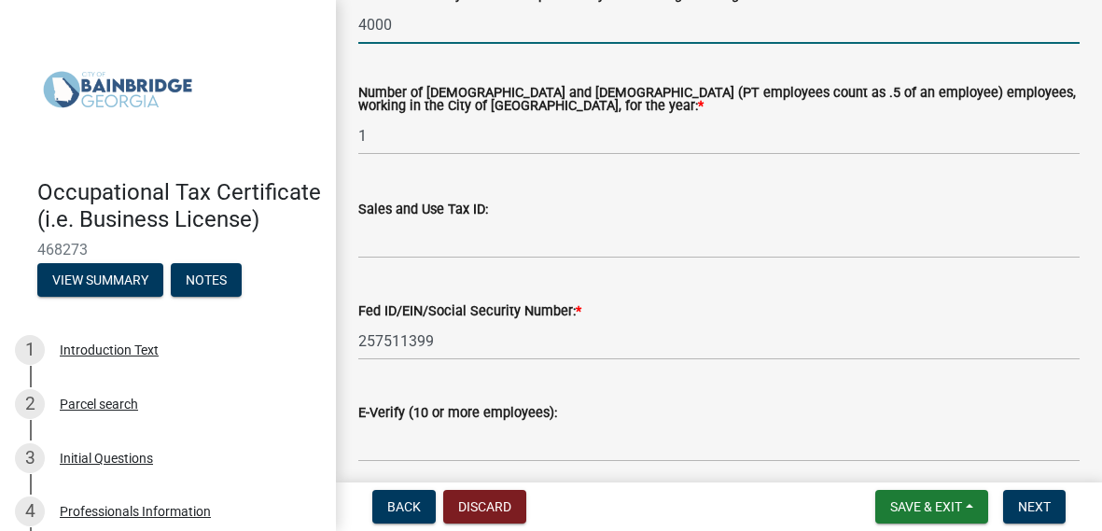
scroll to position [2389, 0]
type input "4000"
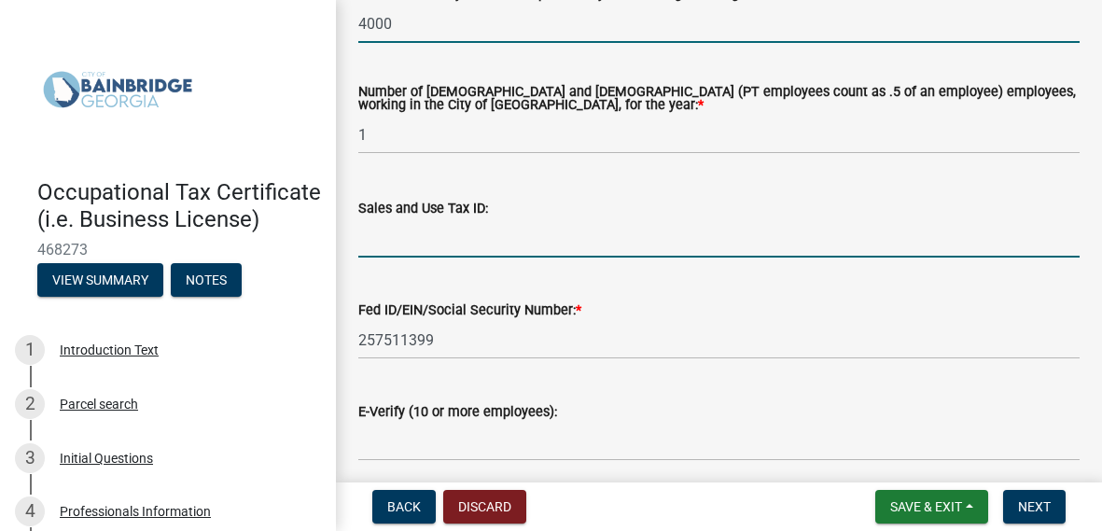
click at [503, 233] on input "Sales and Use Tax ID:" at bounding box center [718, 238] width 721 height 38
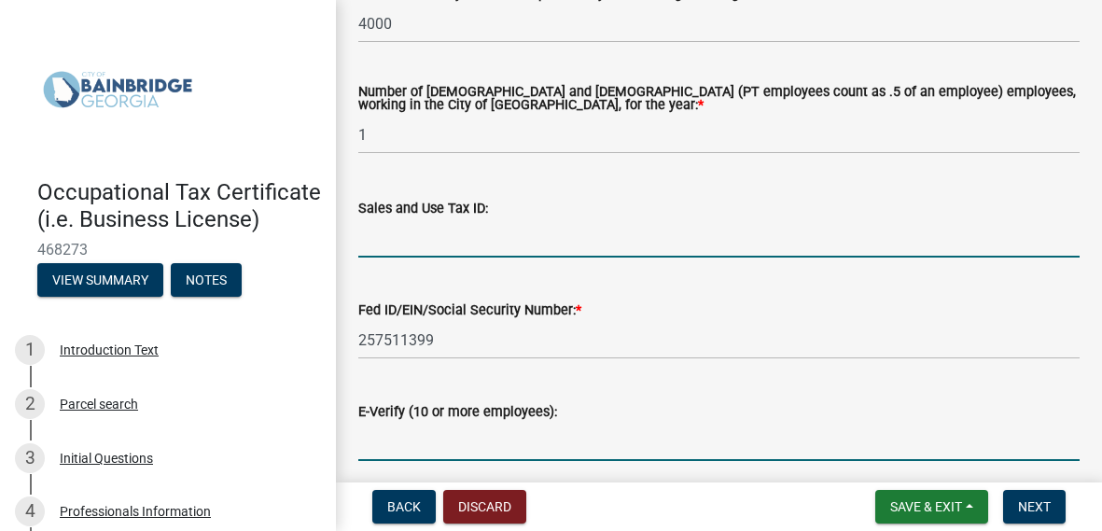
click at [419, 435] on input "E-Verify (10 or more employees):" at bounding box center [718, 442] width 721 height 38
click at [415, 246] on input "Sales and Use Tax ID:" at bounding box center [718, 238] width 721 height 38
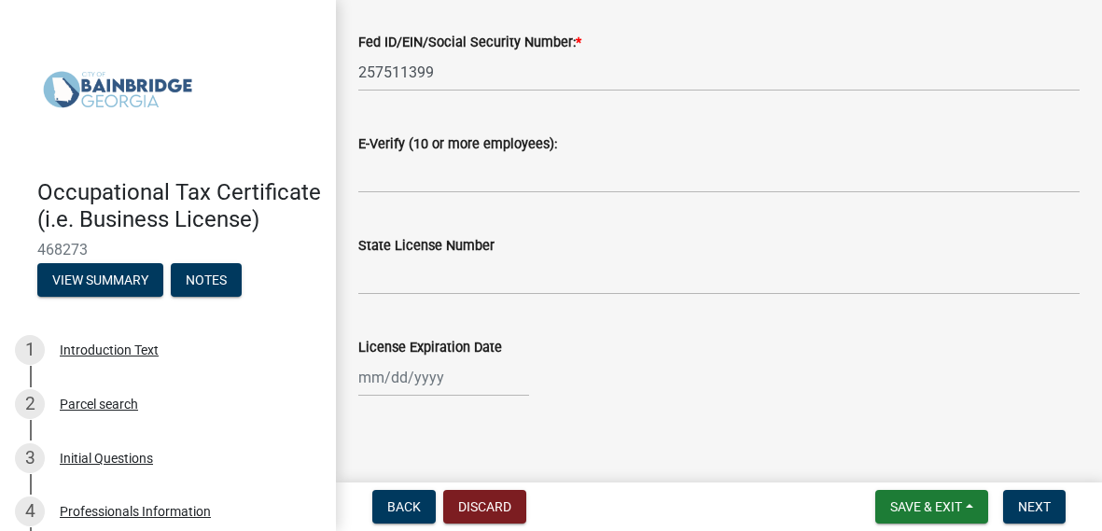
scroll to position [2661, 0]
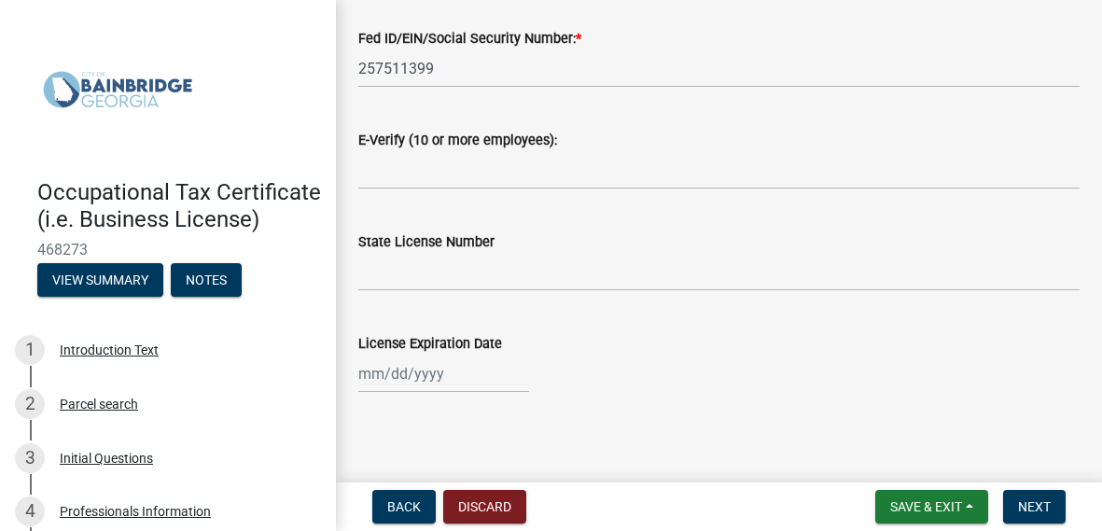
type input "[US_EMPLOYER_IDENTIFICATION_NUMBER]"
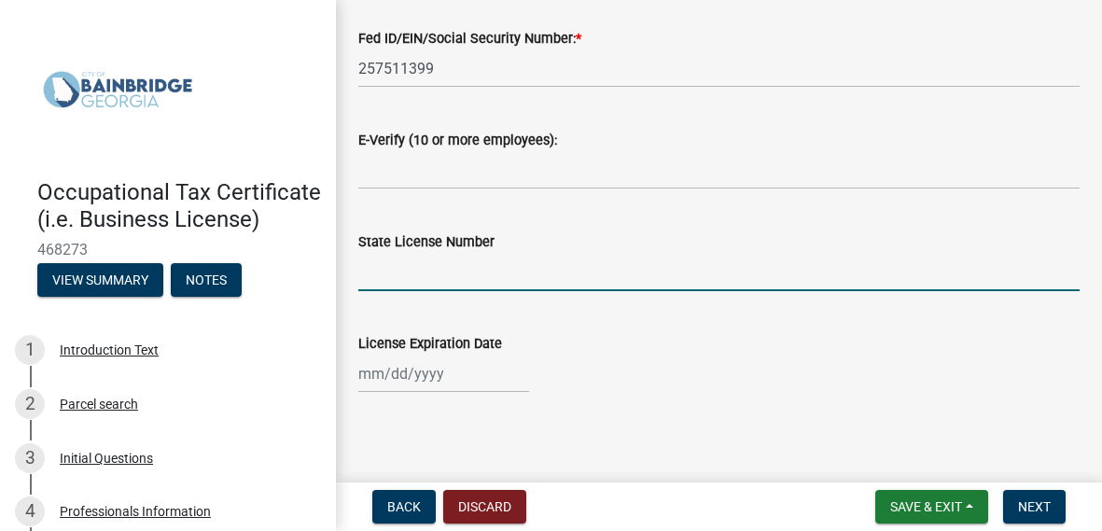
click at [433, 269] on input "State License Number" at bounding box center [718, 272] width 721 height 38
paste input "SGE371874"
type input "SGE371874"
click at [365, 373] on div at bounding box center [443, 374] width 171 height 38
select select "8"
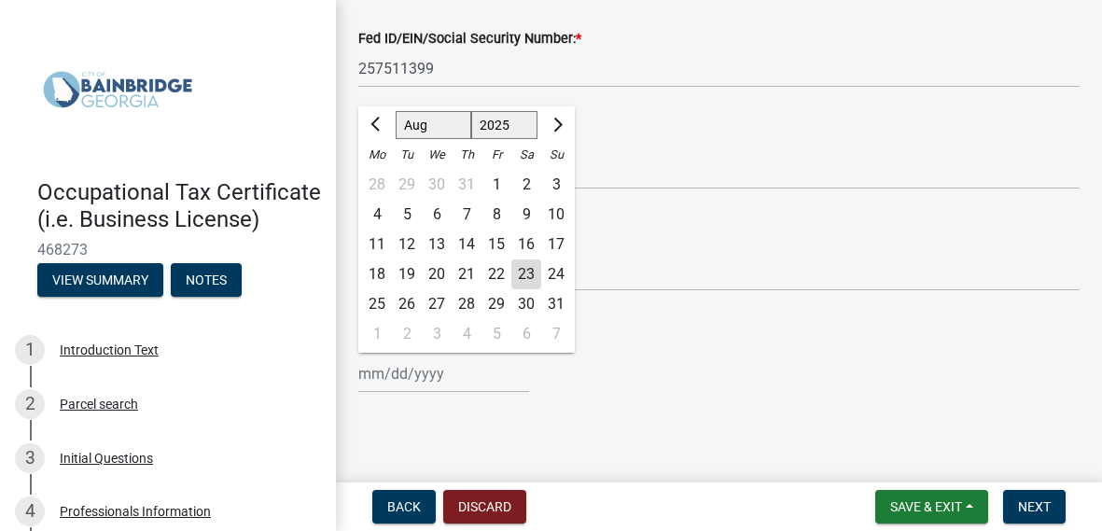
click at [501, 111] on select "1525 1526 1527 1528 1529 1530 1531 1532 1533 1534 1535 1536 1537 1538 1539 1540…" at bounding box center [504, 125] width 67 height 28
select select "2027"
click at [471, 111] on select "1525 1526 1527 1528 1529 1530 1531 1532 1533 1534 1535 1536 1537 1538 1539 1540…" at bounding box center [504, 125] width 67 height 28
click at [413, 117] on select "Jan Feb Mar Apr May Jun [DATE] Aug Sep Oct Nov Dec" at bounding box center [434, 125] width 76 height 28
click at [413, 118] on select "Jan Feb Mar Apr May Jun [DATE] Aug Sep Oct Nov Dec" at bounding box center [434, 125] width 76 height 28
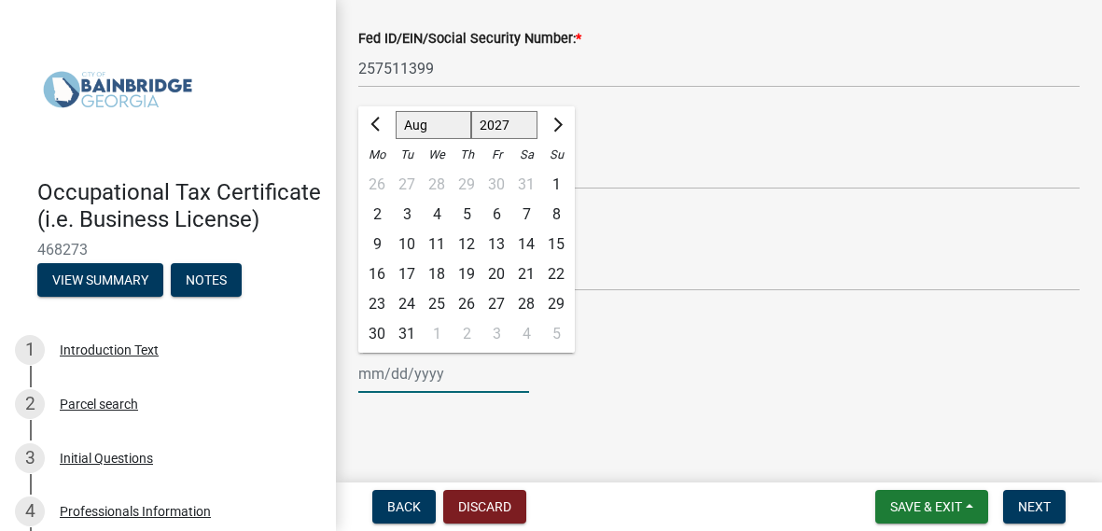
click at [558, 207] on div "8" at bounding box center [556, 215] width 30 height 30
type input "[DATE]"
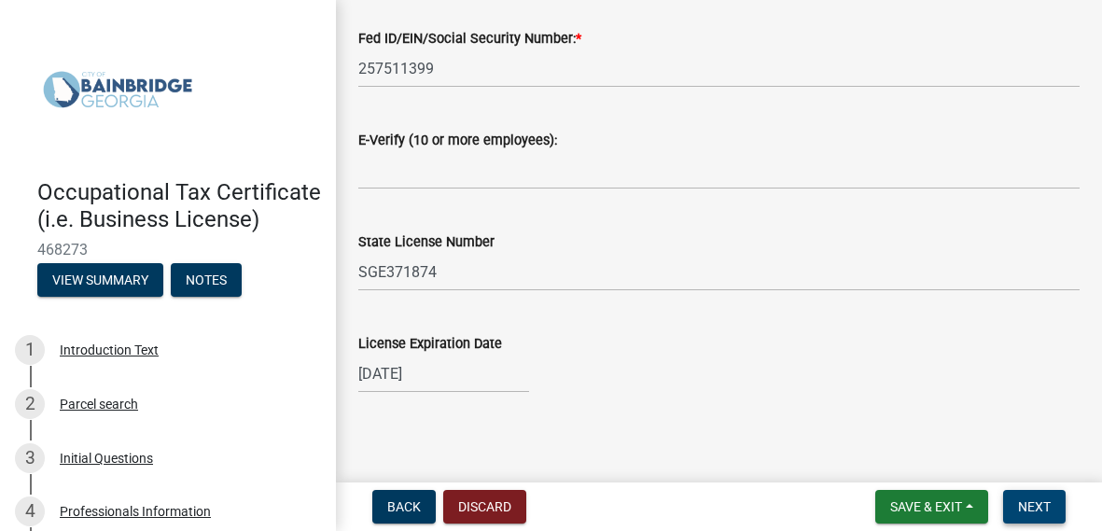
click at [1046, 508] on span "Next" at bounding box center [1034, 506] width 33 height 15
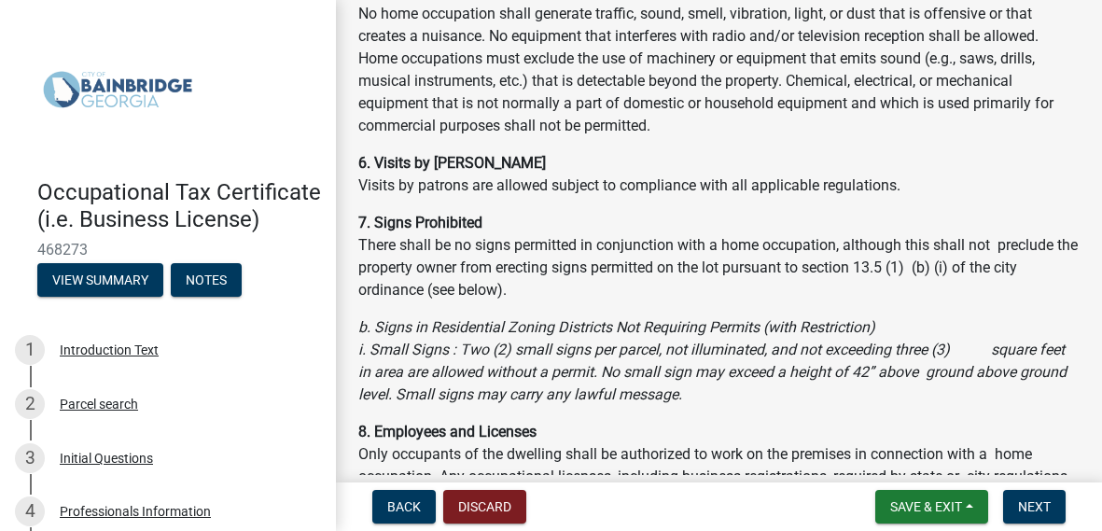
scroll to position [1330, 0]
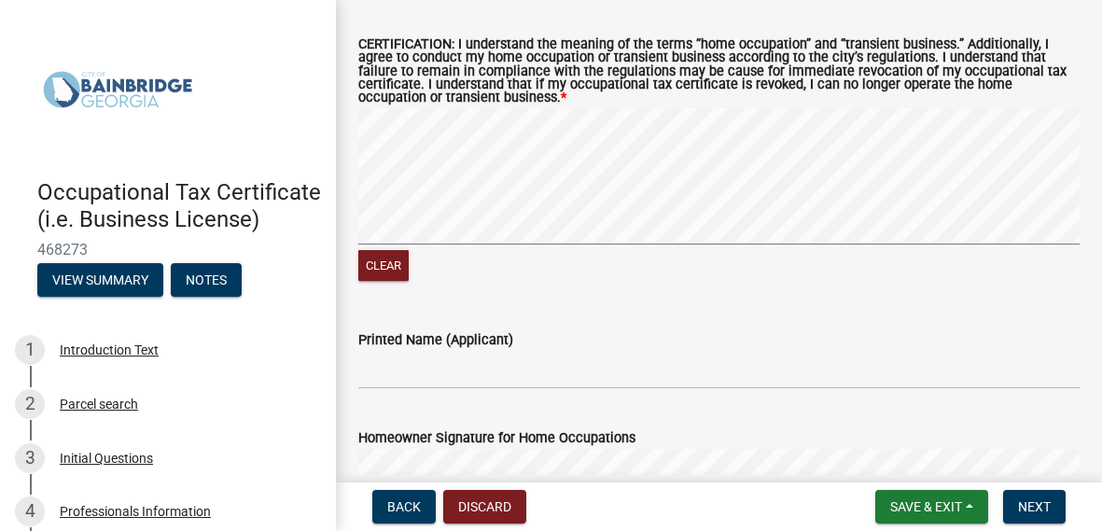
scroll to position [2146, 0]
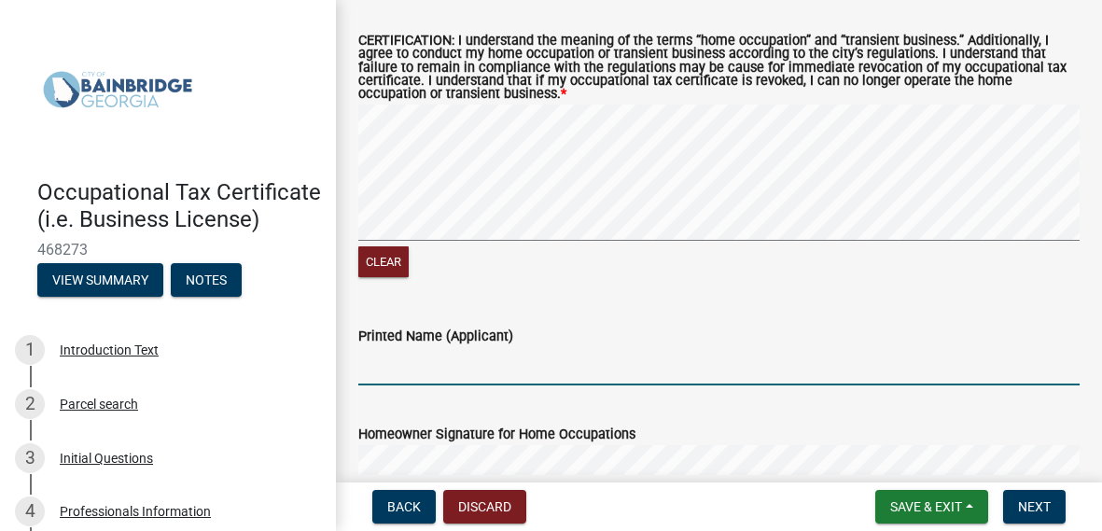
click at [427, 370] on input "Printed Name (Applicant)" at bounding box center [718, 366] width 721 height 38
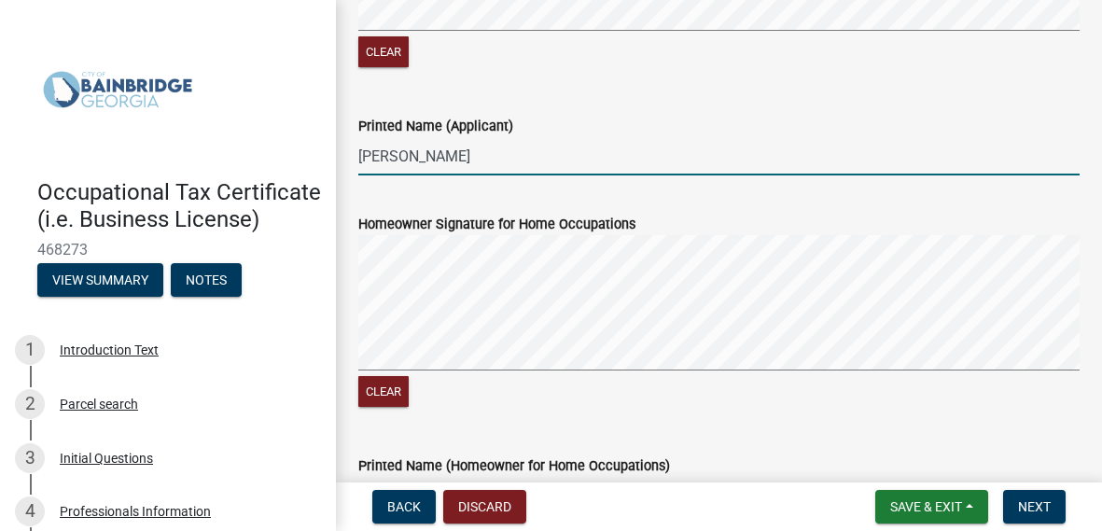
scroll to position [2359, 0]
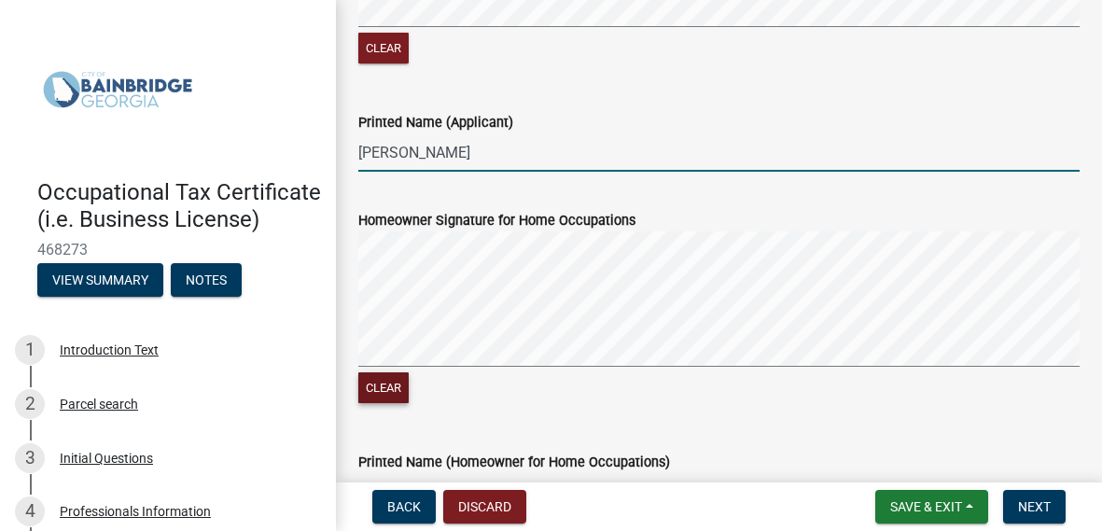
type input "[PERSON_NAME]"
click at [383, 399] on button "Clear" at bounding box center [383, 387] width 50 height 31
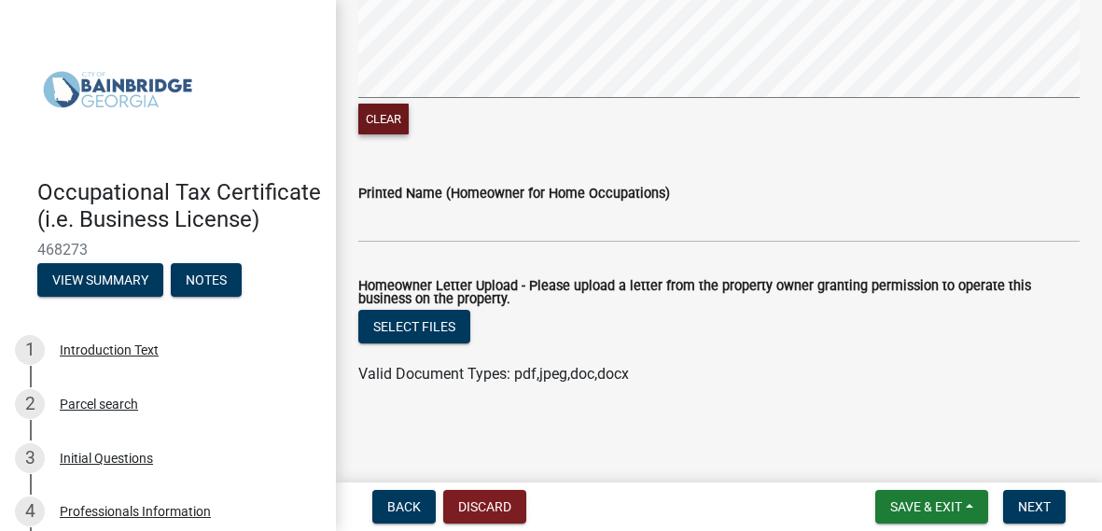
scroll to position [2628, 0]
click at [1043, 510] on span "Next" at bounding box center [1034, 506] width 33 height 15
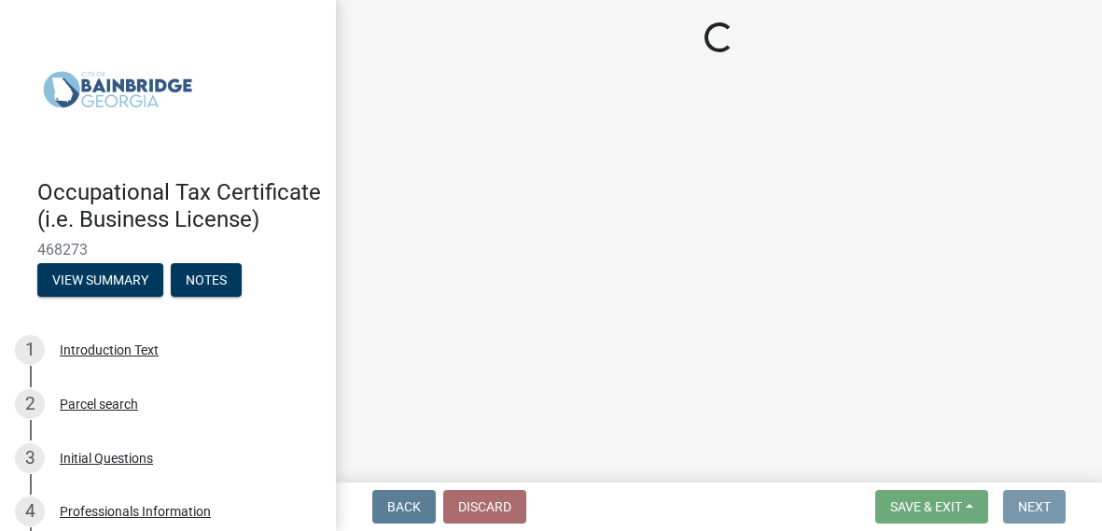
scroll to position [0, 0]
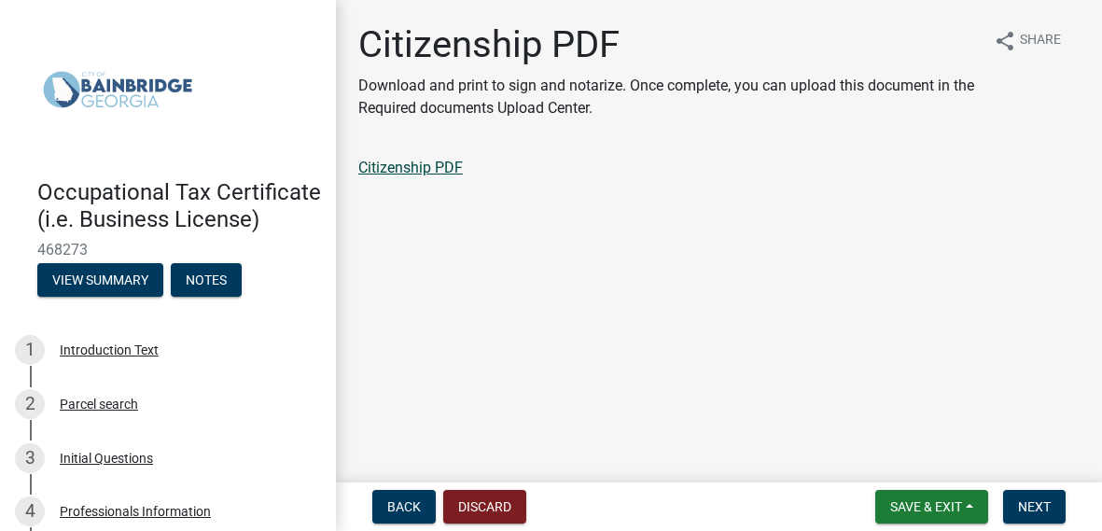
click at [434, 174] on link "Citizenship PDF" at bounding box center [410, 168] width 104 height 18
click at [1049, 511] on span "Next" at bounding box center [1034, 506] width 33 height 15
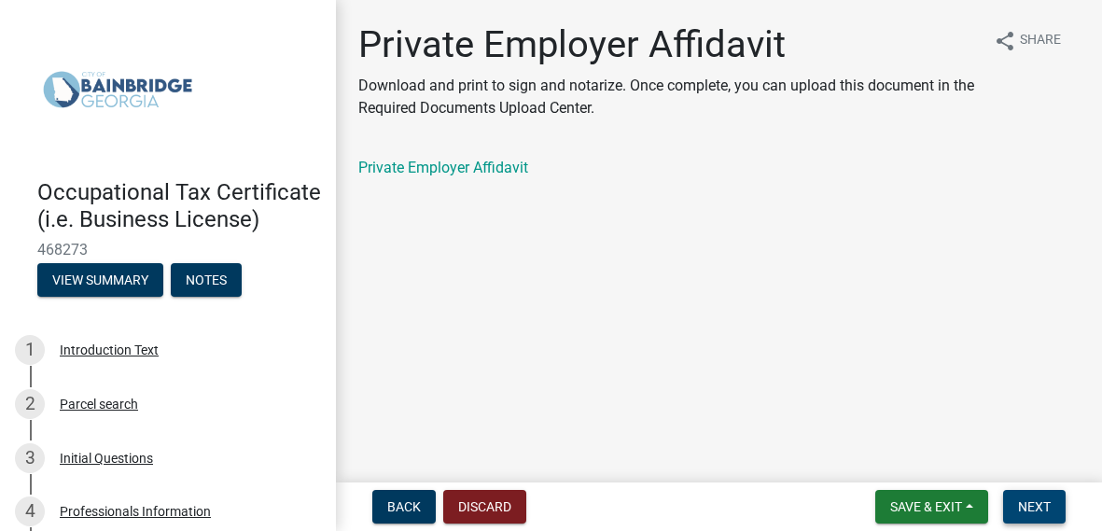
click at [1031, 507] on span "Next" at bounding box center [1034, 506] width 33 height 15
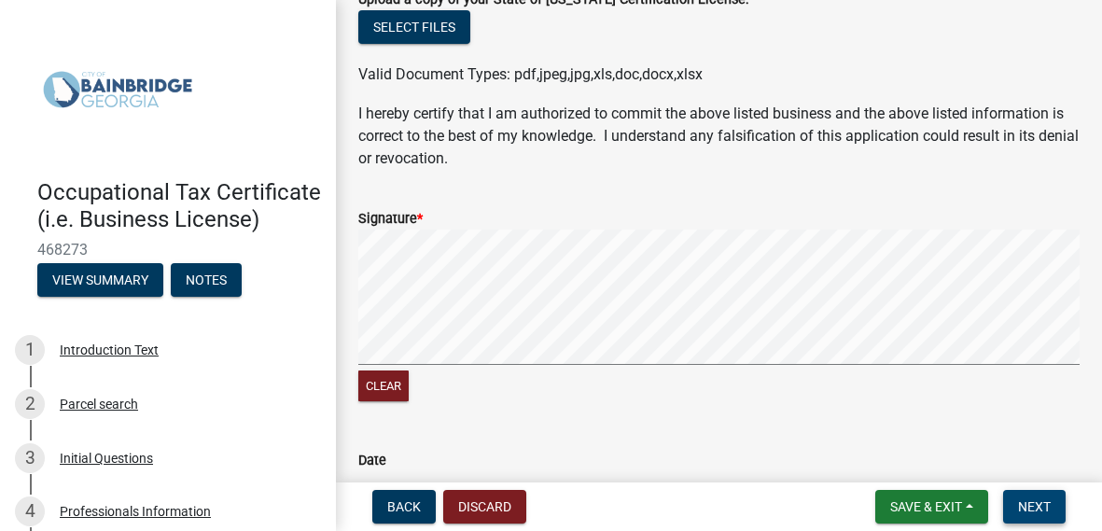
scroll to position [816, 0]
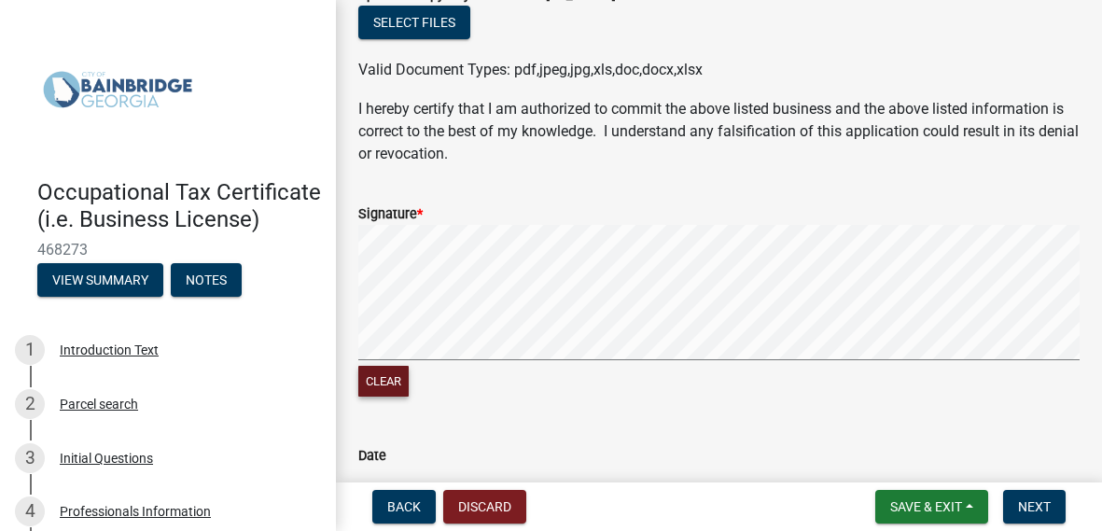
click at [389, 391] on button "Clear" at bounding box center [383, 381] width 50 height 31
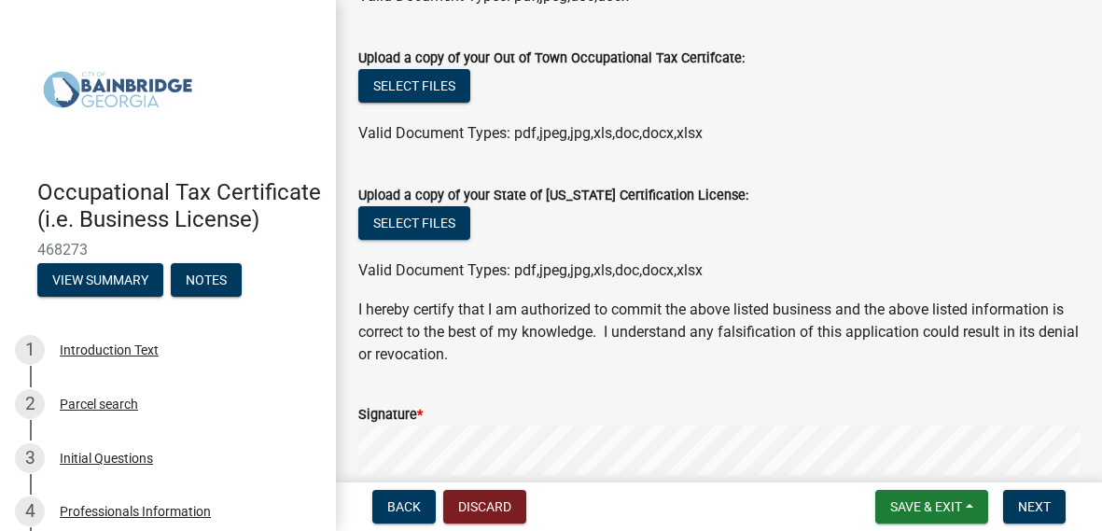
scroll to position [611, 0]
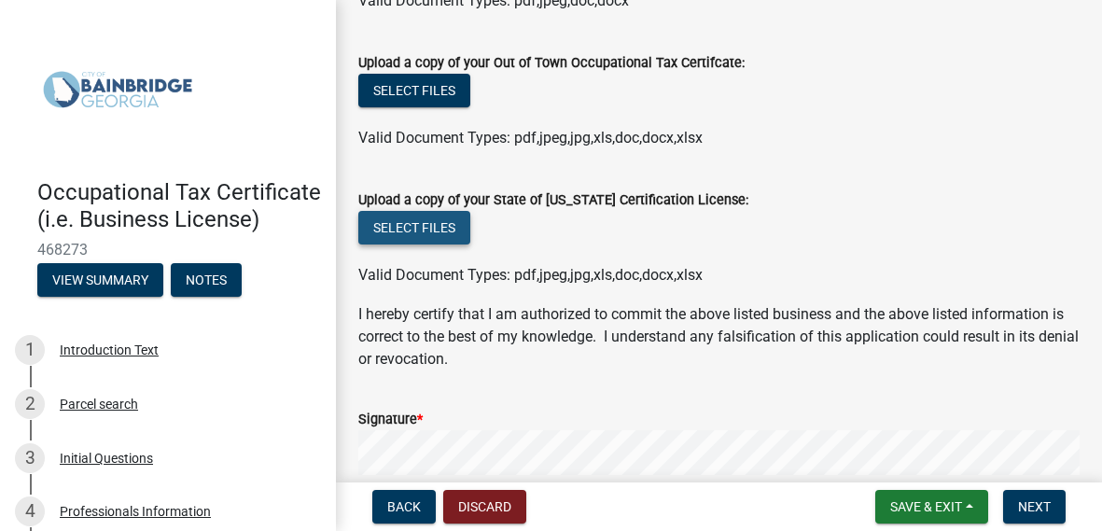
click at [422, 240] on button "Select files" at bounding box center [414, 228] width 112 height 34
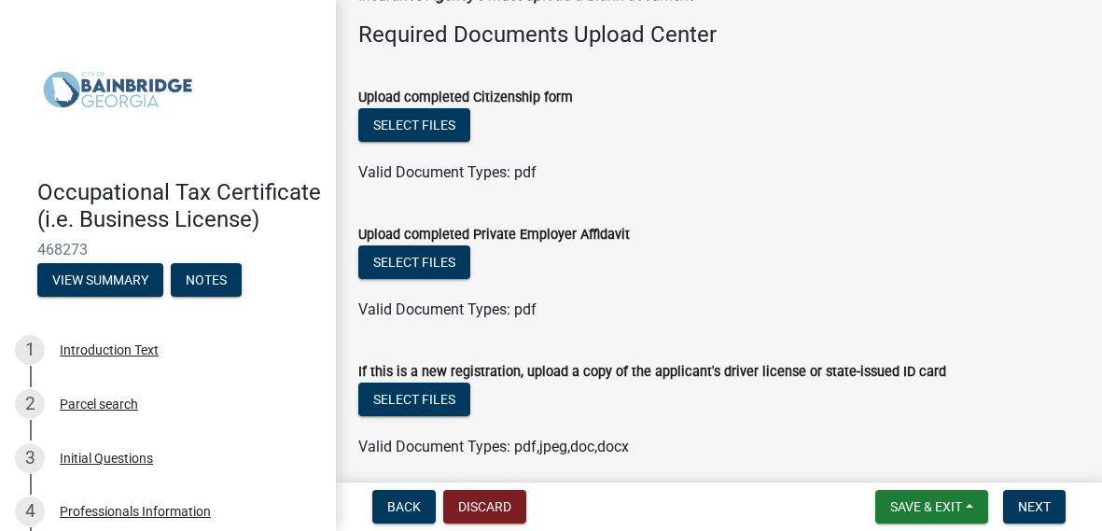
scroll to position [160, 0]
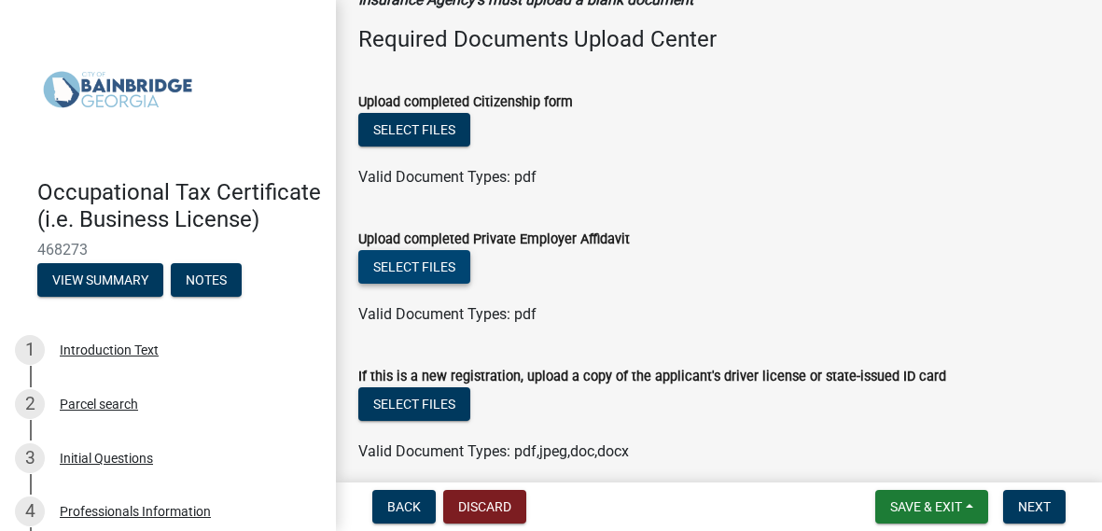
click at [442, 267] on button "Select files" at bounding box center [414, 267] width 112 height 34
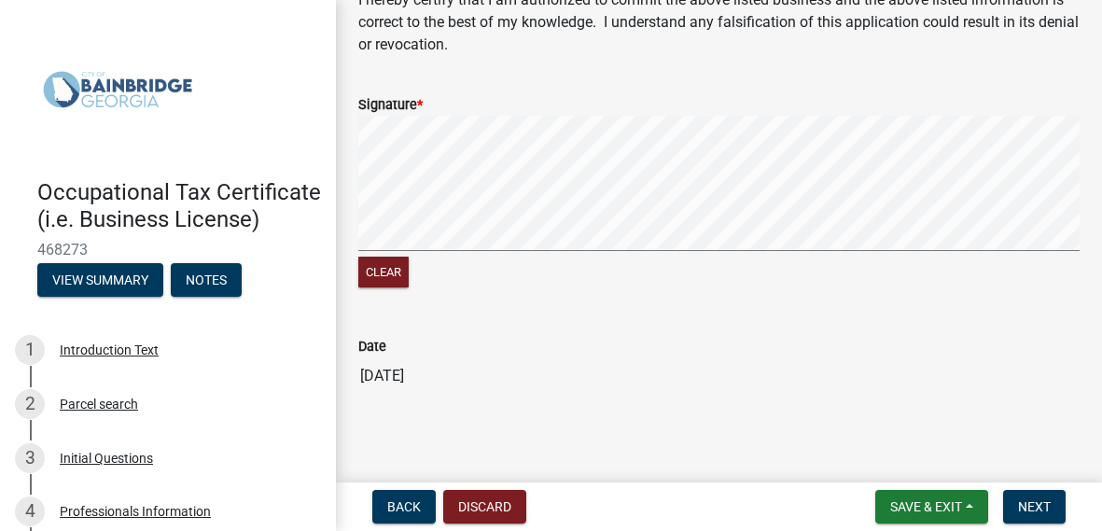
scroll to position [999, 0]
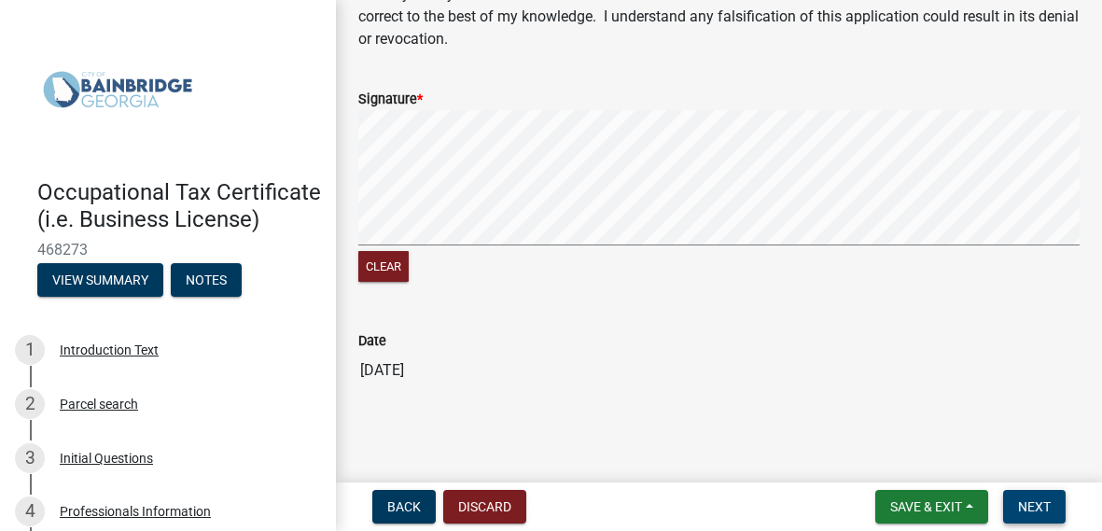
click at [1035, 513] on span "Next" at bounding box center [1034, 506] width 33 height 15
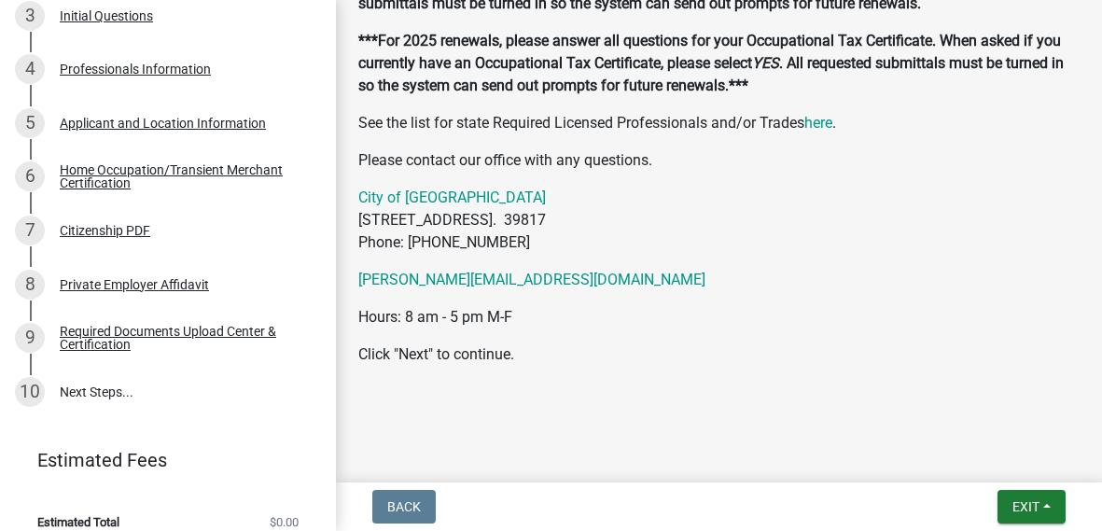
scroll to position [447, 0]
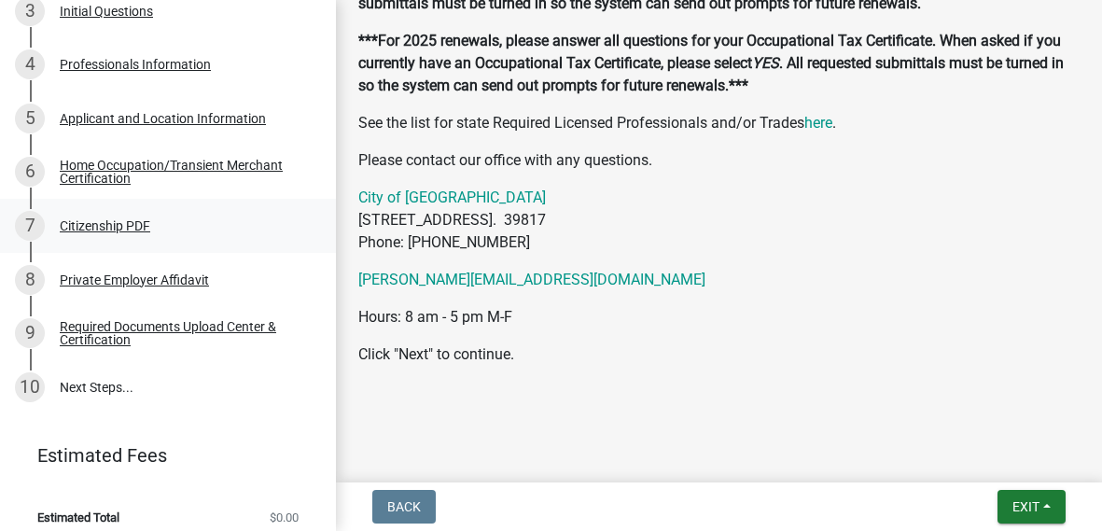
click at [128, 228] on div "Citizenship PDF" at bounding box center [105, 225] width 90 height 13
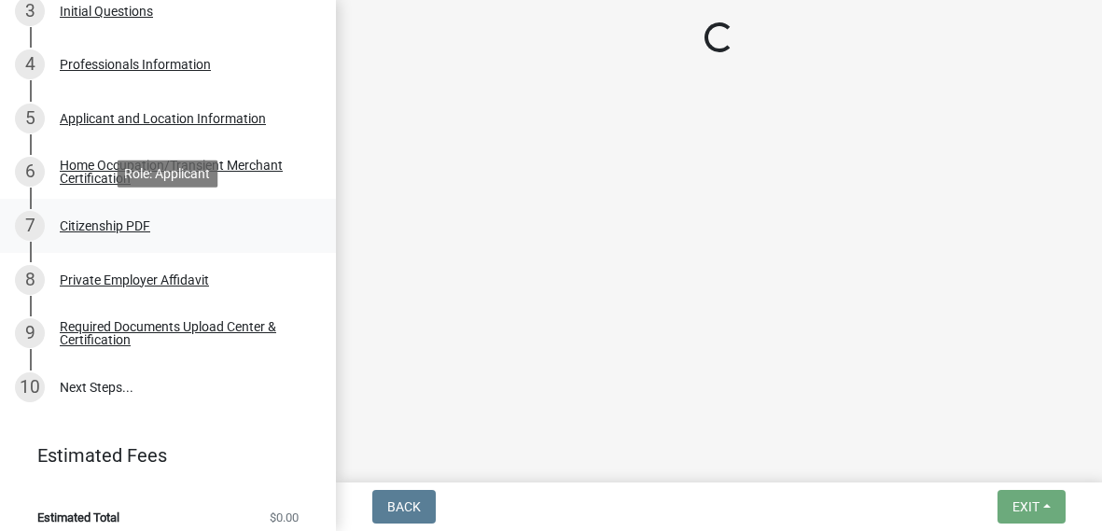
scroll to position [0, 0]
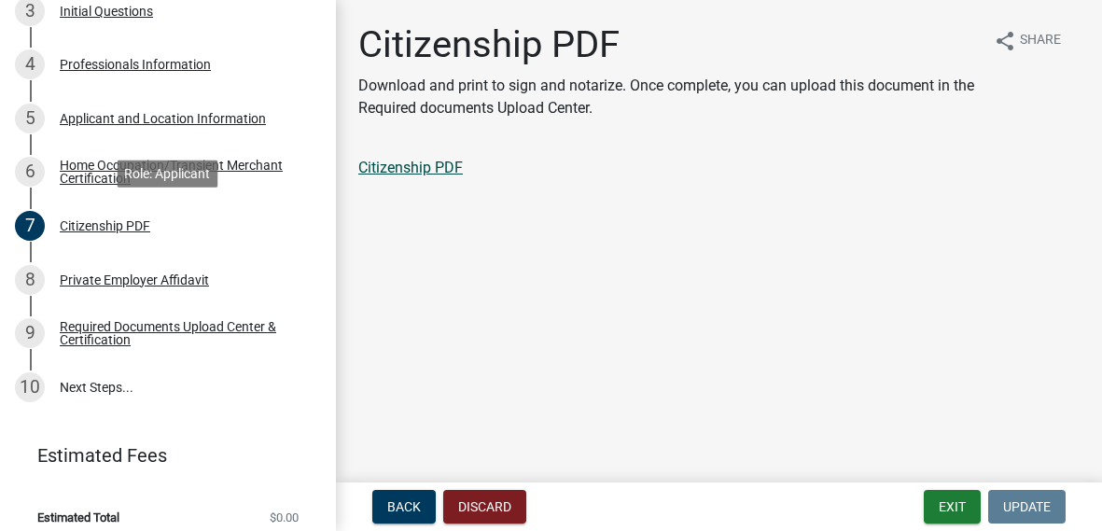
click at [459, 168] on link "Citizenship PDF" at bounding box center [410, 168] width 104 height 18
click at [170, 294] on link "8 Private Employer Affidavit" at bounding box center [168, 280] width 336 height 54
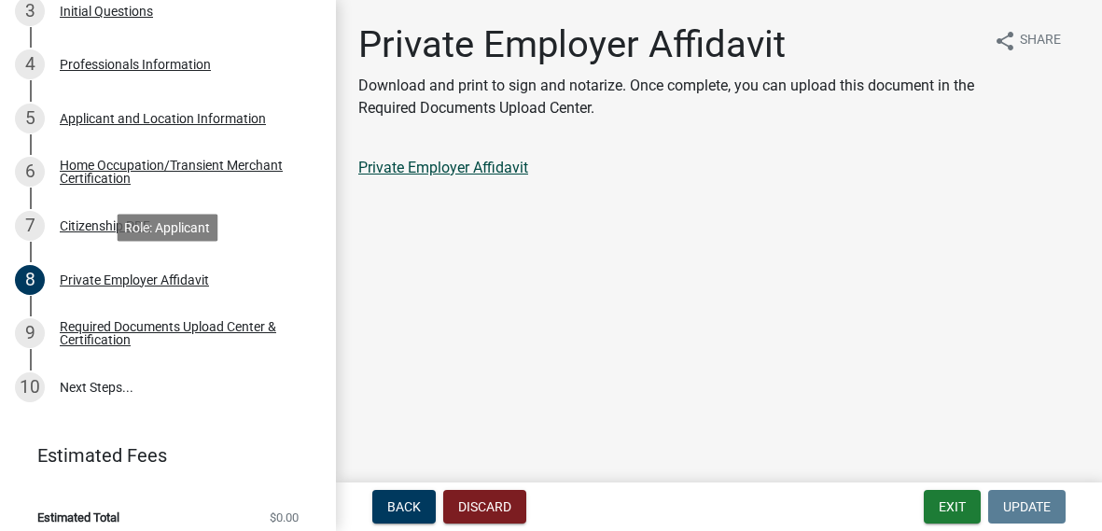
click at [443, 171] on link "Private Employer Affidavit" at bounding box center [443, 168] width 170 height 18
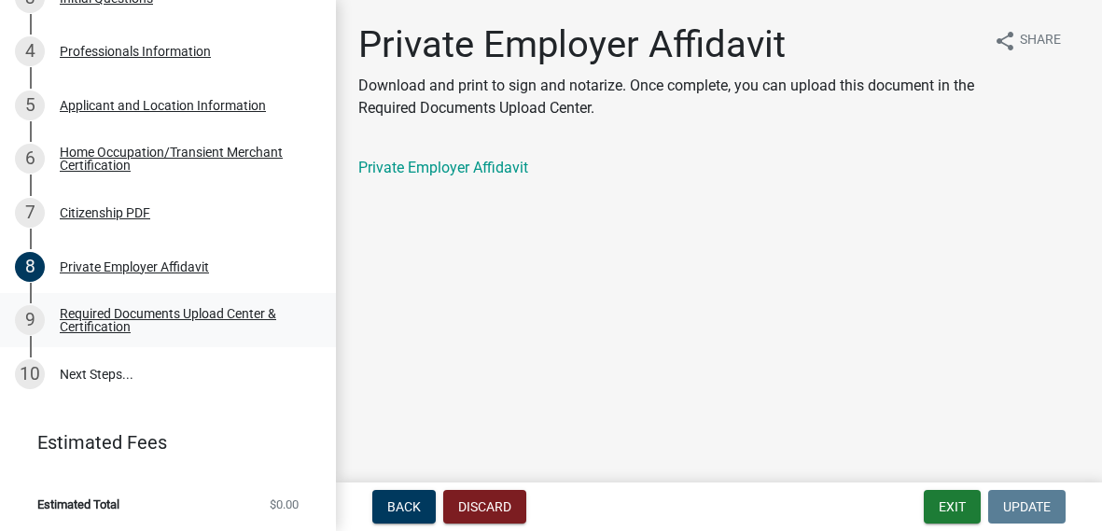
click at [230, 322] on div "Required Documents Upload Center & Certification" at bounding box center [183, 320] width 246 height 26
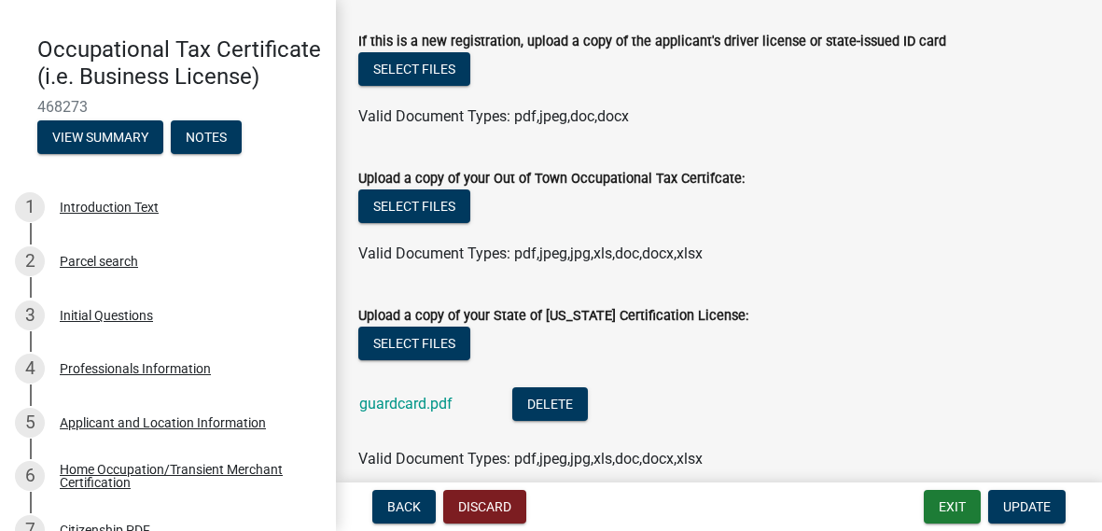
scroll to position [145, 0]
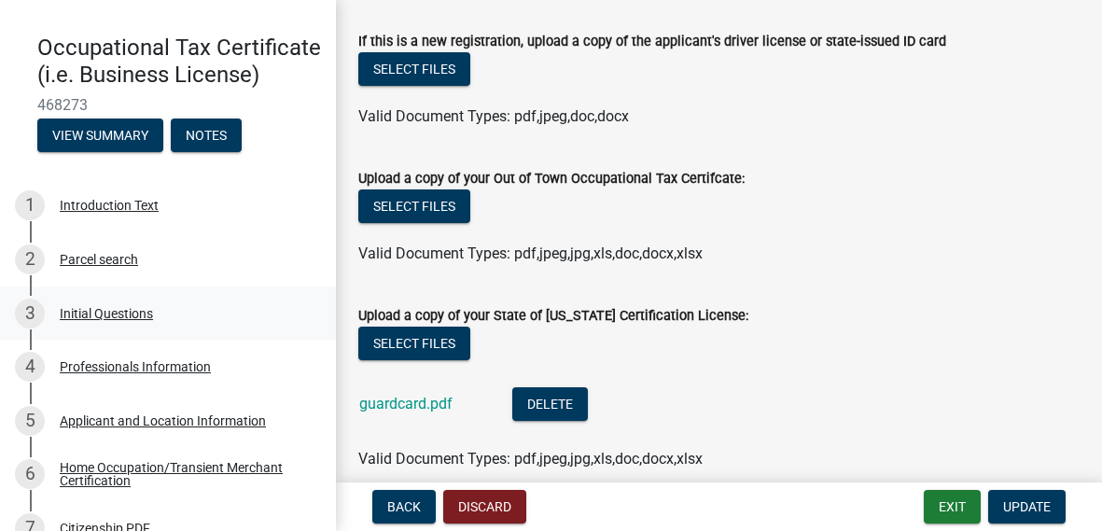
click at [143, 318] on div "Initial Questions" at bounding box center [106, 313] width 93 height 13
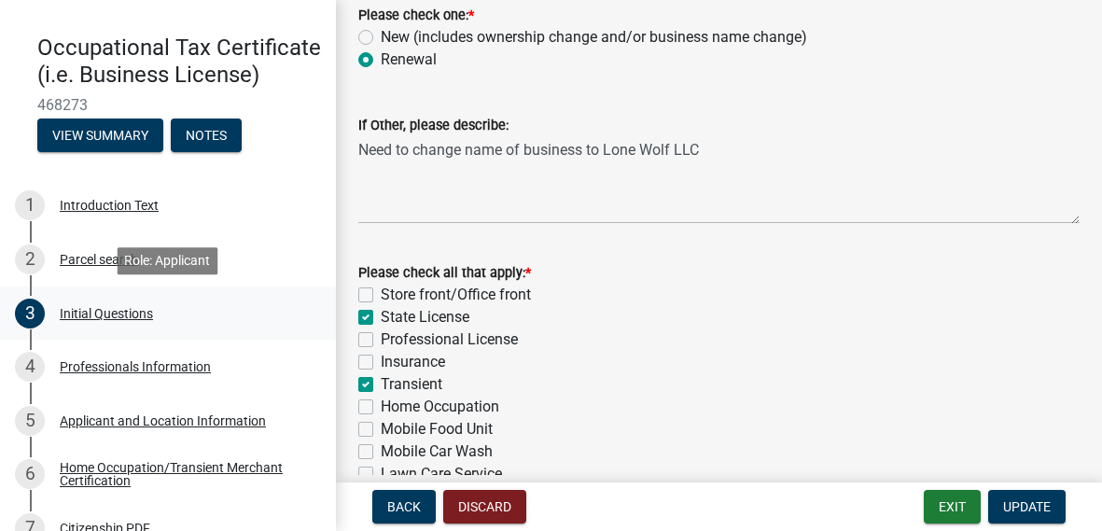
scroll to position [125, 0]
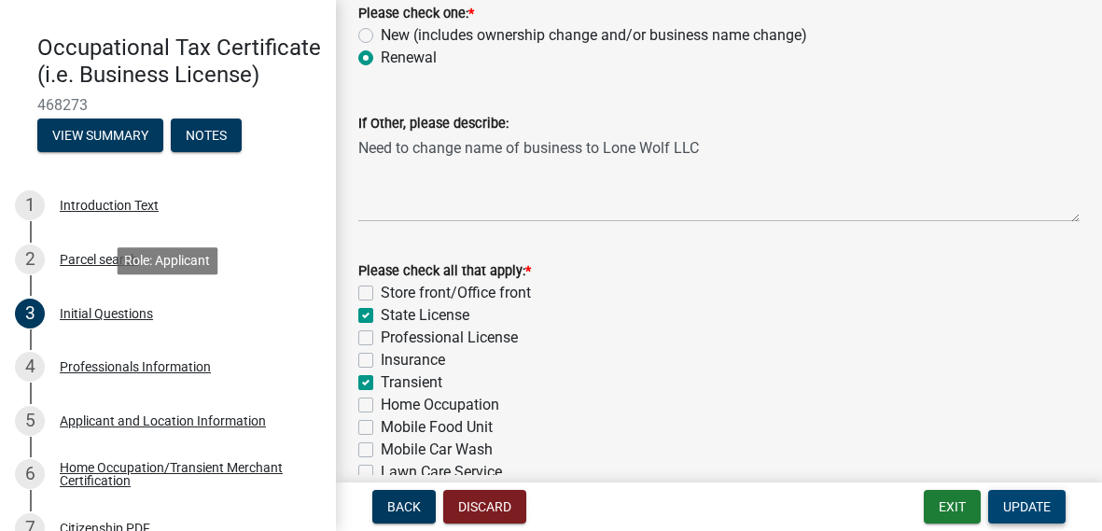
click at [1029, 519] on button "Update" at bounding box center [1026, 507] width 77 height 34
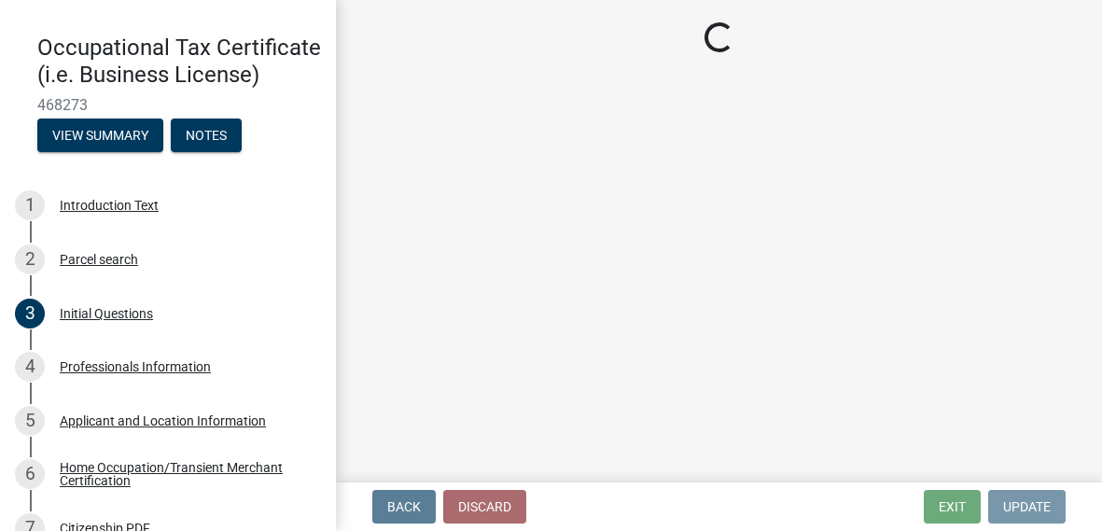
scroll to position [0, 0]
